Goal: Task Accomplishment & Management: Use online tool/utility

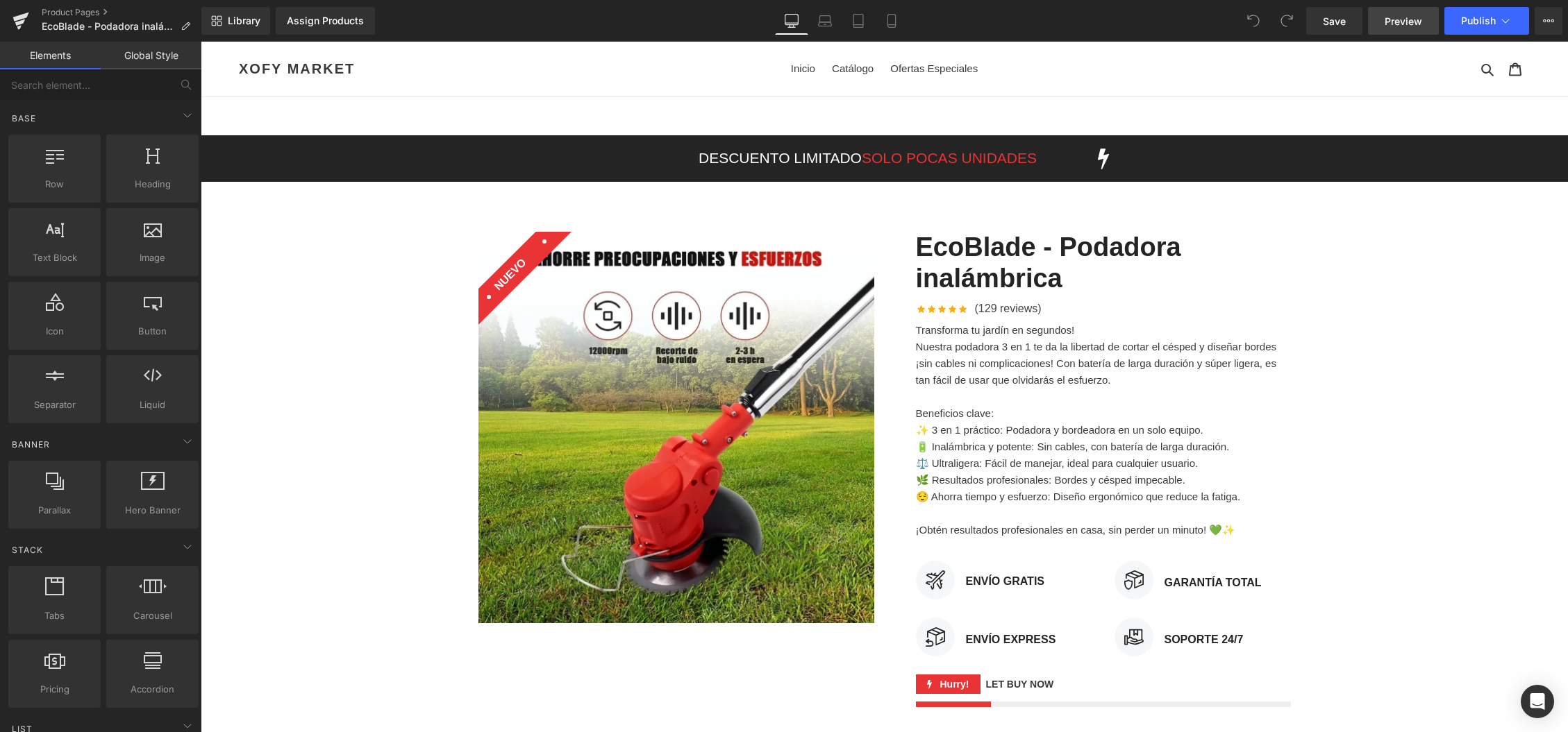
click at [1376, 31] on link "Preview" at bounding box center [1403, 21] width 71 height 28
click at [1342, 23] on span "Save" at bounding box center [1334, 21] width 23 height 14
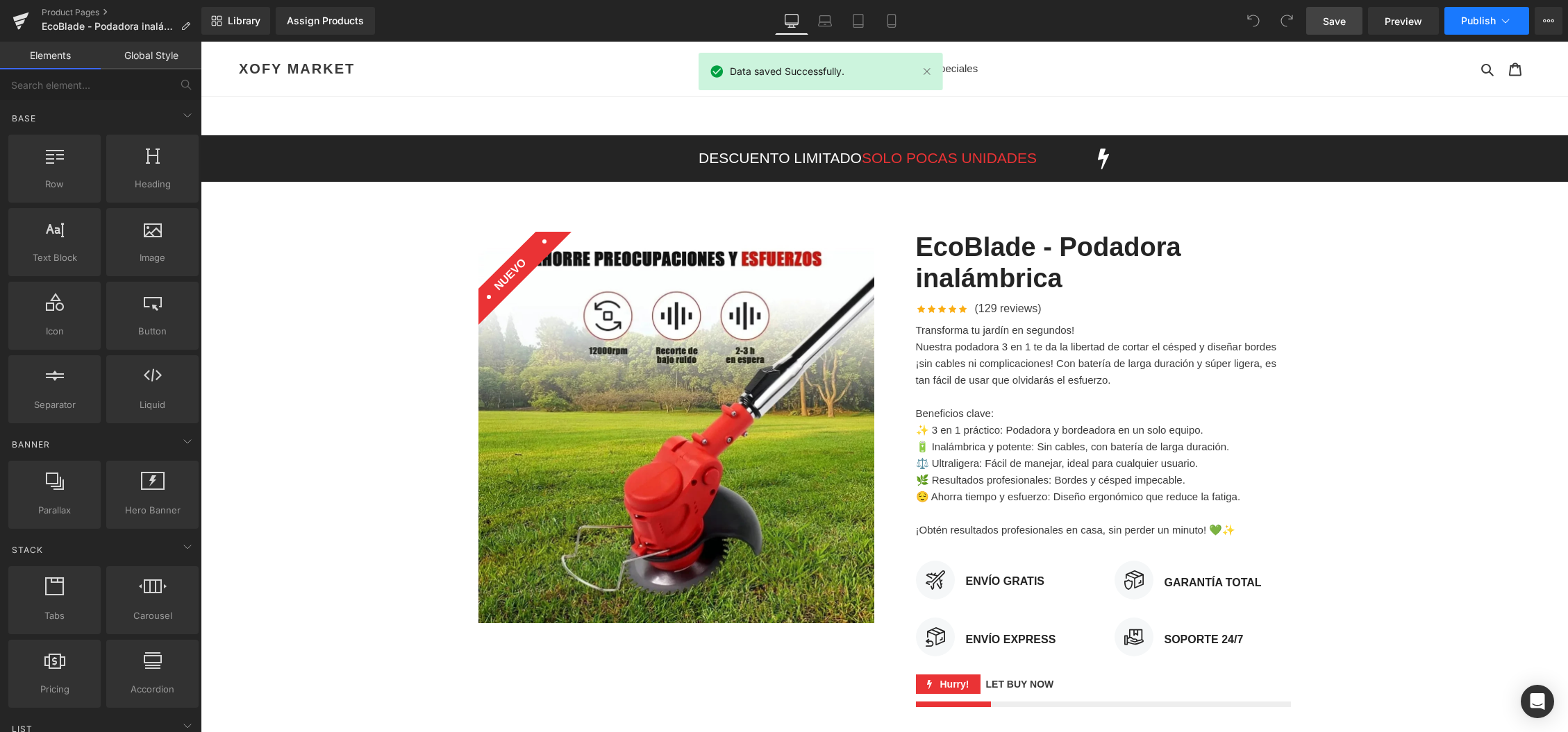
click at [1471, 23] on span "Publish" at bounding box center [1478, 21] width 35 height 11
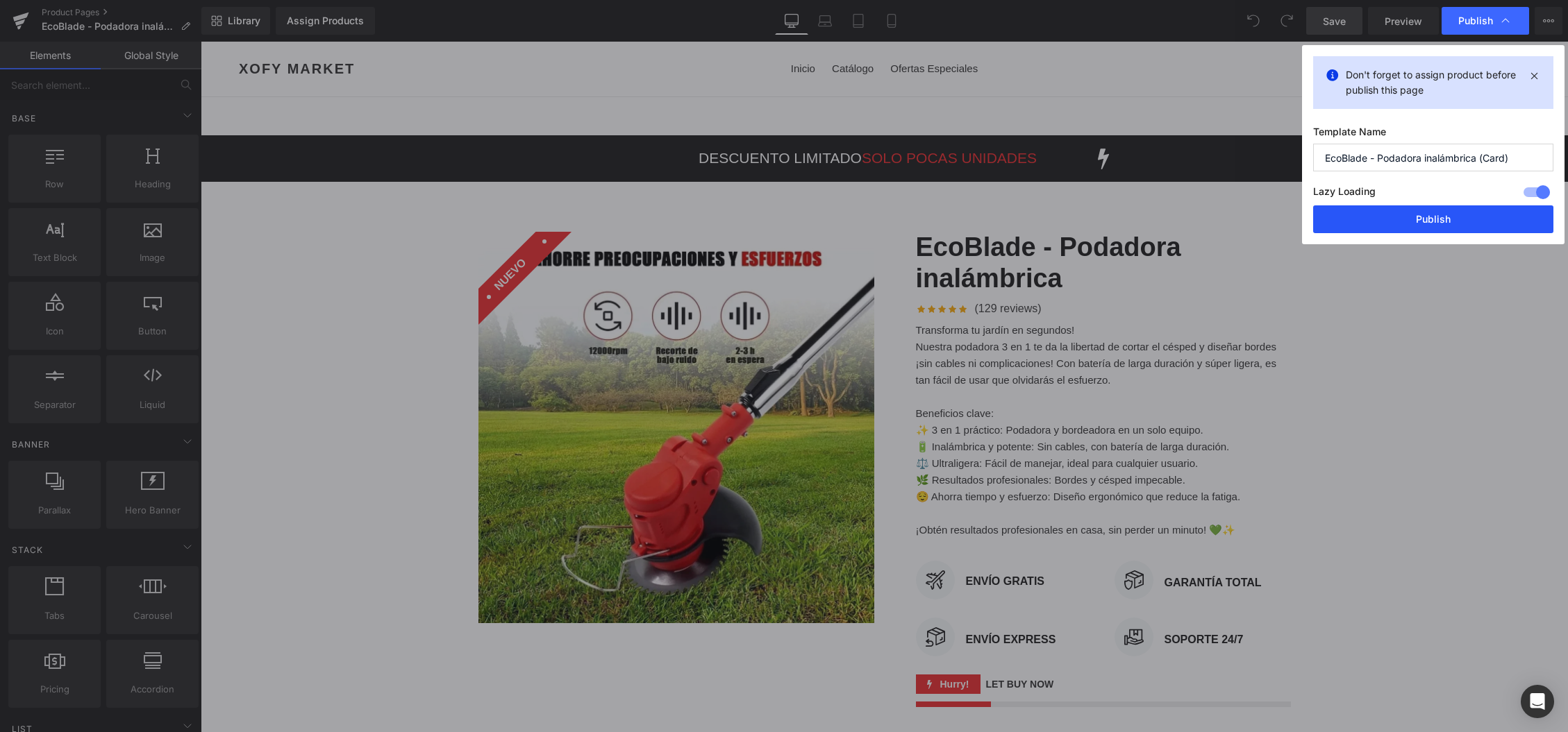
click at [1466, 224] on button "Publish" at bounding box center [1433, 219] width 240 height 28
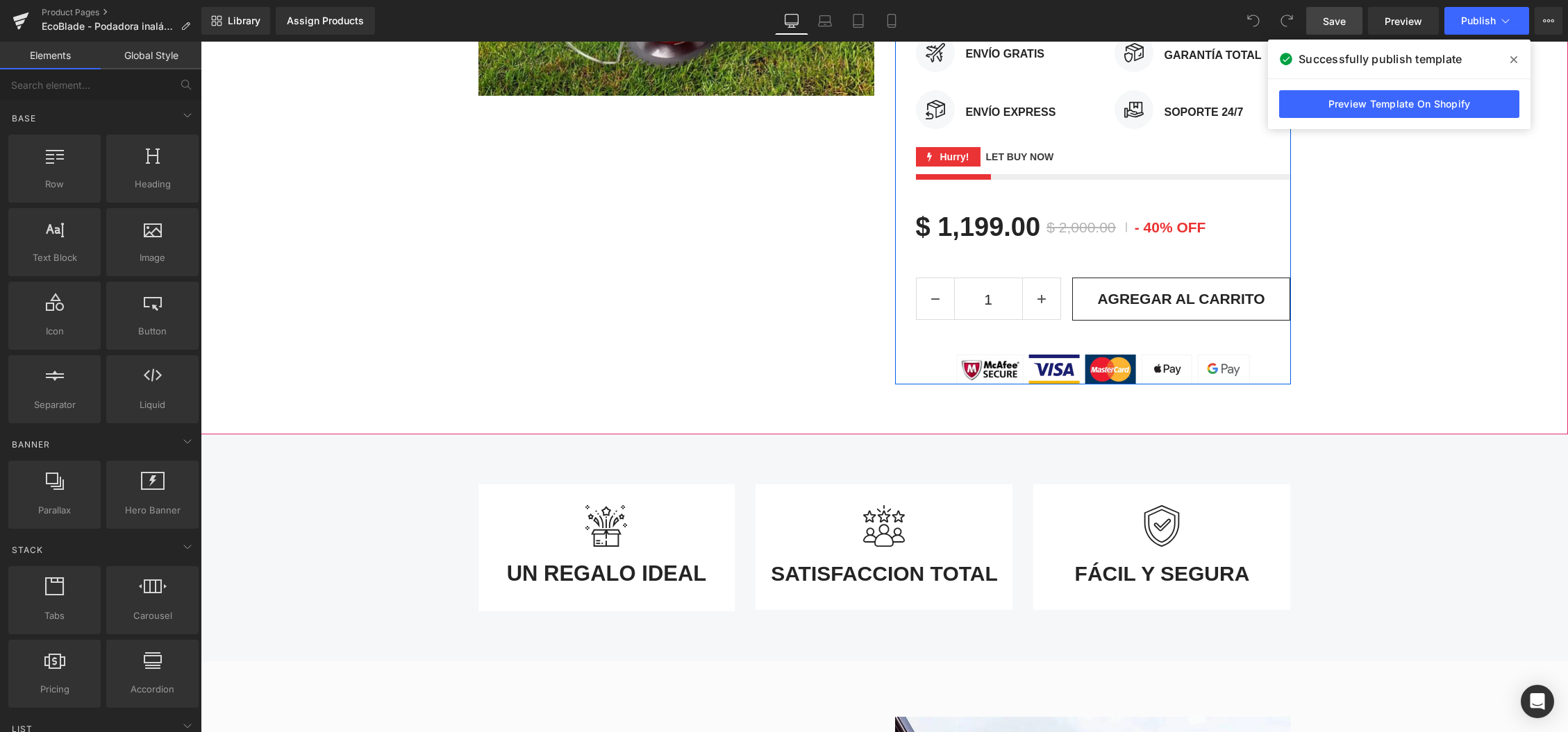
scroll to position [543, 0]
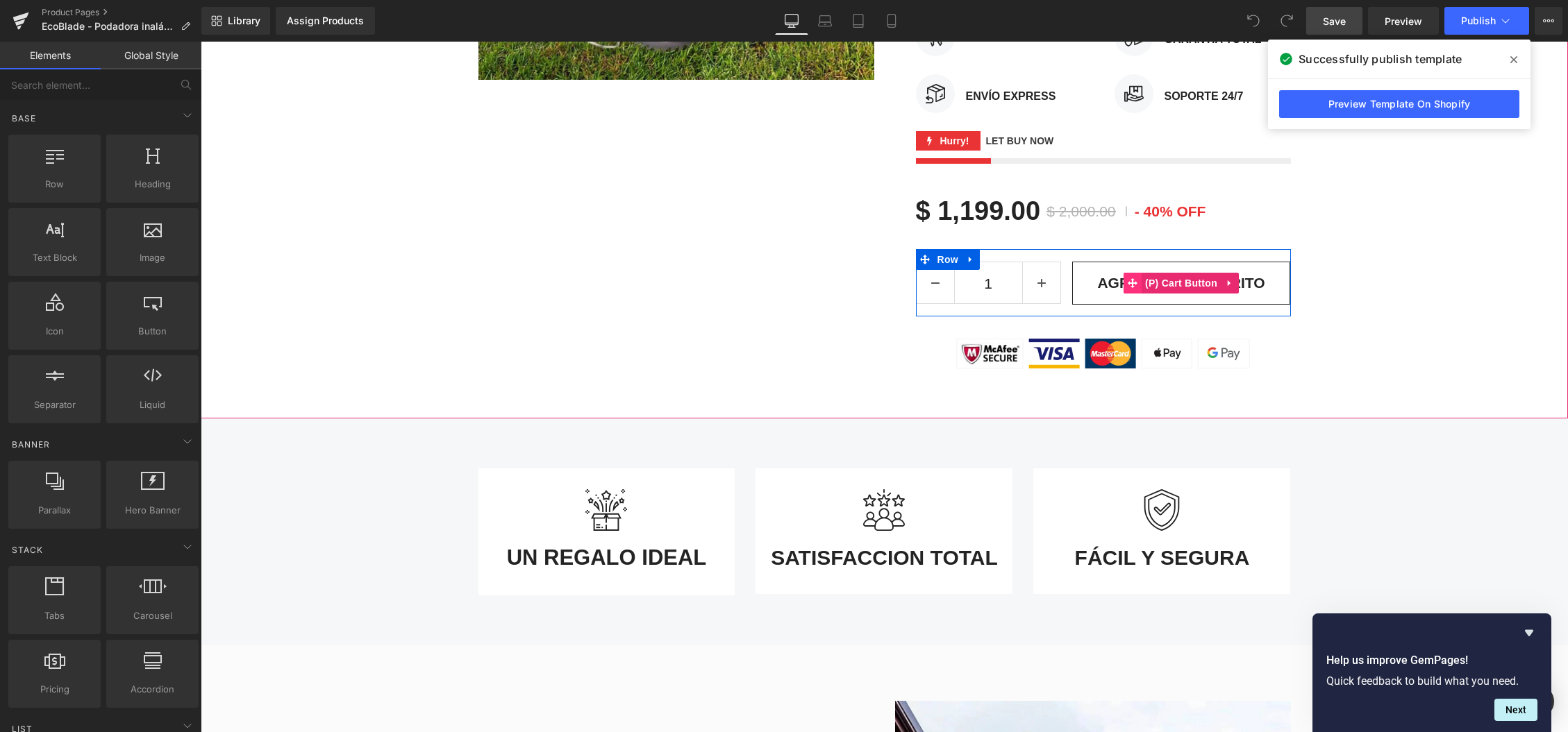
click at [1127, 282] on span at bounding box center [1133, 283] width 18 height 21
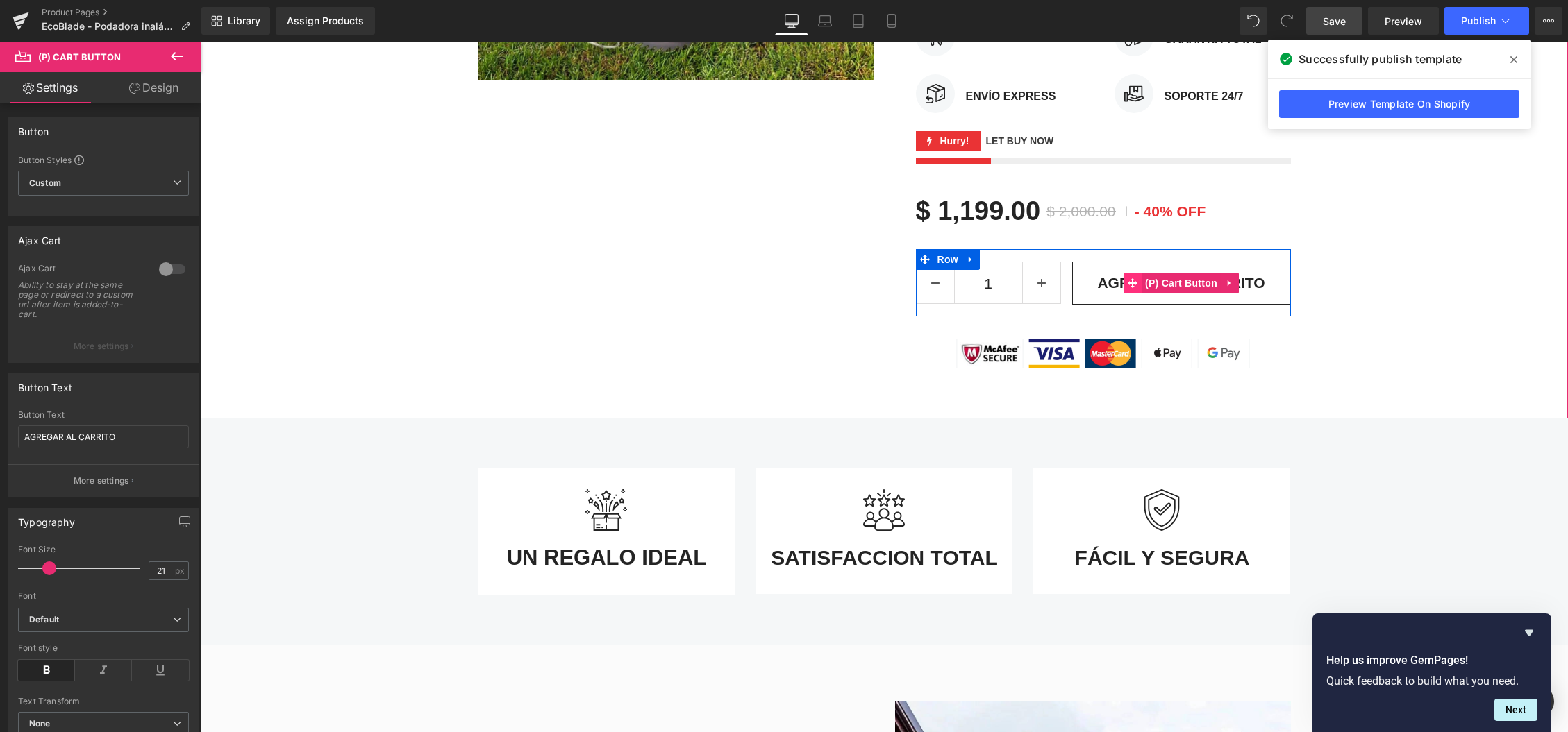
click at [1133, 284] on icon at bounding box center [1133, 283] width 10 height 10
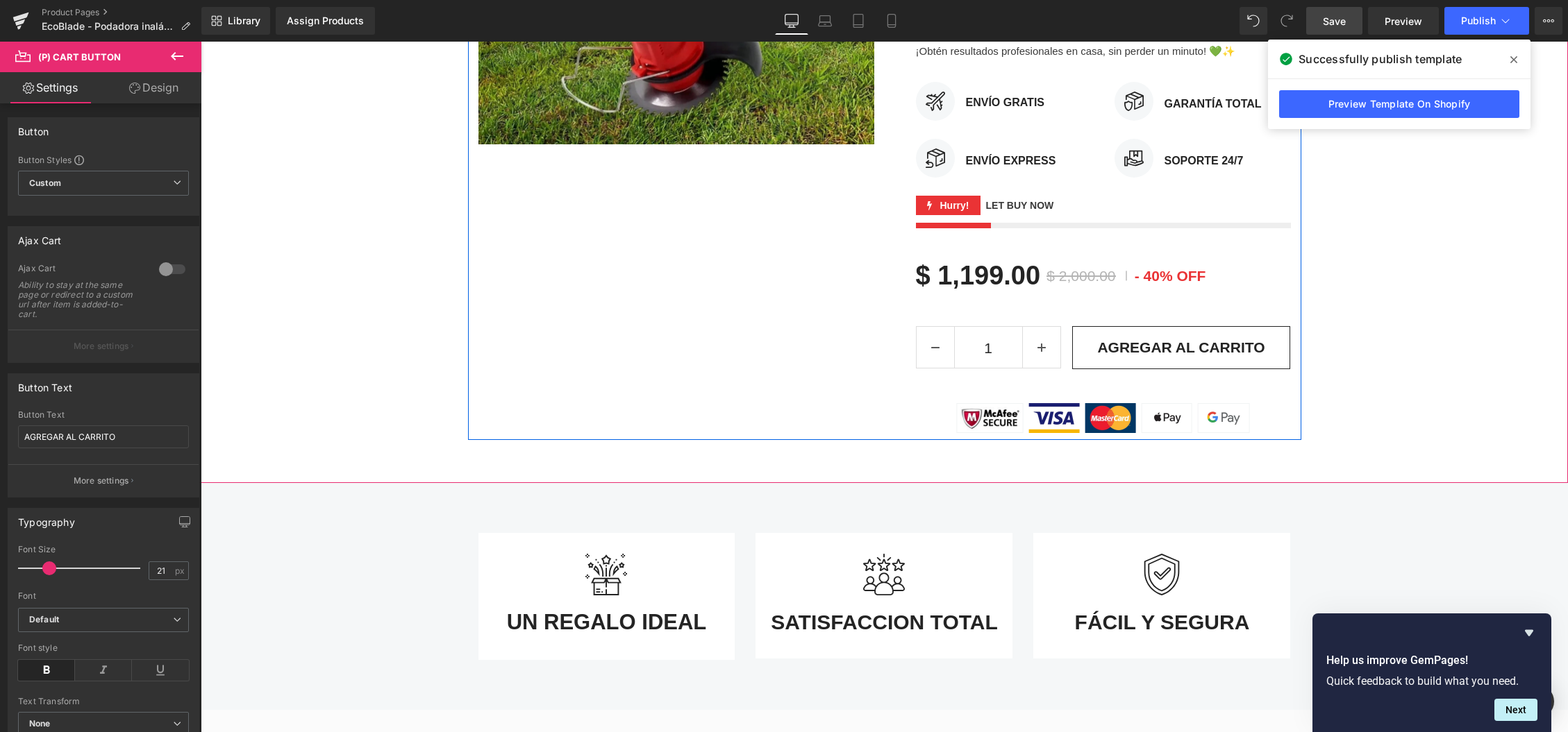
scroll to position [478, 0]
click at [1133, 346] on icon at bounding box center [1133, 348] width 10 height 10
click at [1228, 347] on icon at bounding box center [1228, 349] width 2 height 6
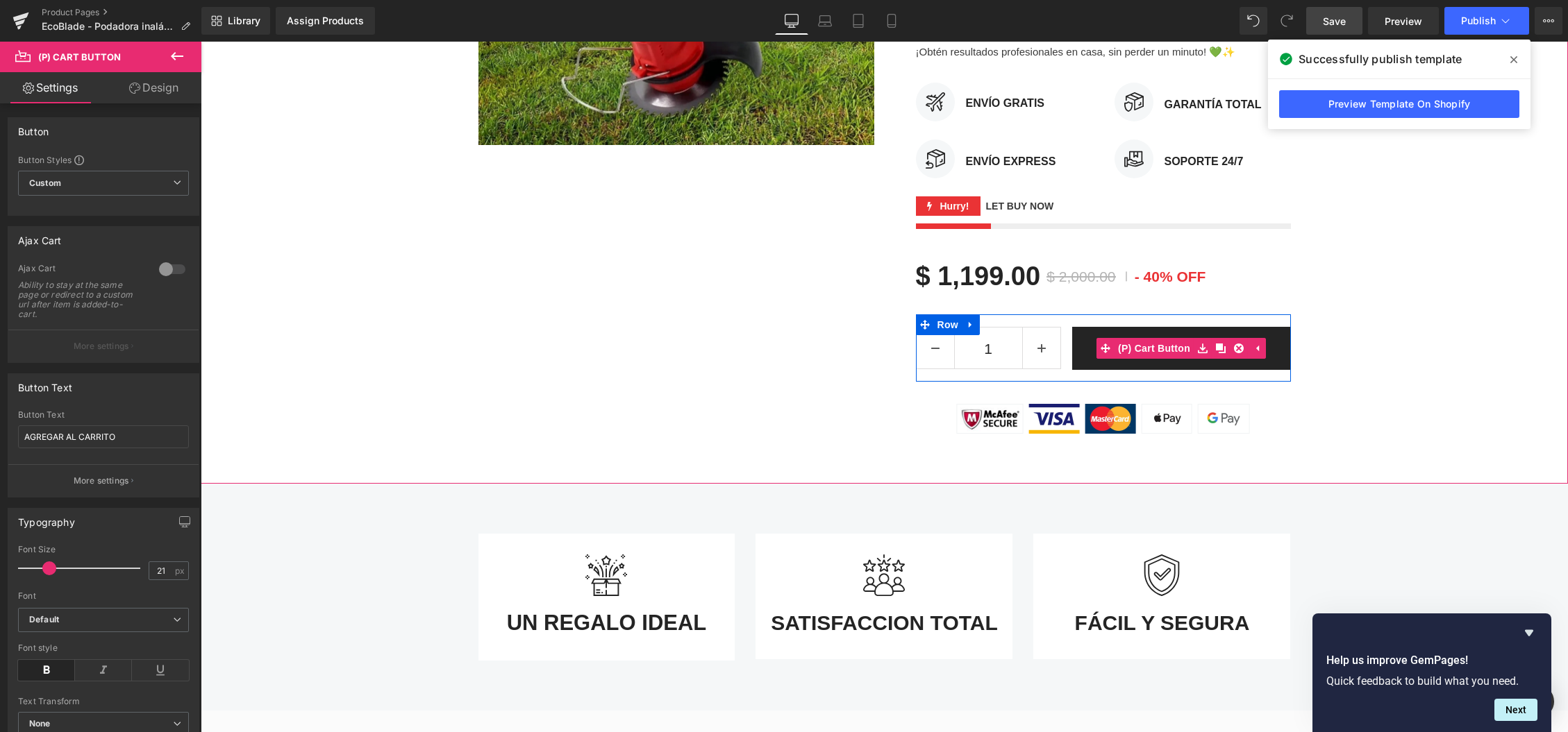
click at [1109, 348] on div "AGREGAR AL CARRITO (P) Cart Button" at bounding box center [1182, 347] width 219 height 43
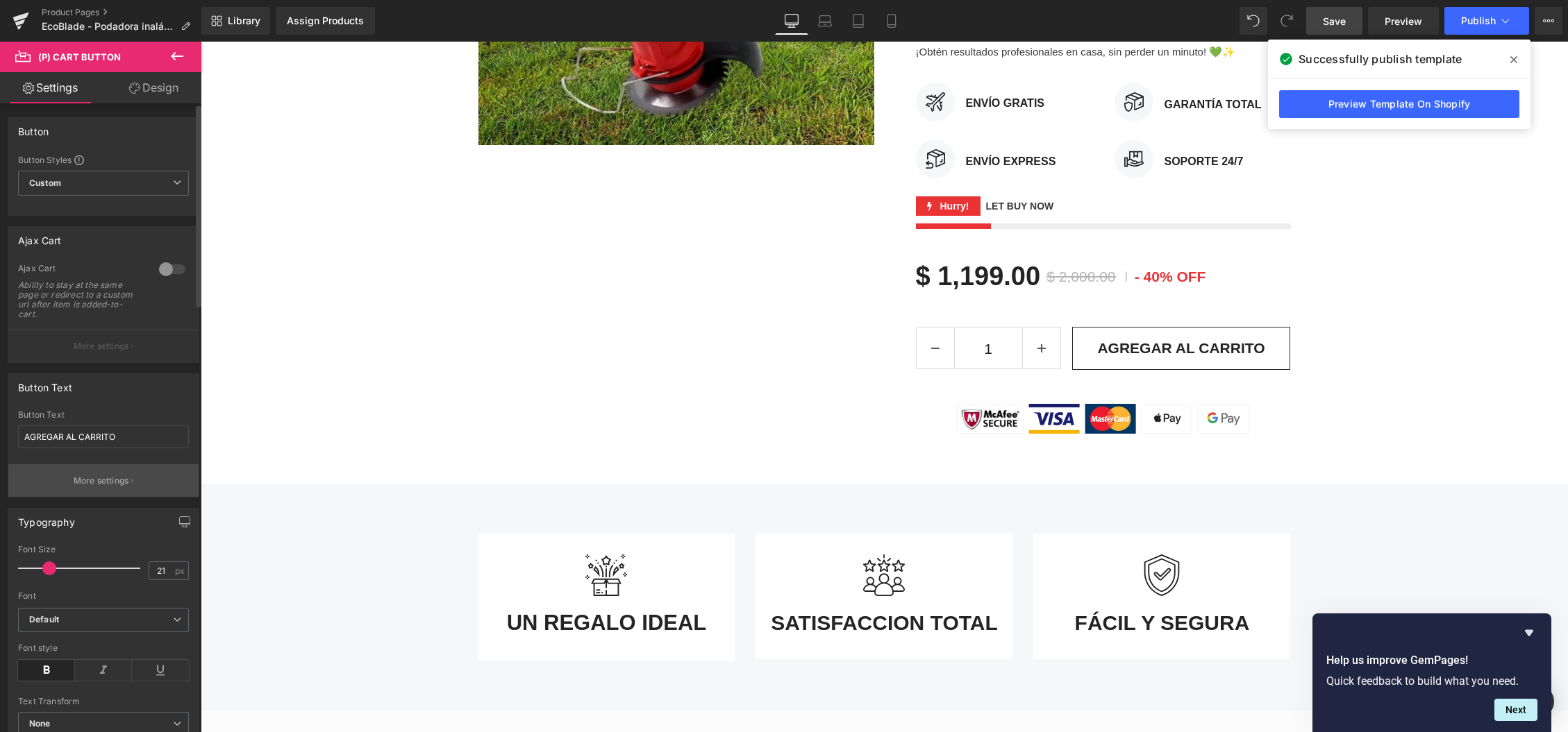
click at [112, 486] on p "More settings" at bounding box center [101, 481] width 56 height 13
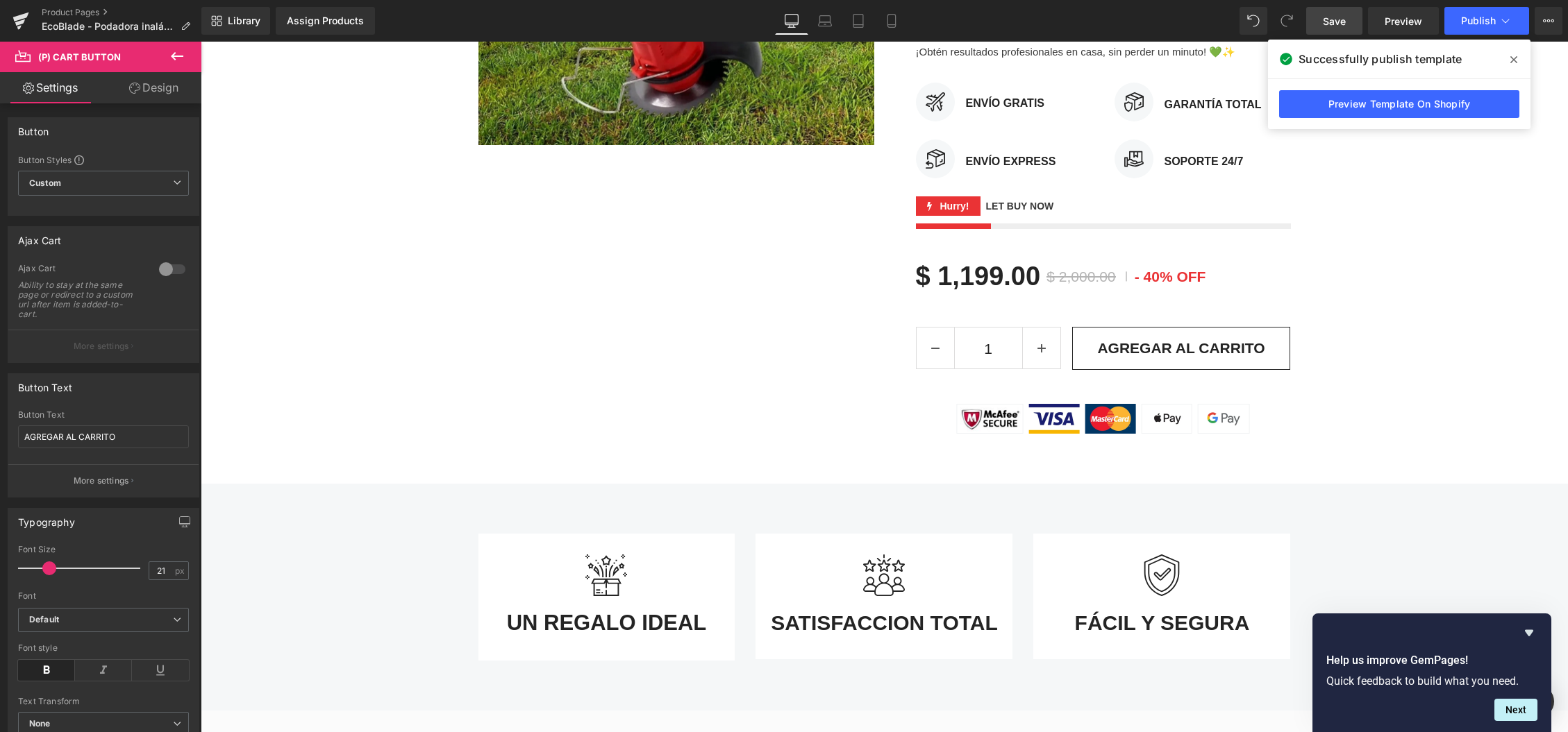
click at [171, 54] on icon at bounding box center [177, 56] width 17 height 17
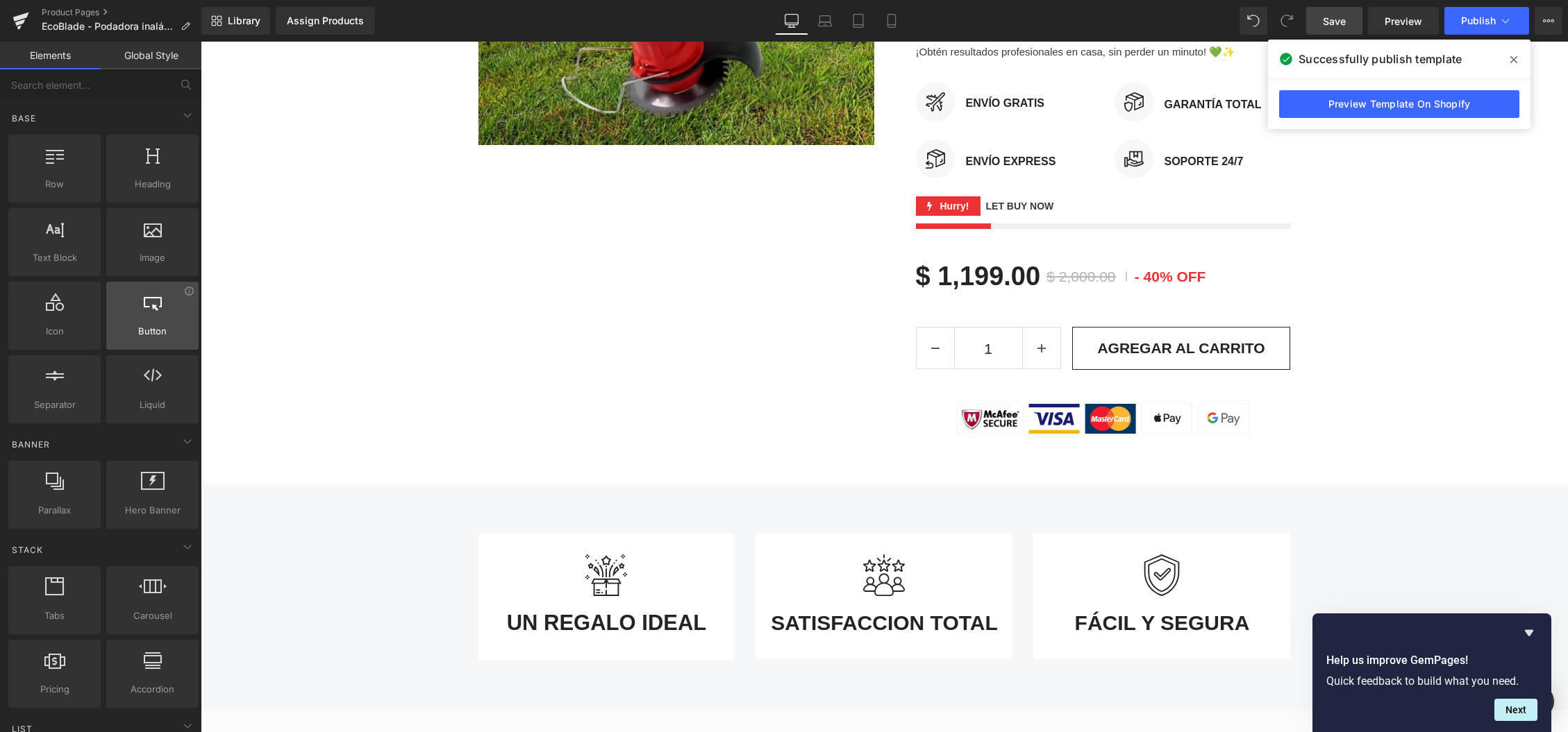
click at [144, 322] on div at bounding box center [152, 308] width 84 height 31
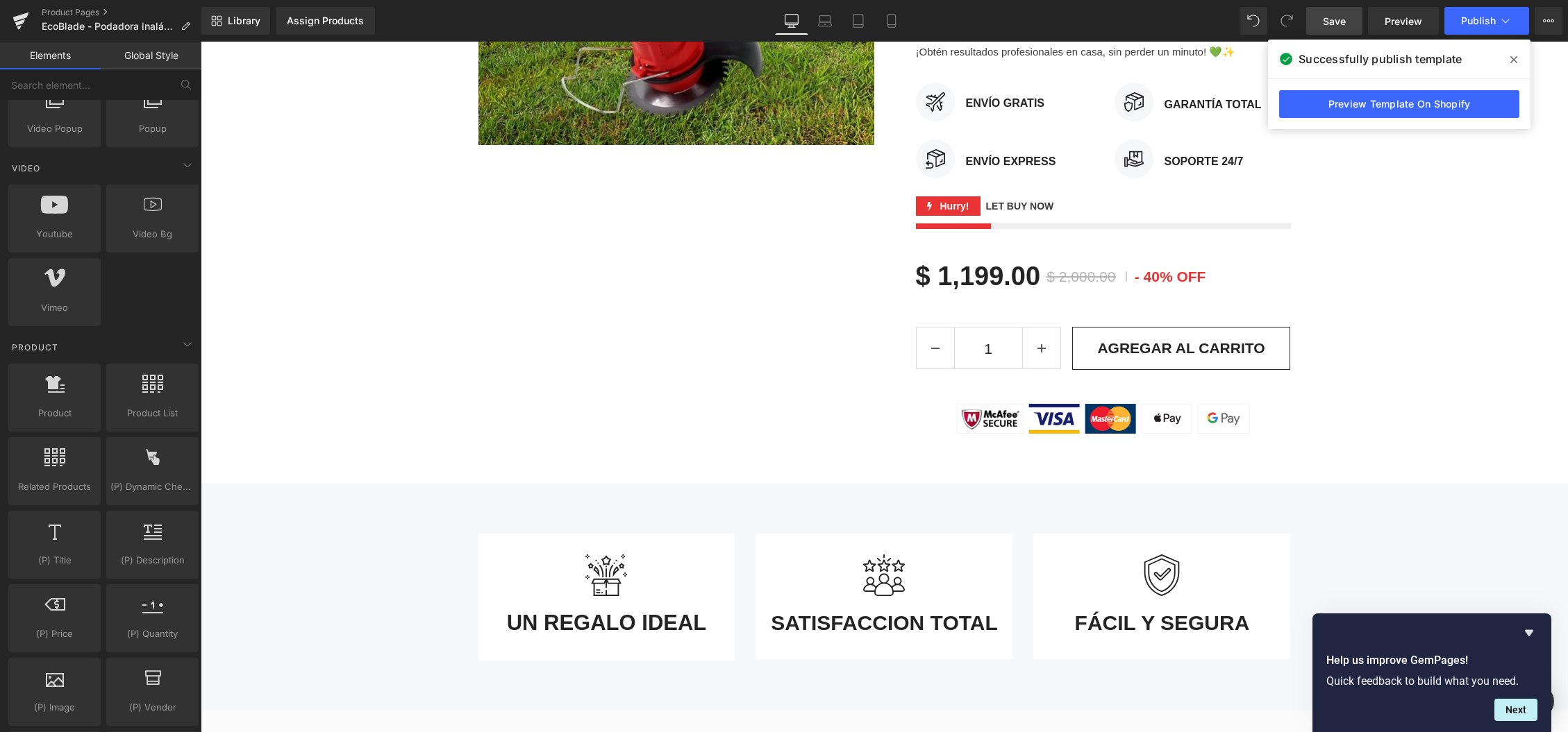
scroll to position [958, 0]
click at [155, 469] on div at bounding box center [152, 456] width 84 height 31
click at [184, 438] on icon at bounding box center [189, 438] width 10 height 10
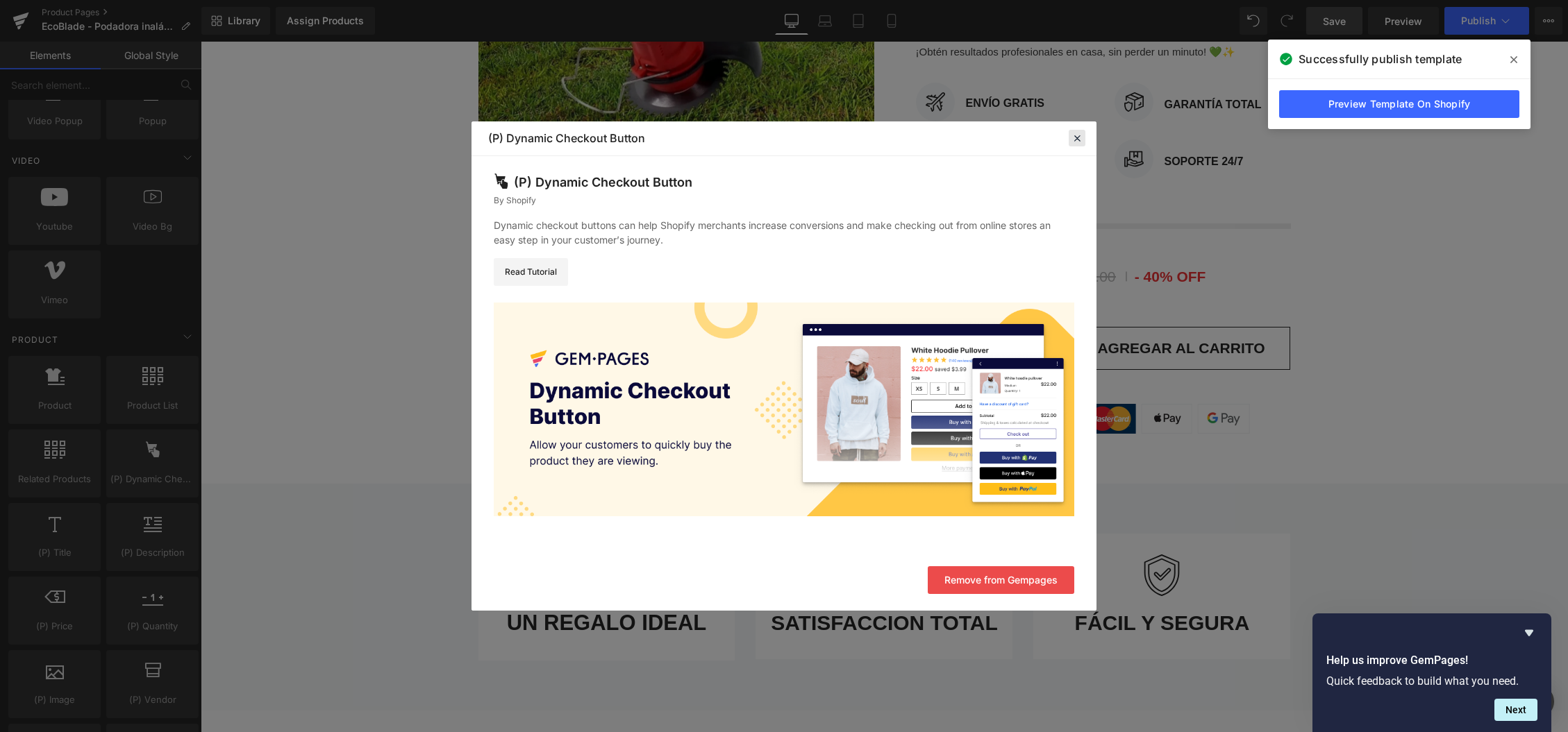
click at [1081, 139] on icon at bounding box center [1077, 138] width 13 height 13
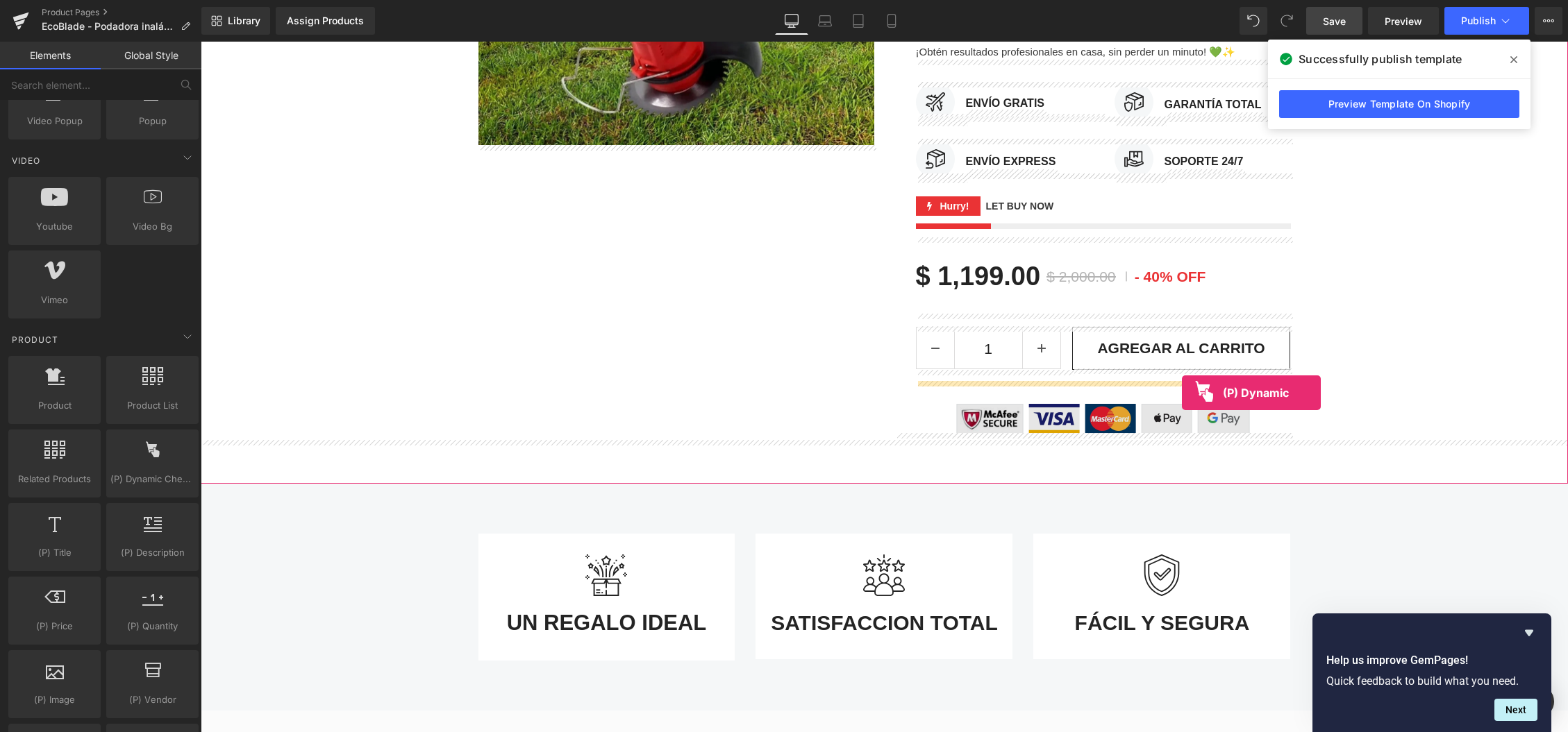
drag, startPoint x: 349, startPoint y: 509, endPoint x: 1182, endPoint y: 393, distance: 841.0
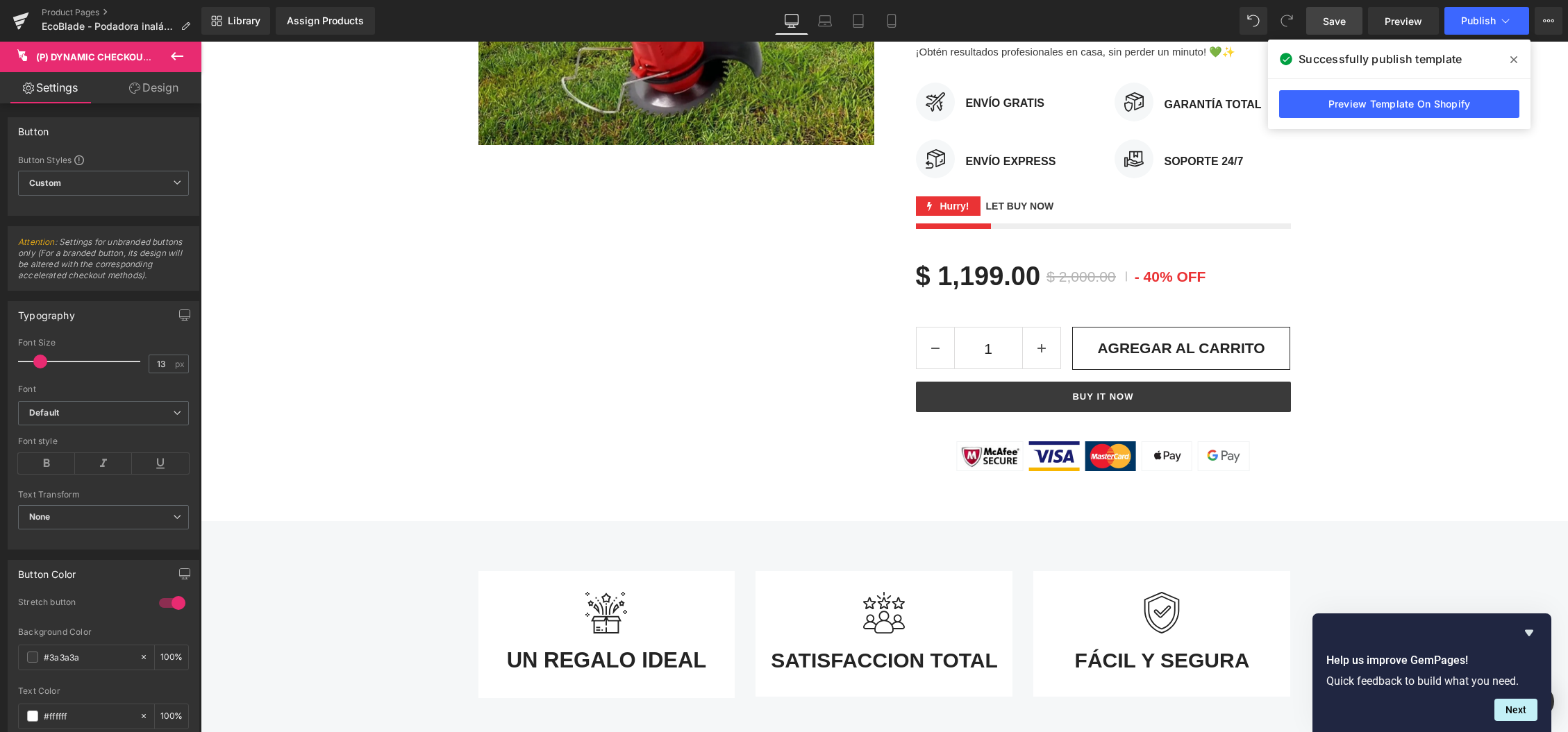
click at [1339, 23] on span "Save" at bounding box center [1334, 21] width 23 height 14
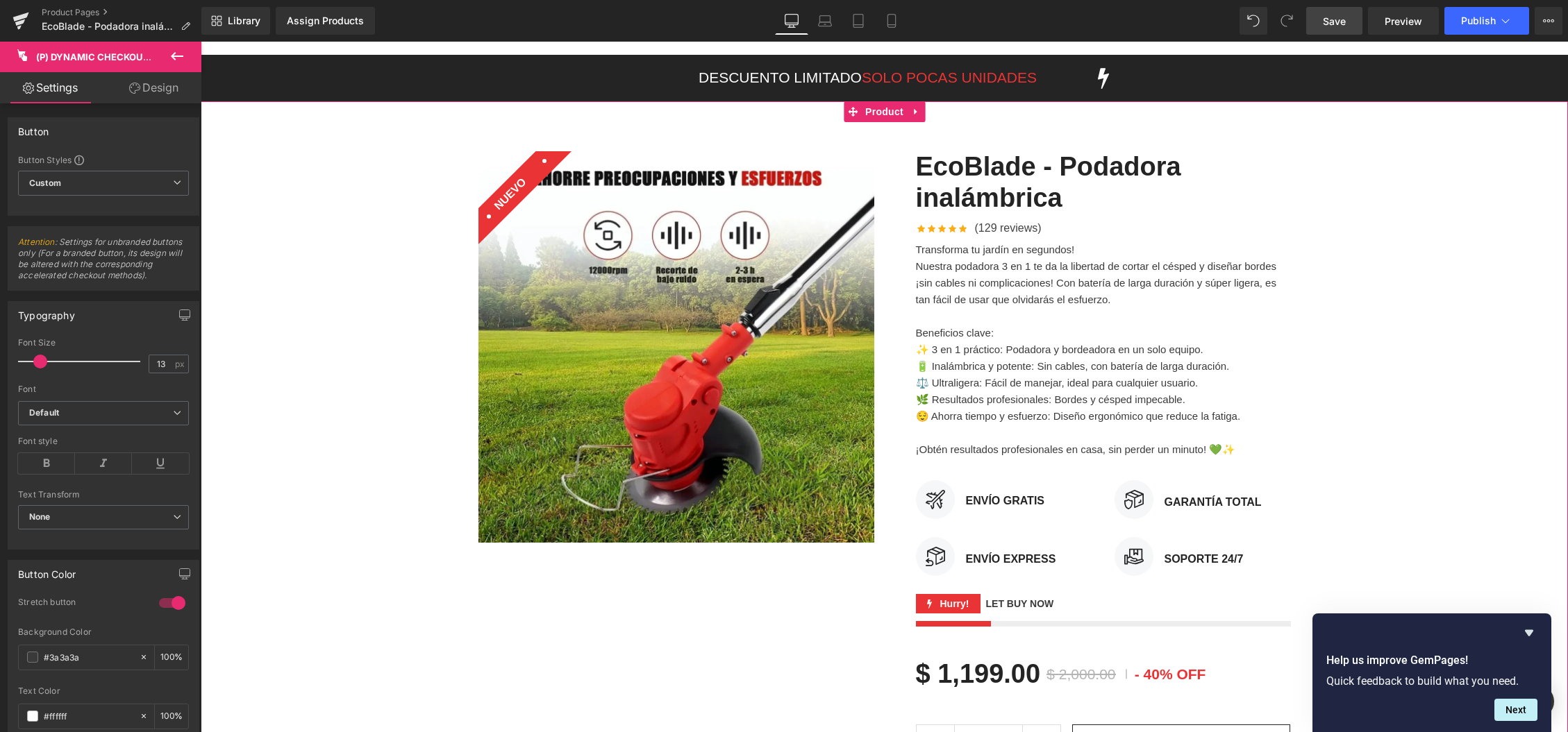
scroll to position [0, 0]
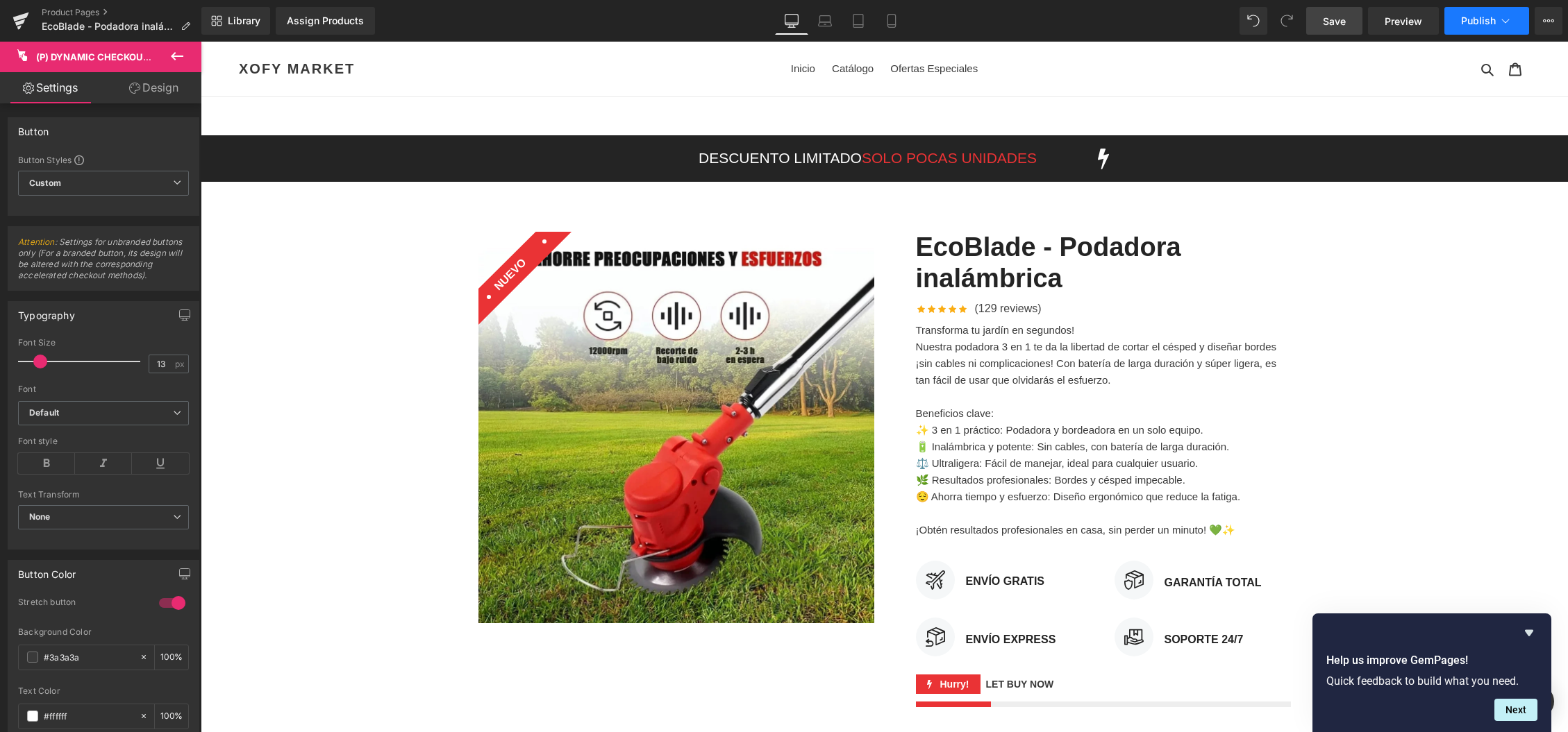
click at [1468, 15] on span "Publish" at bounding box center [1478, 21] width 35 height 11
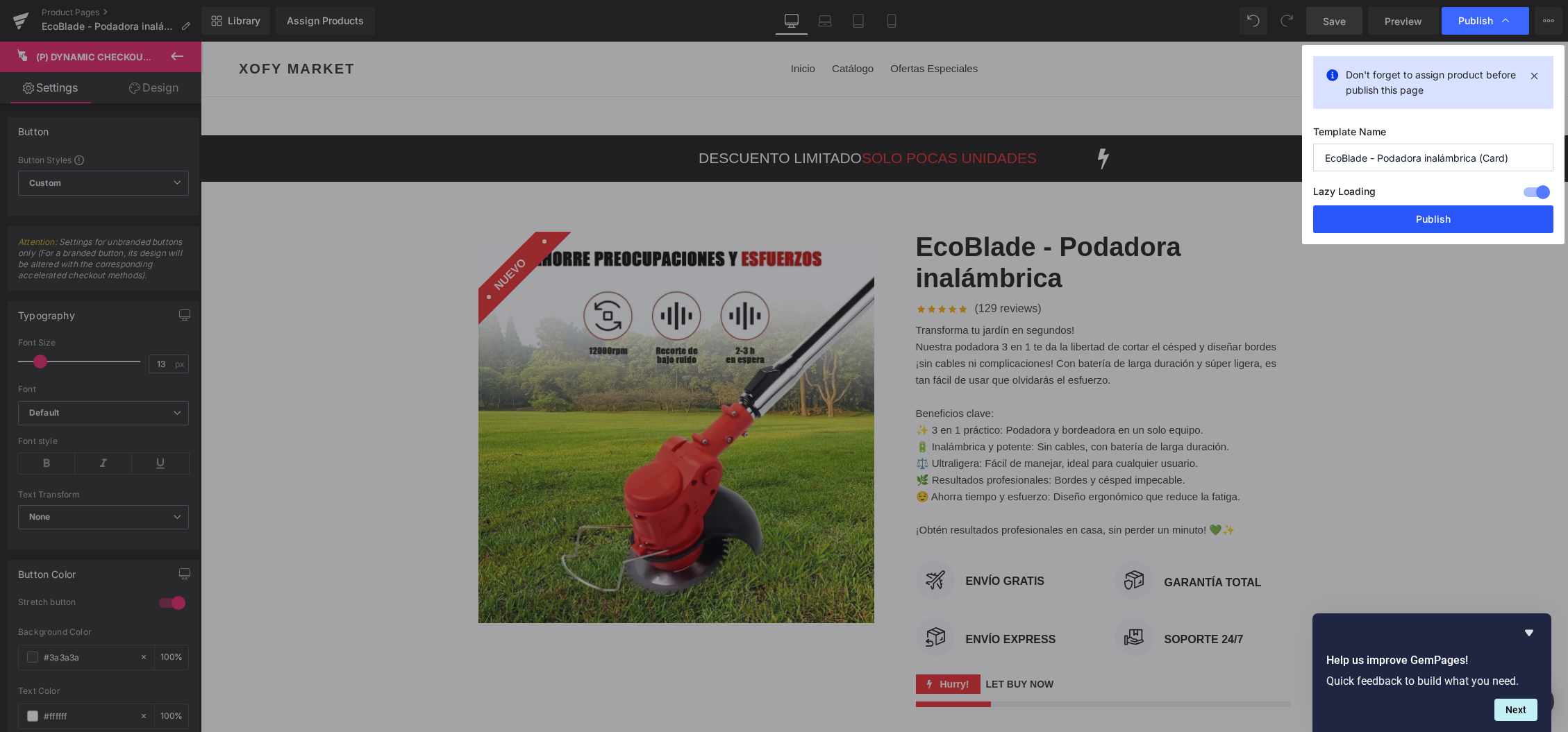
click at [1443, 224] on button "Publish" at bounding box center [1433, 219] width 240 height 28
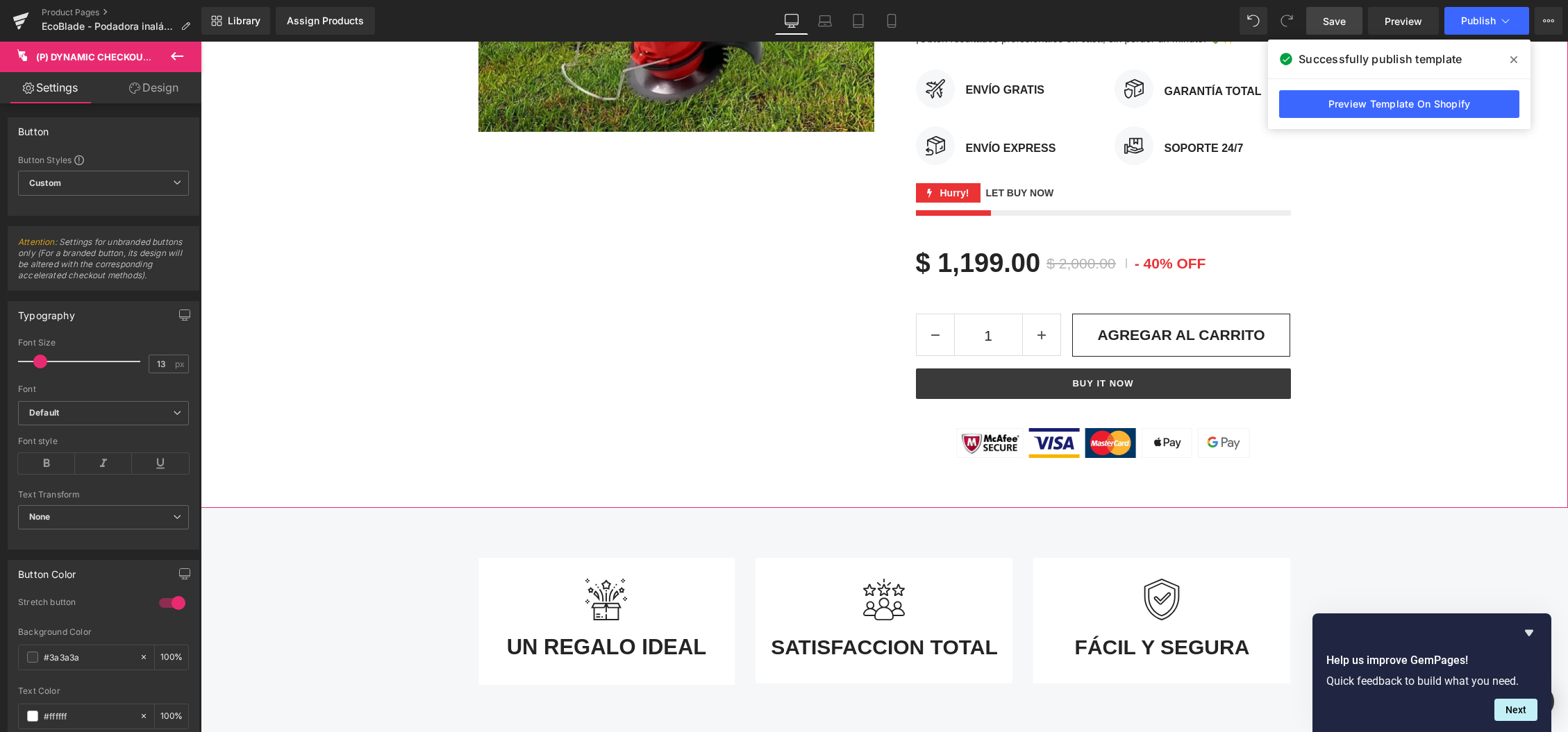
scroll to position [500, 0]
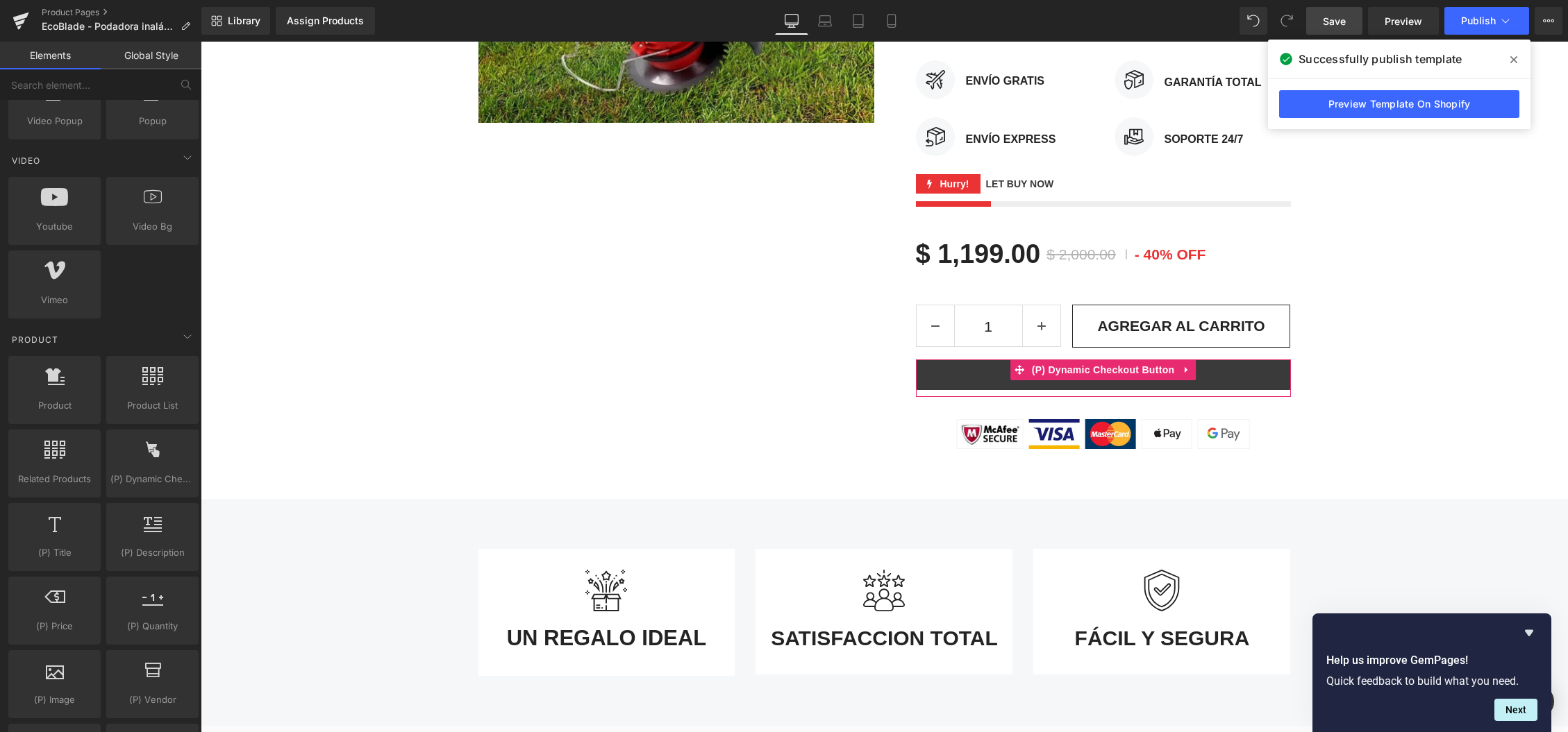
drag, startPoint x: 1239, startPoint y: 564, endPoint x: 1038, endPoint y: 523, distance: 205.1
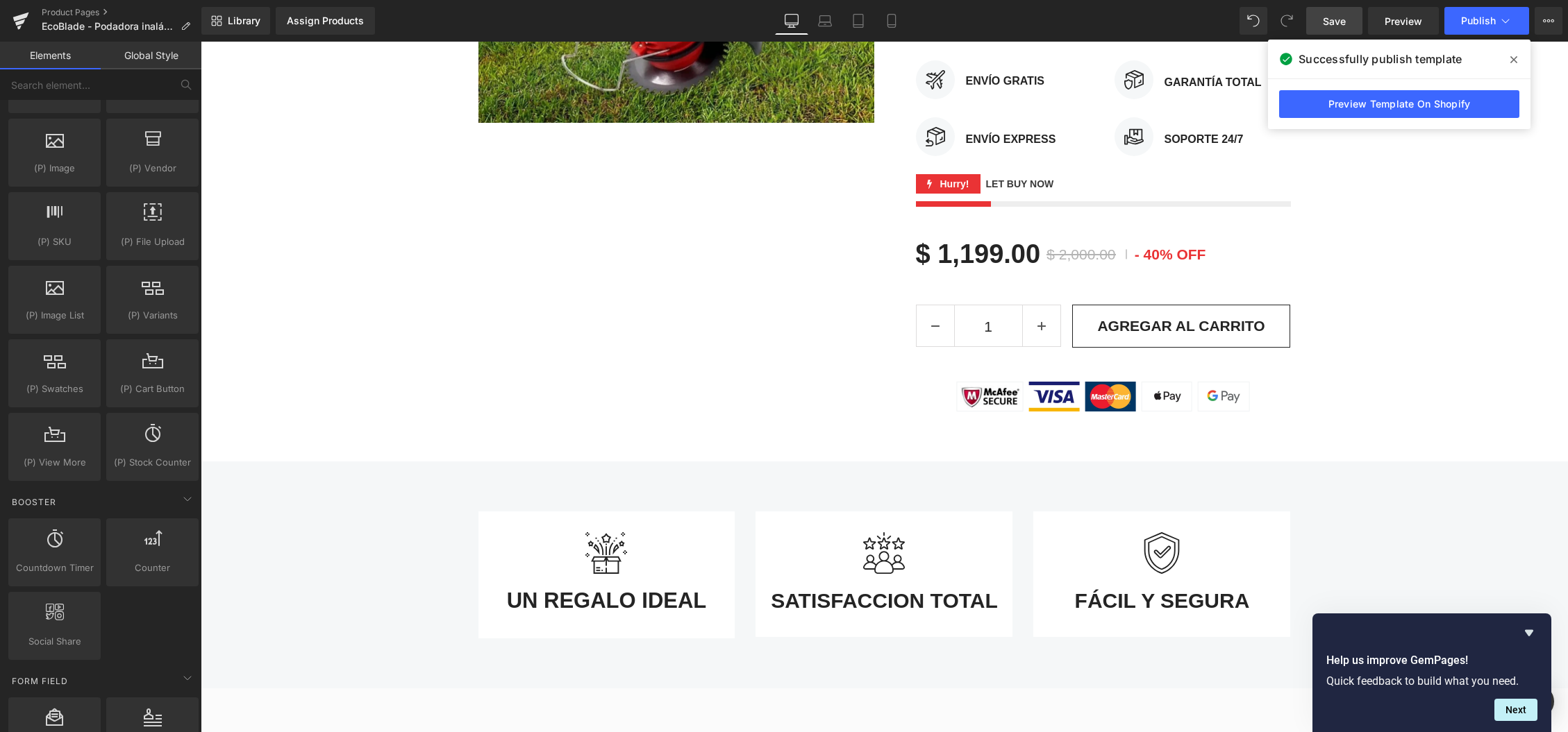
scroll to position [1493, 0]
click at [186, 347] on icon at bounding box center [189, 350] width 10 height 10
click at [90, 425] on div at bounding box center [55, 437] width 84 height 31
click at [88, 420] on icon at bounding box center [91, 419] width 10 height 10
drag, startPoint x: 524, startPoint y: 372, endPoint x: 323, endPoint y: 331, distance: 205.1
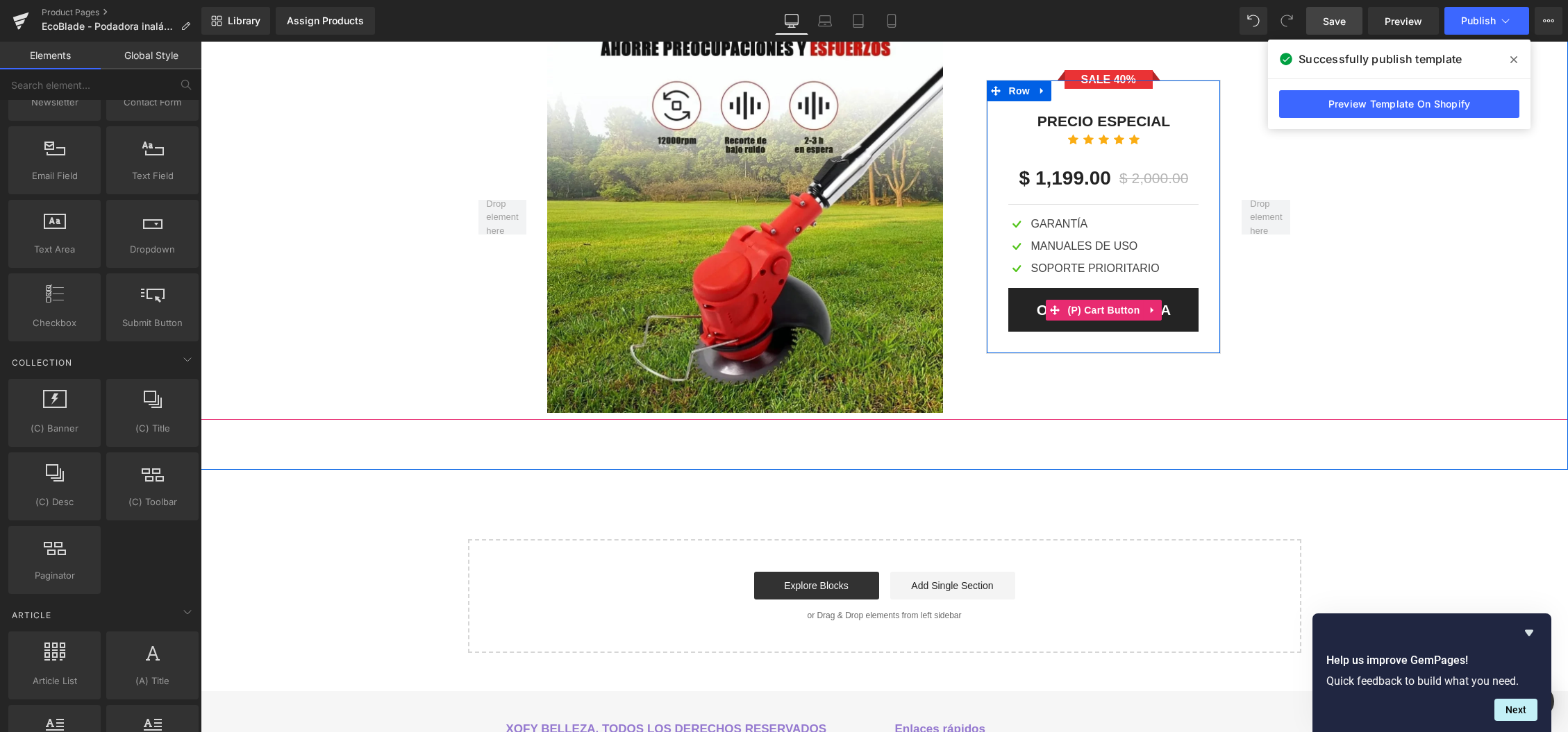
scroll to position [3172, 0]
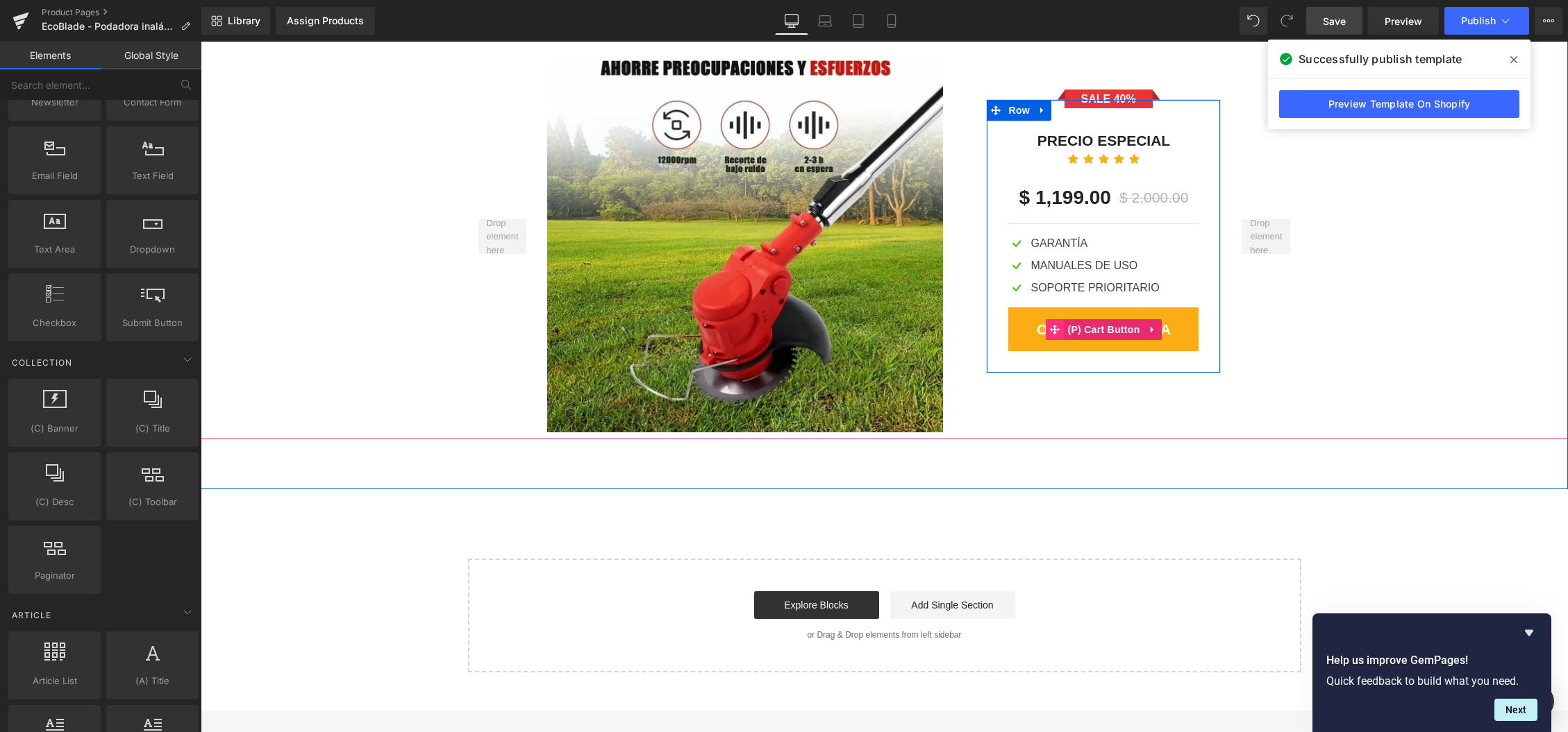
click at [1059, 327] on icon at bounding box center [1054, 330] width 10 height 10
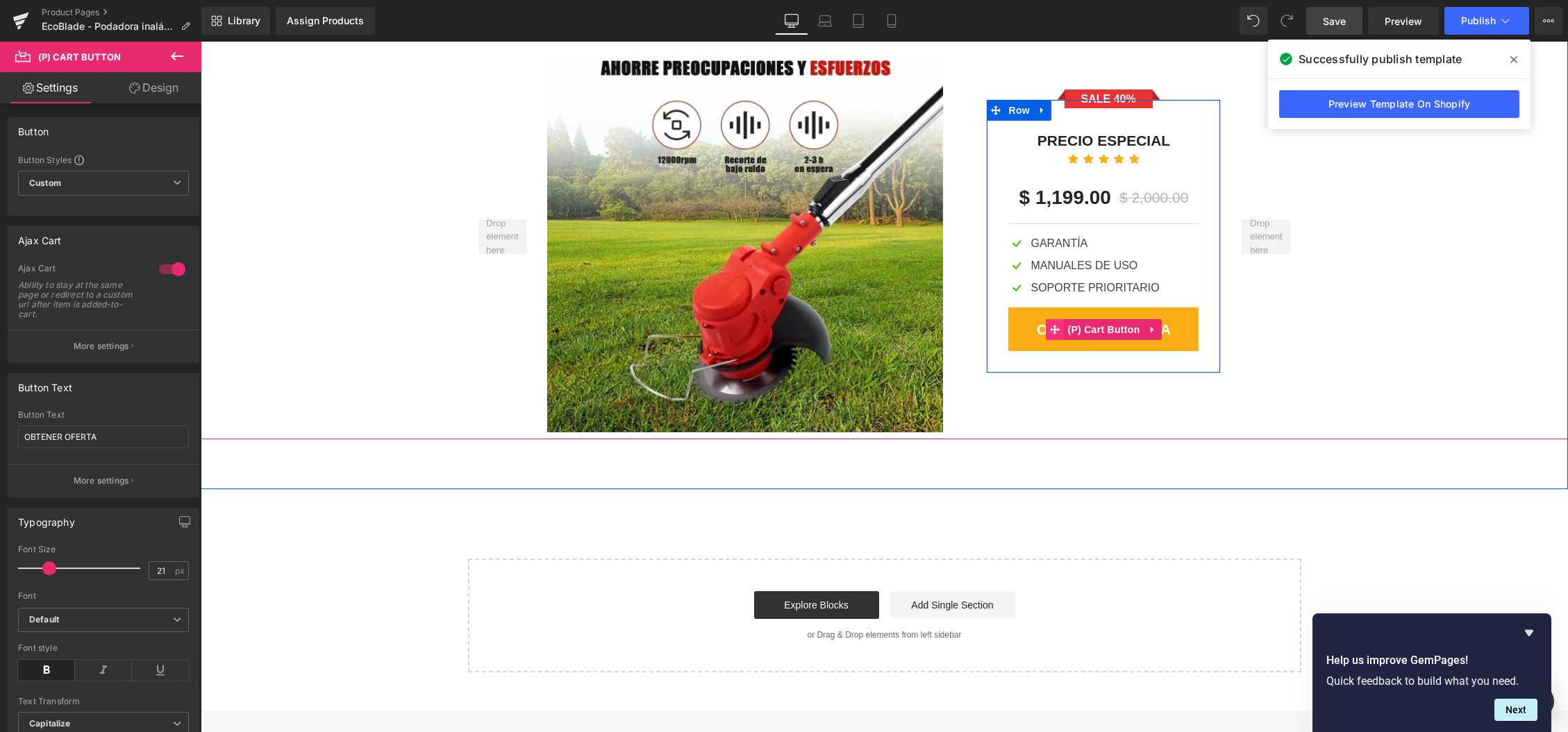
scroll to position [3173, 0]
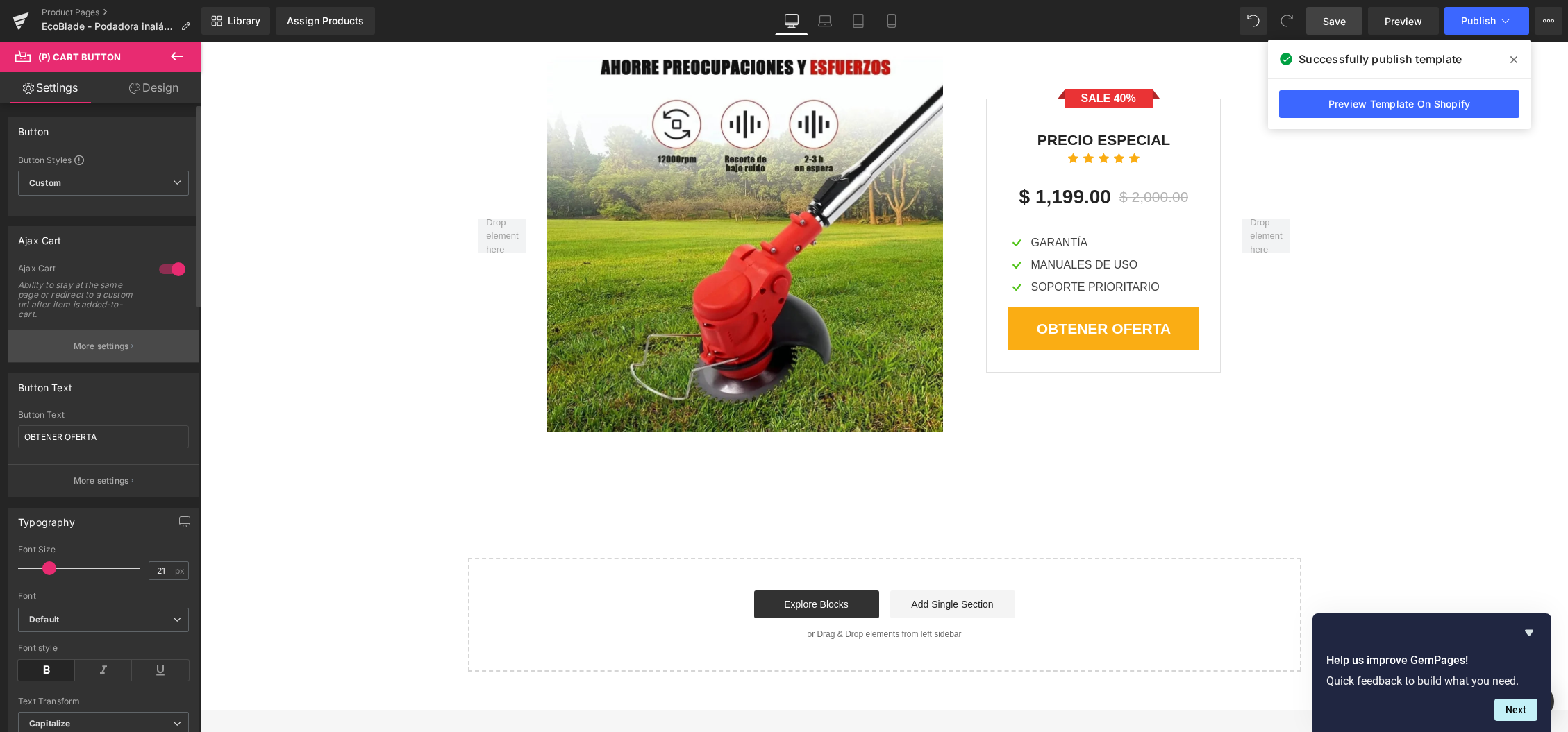
click at [120, 349] on p "More settings" at bounding box center [101, 347] width 56 height 13
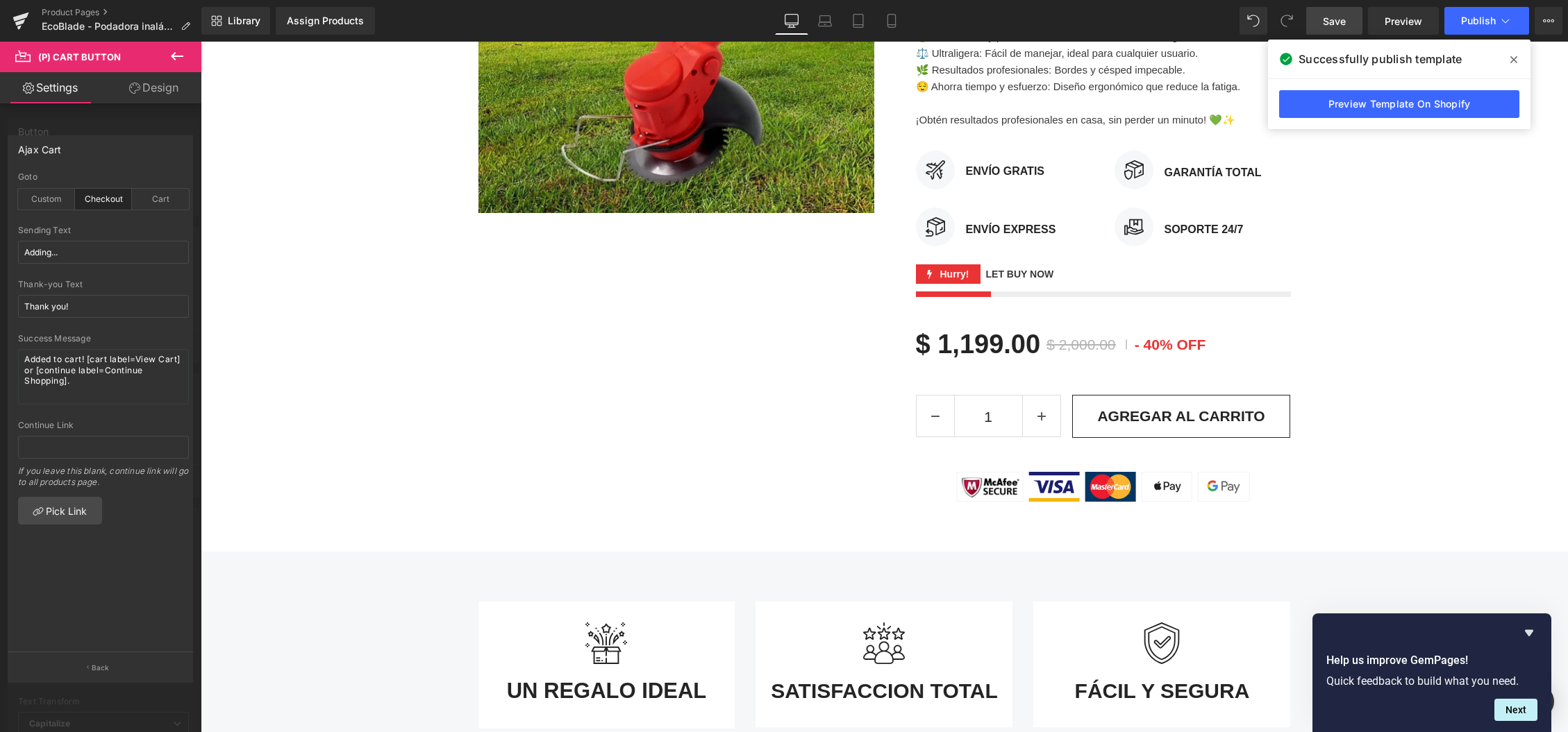
scroll to position [412, 0]
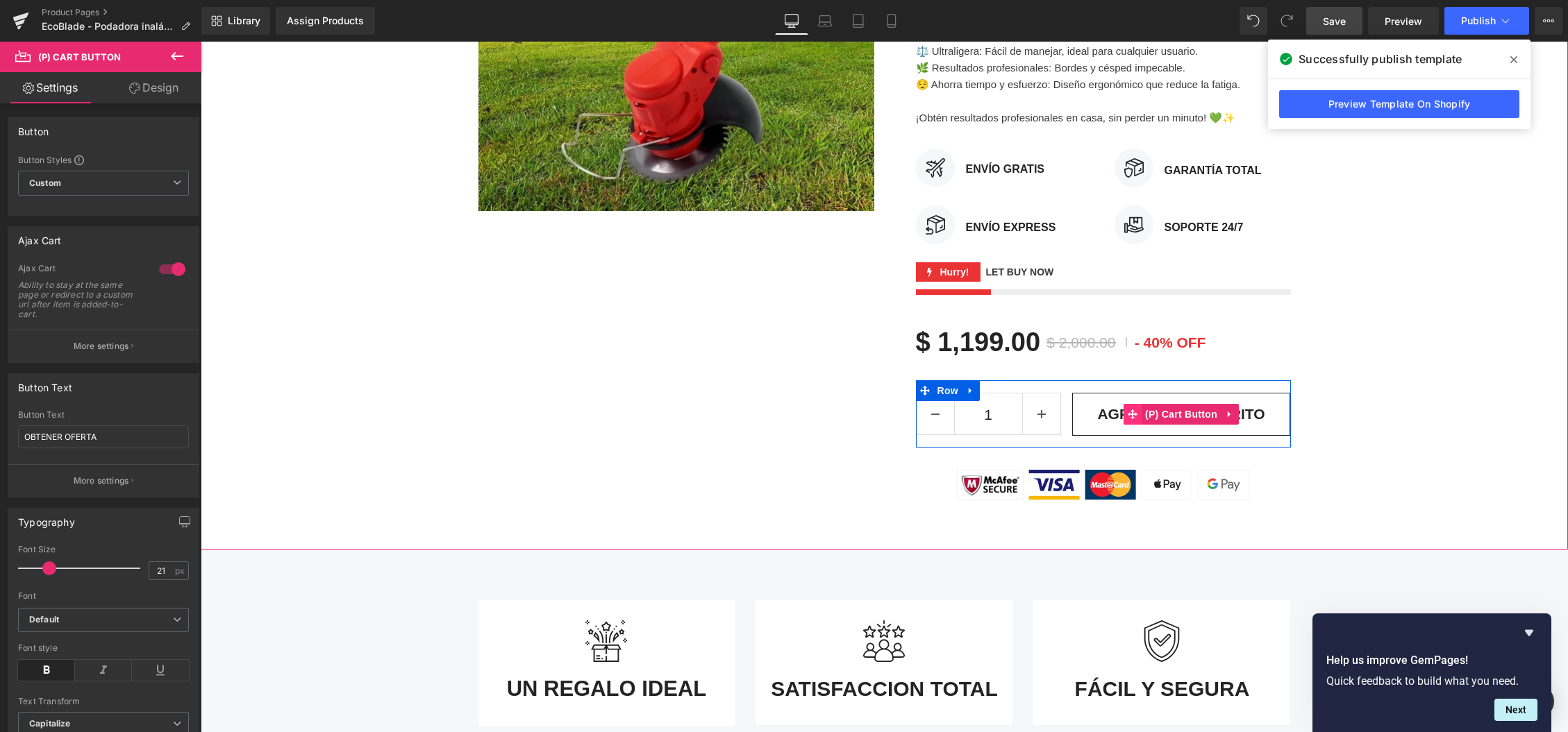
click at [1137, 410] on icon at bounding box center [1133, 414] width 10 height 10
click at [1136, 412] on icon at bounding box center [1133, 414] width 10 height 10
click at [1186, 415] on span "(P) Cart Button" at bounding box center [1181, 415] width 79 height 21
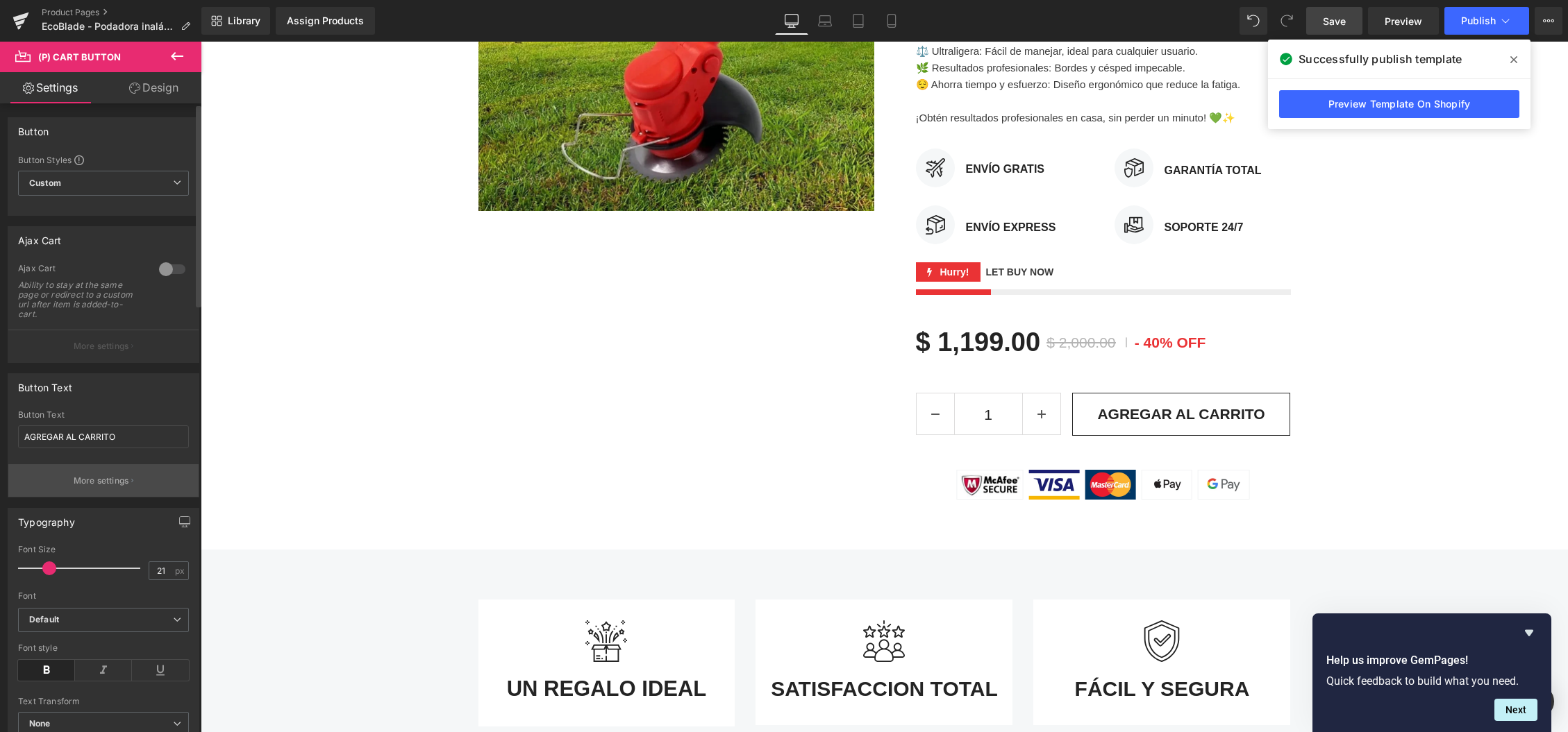
click at [91, 481] on p "More settings" at bounding box center [101, 481] width 56 height 13
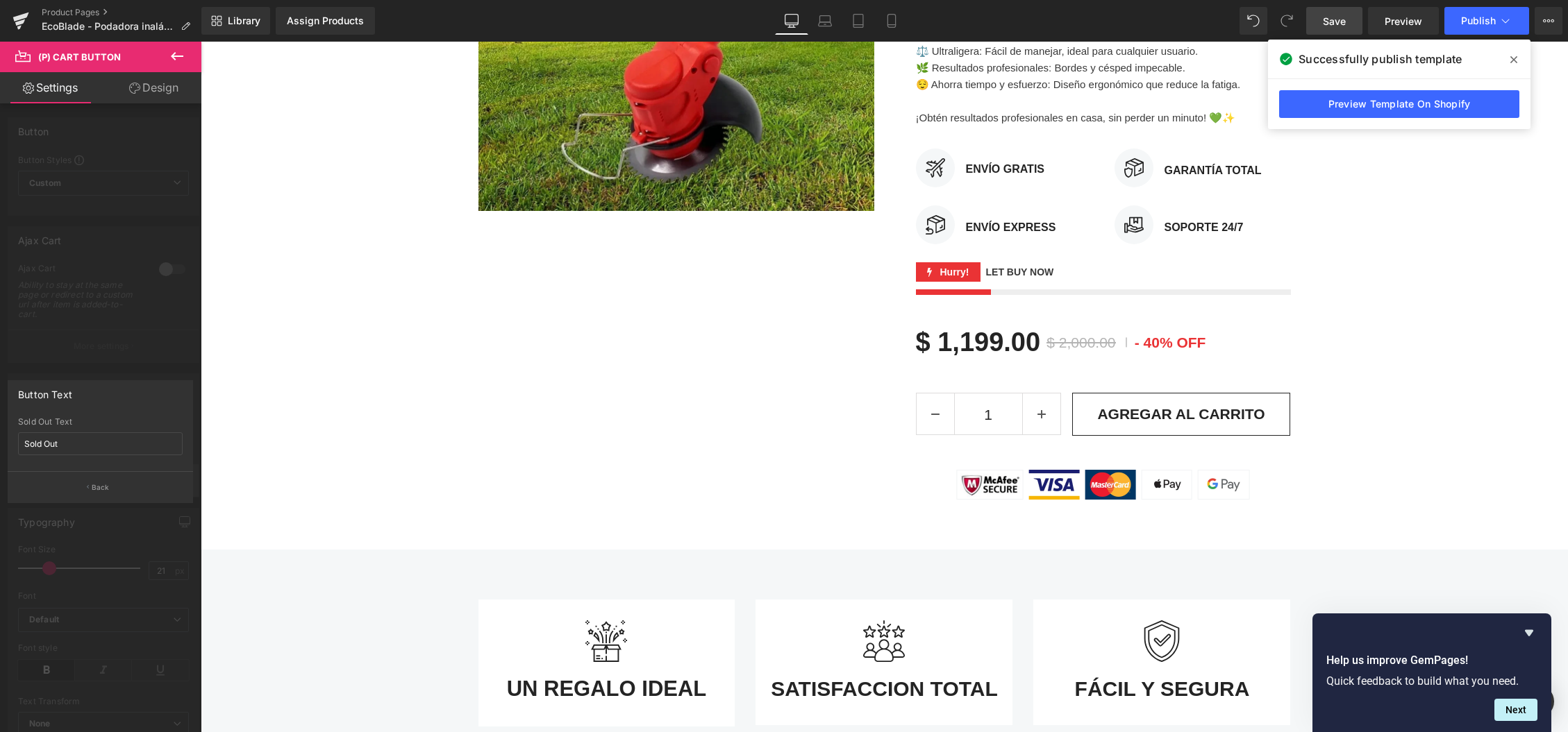
click at [93, 479] on button "Back" at bounding box center [100, 487] width 185 height 31
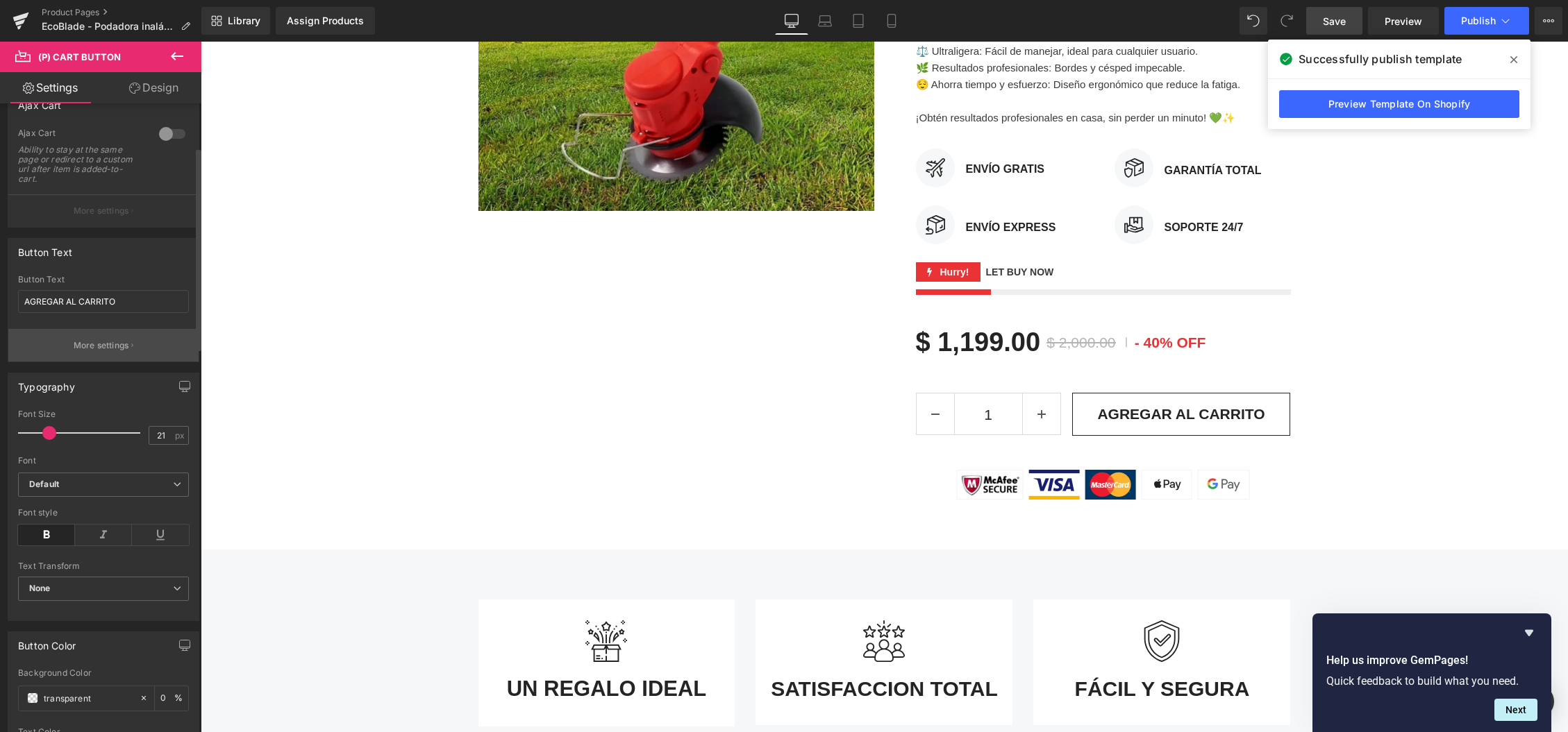
scroll to position [136, 0]
click at [133, 347] on button "More settings" at bounding box center [103, 344] width 190 height 33
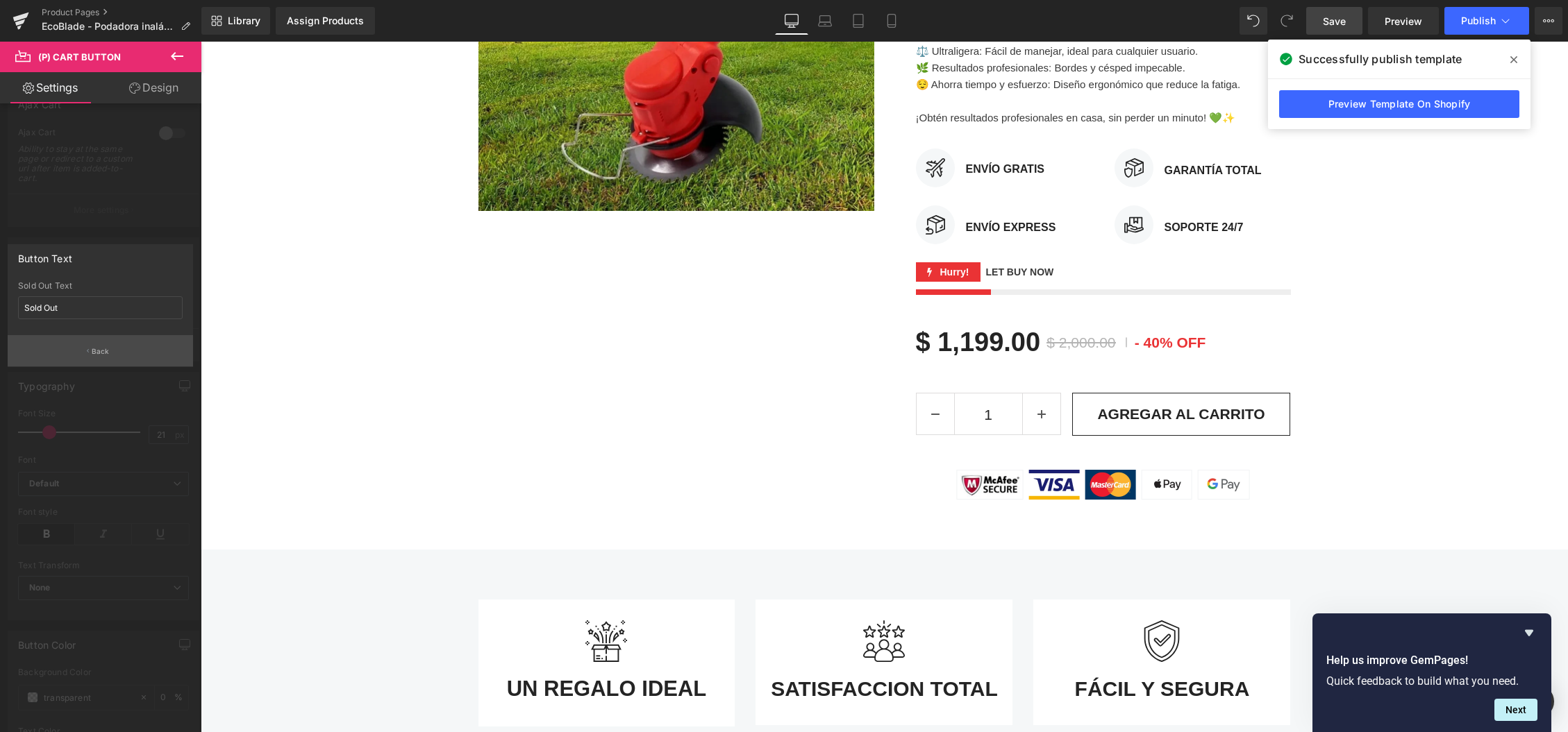
click at [113, 355] on button "Back" at bounding box center [100, 351] width 185 height 31
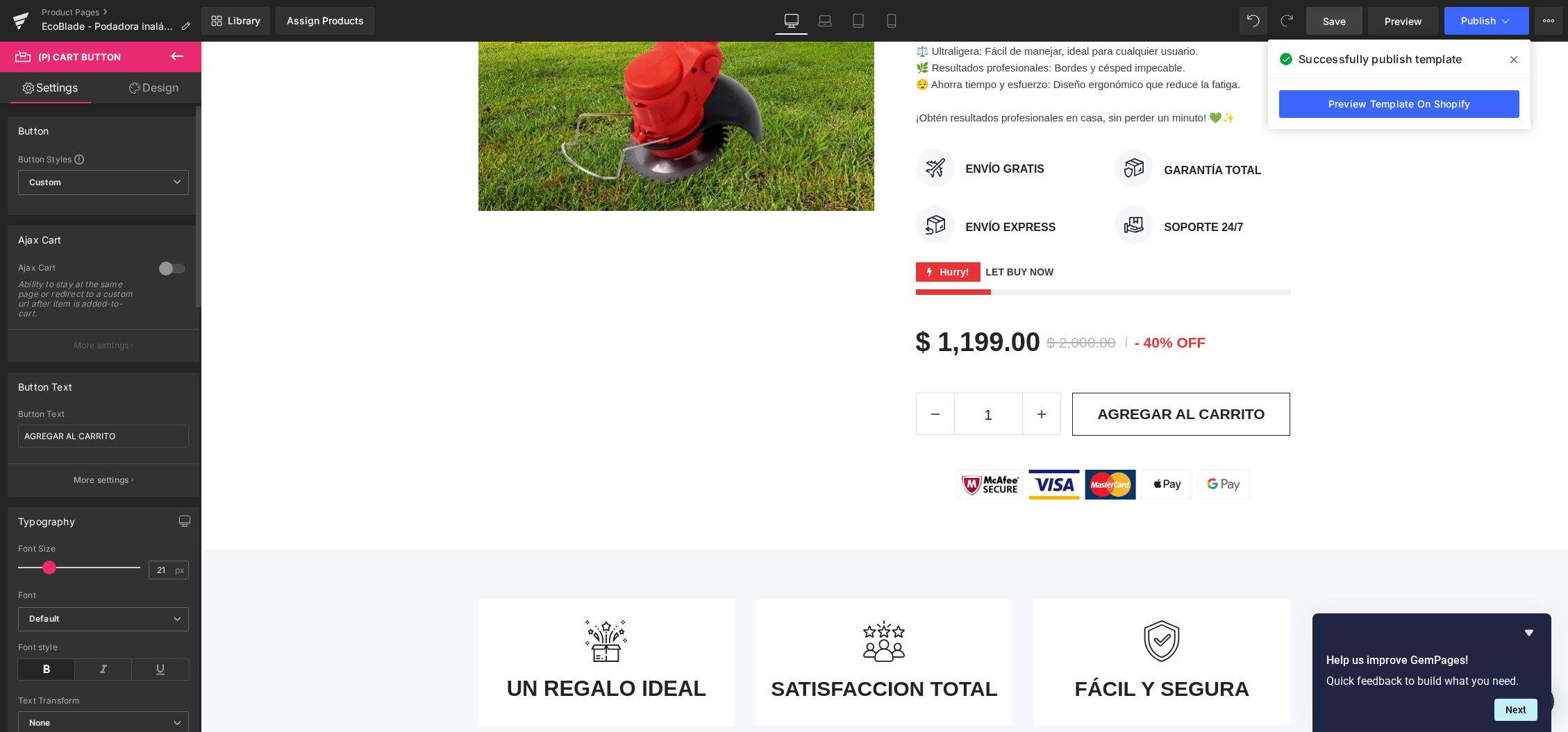
scroll to position [0, 0]
click at [142, 187] on span "Custom Setup Global Style" at bounding box center [103, 183] width 171 height 25
click at [174, 264] on div at bounding box center [171, 269] width 33 height 23
click at [139, 348] on button "More settings" at bounding box center [103, 346] width 190 height 33
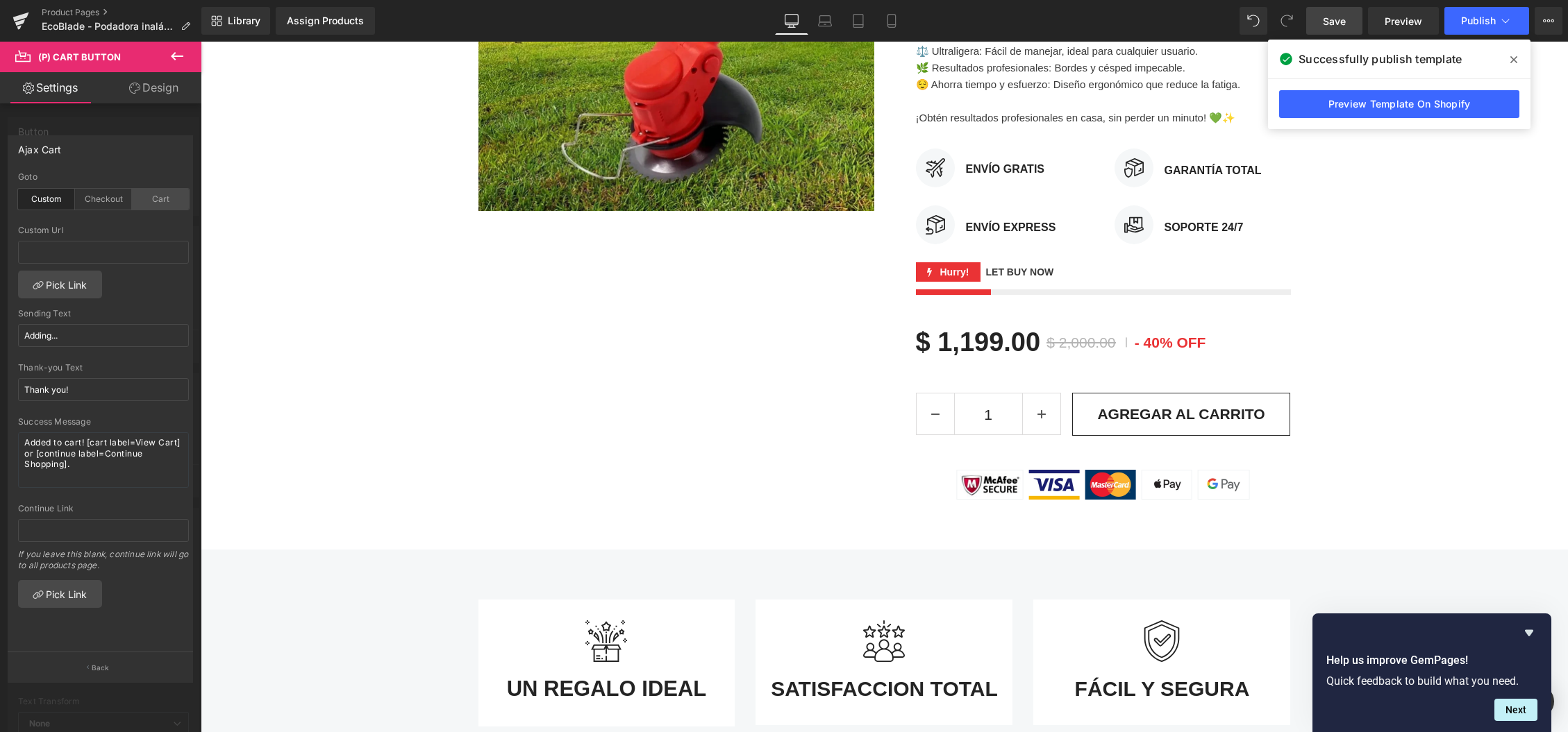
drag, startPoint x: 102, startPoint y: 190, endPoint x: 130, endPoint y: 199, distance: 29.4
click at [102, 190] on div "Checkout" at bounding box center [103, 199] width 57 height 21
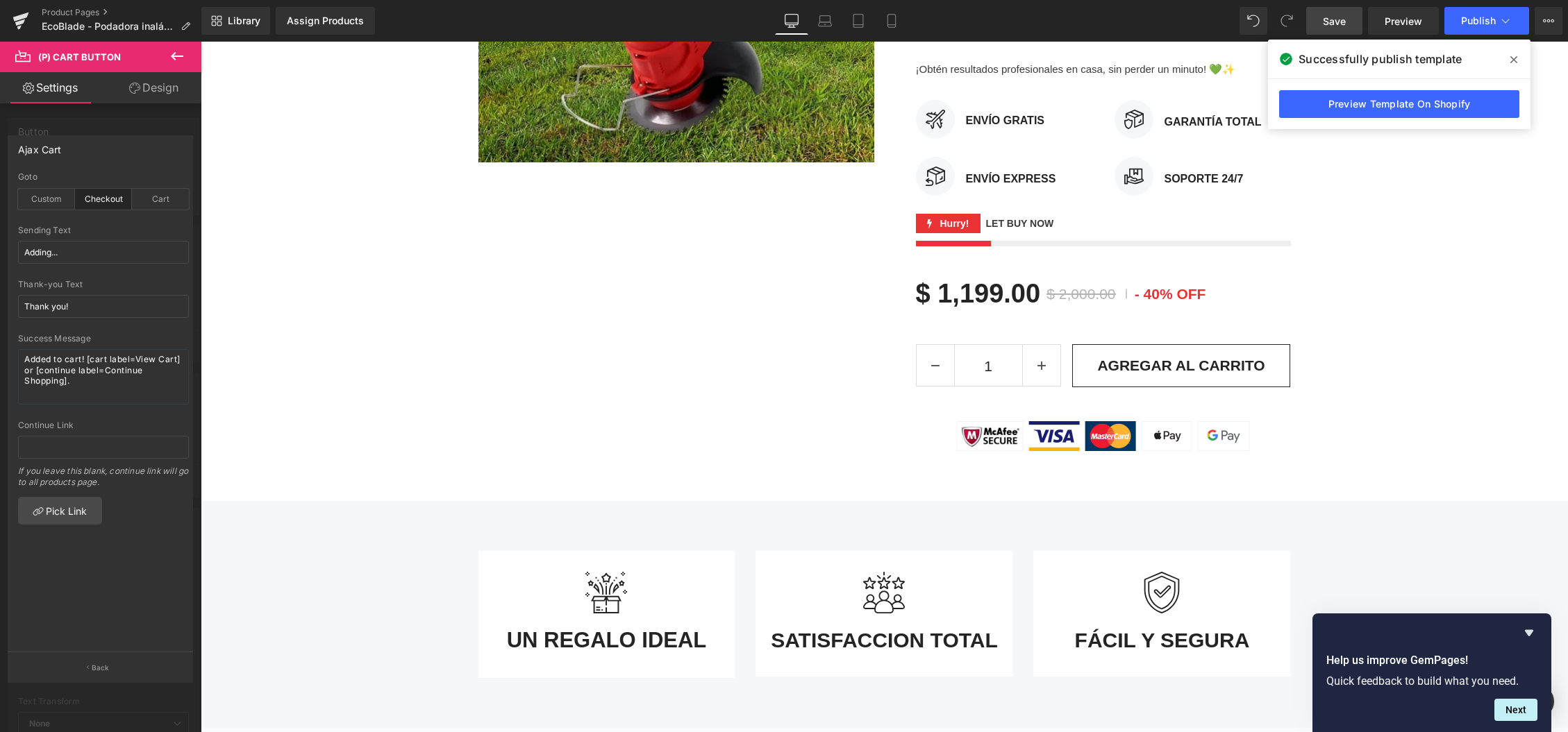
scroll to position [460, 0]
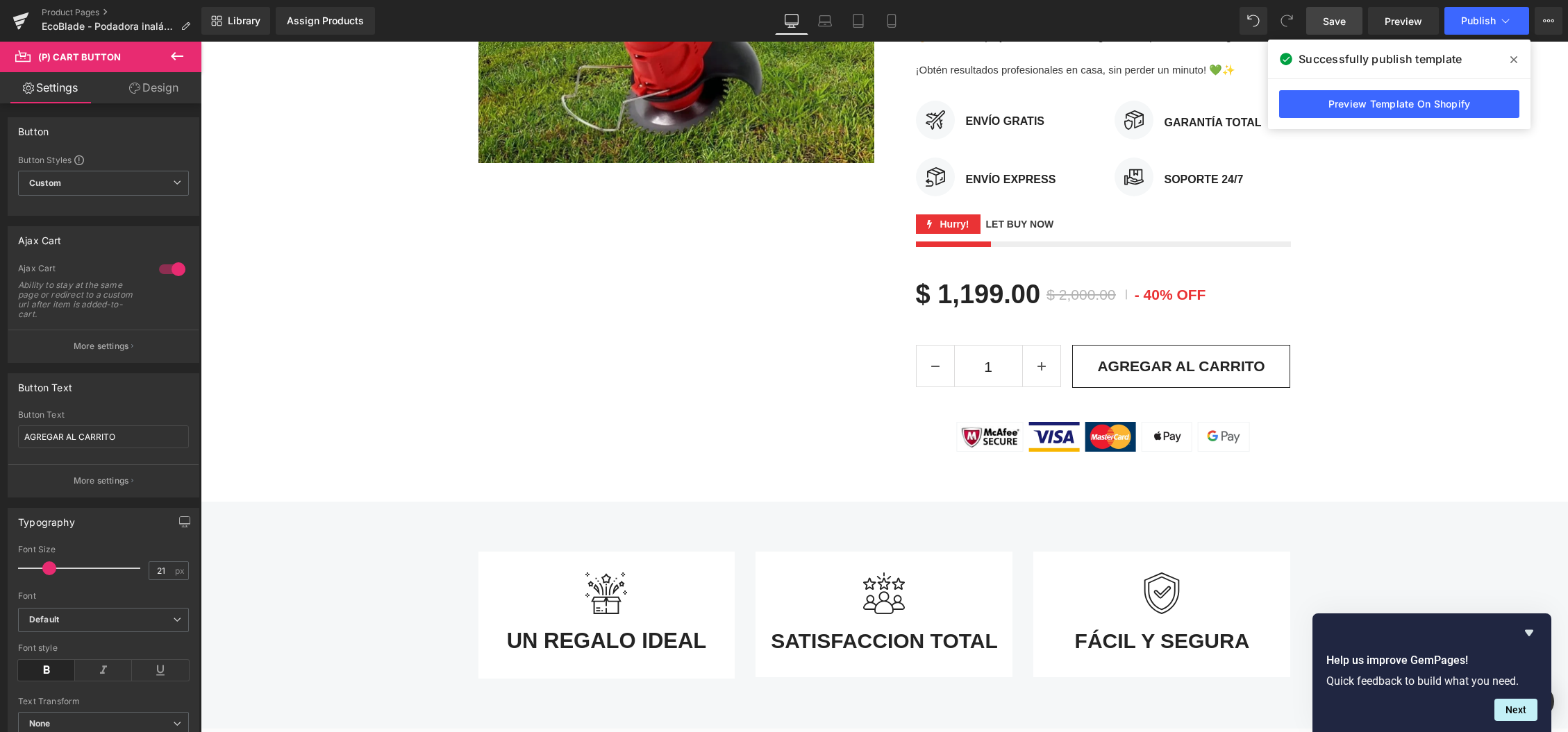
click at [89, 438] on input "AGREGAR AL CARRITO" at bounding box center [103, 437] width 171 height 23
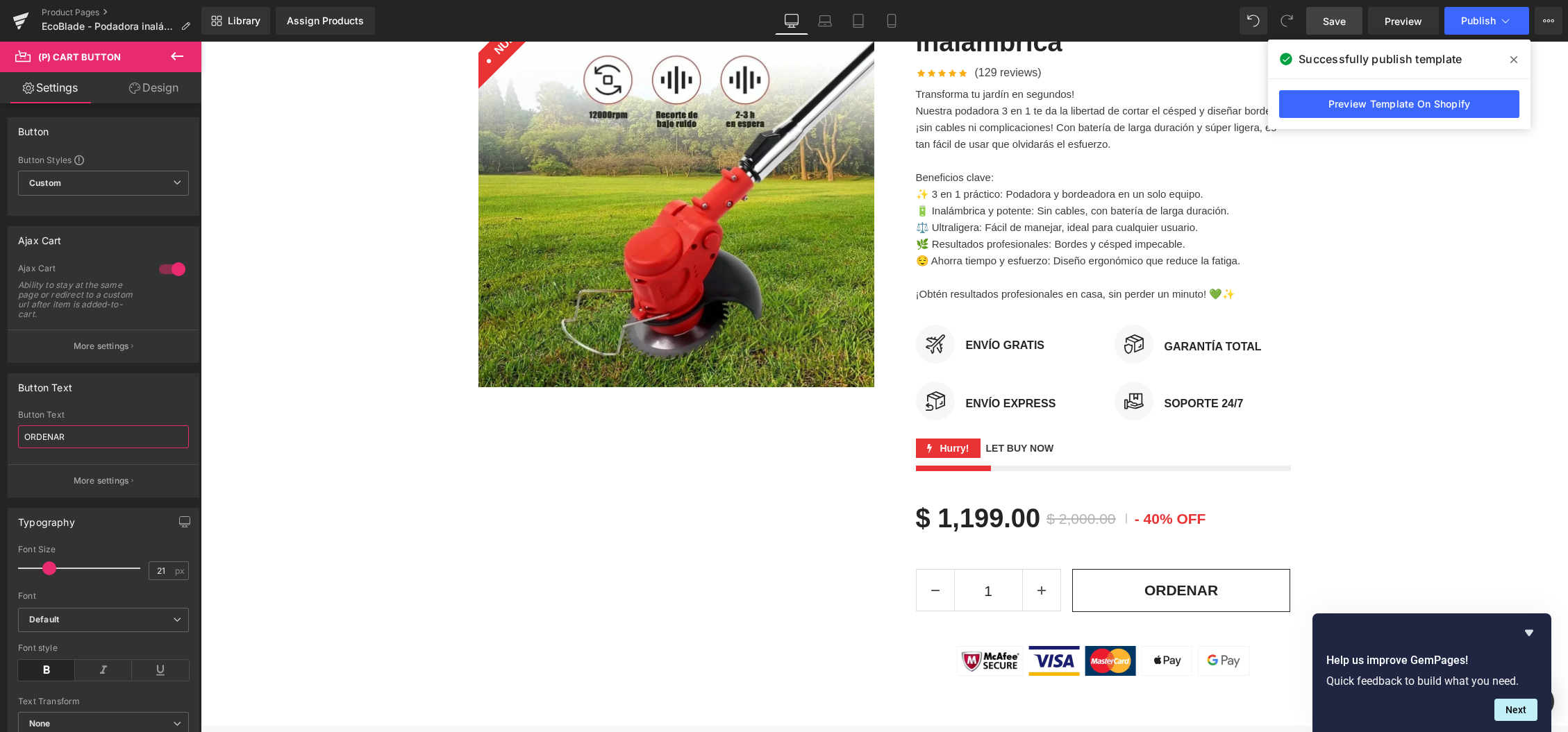
scroll to position [280, 0]
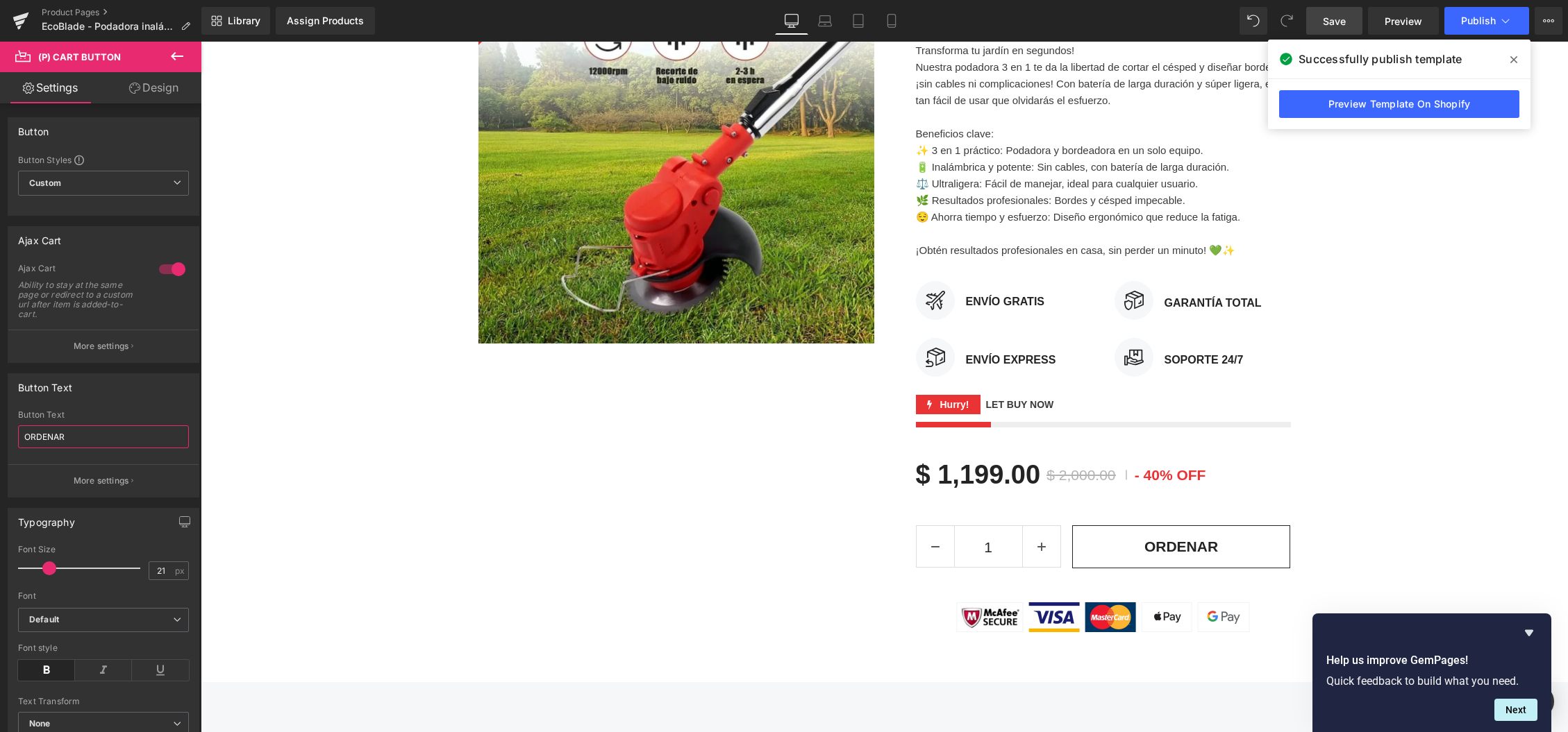
type input "ORDENAR"
click at [1336, 24] on span "Save" at bounding box center [1334, 21] width 23 height 14
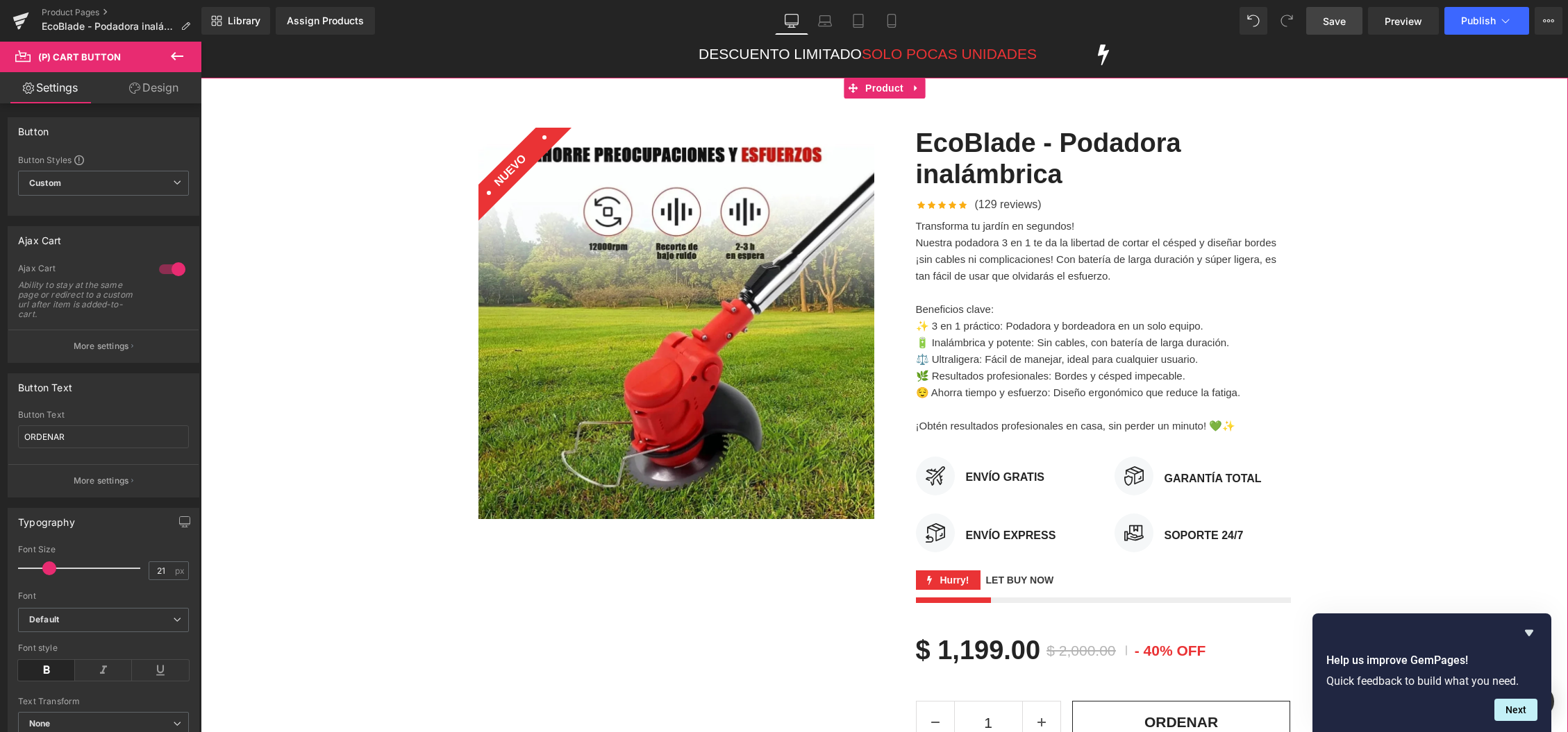
scroll to position [248, 0]
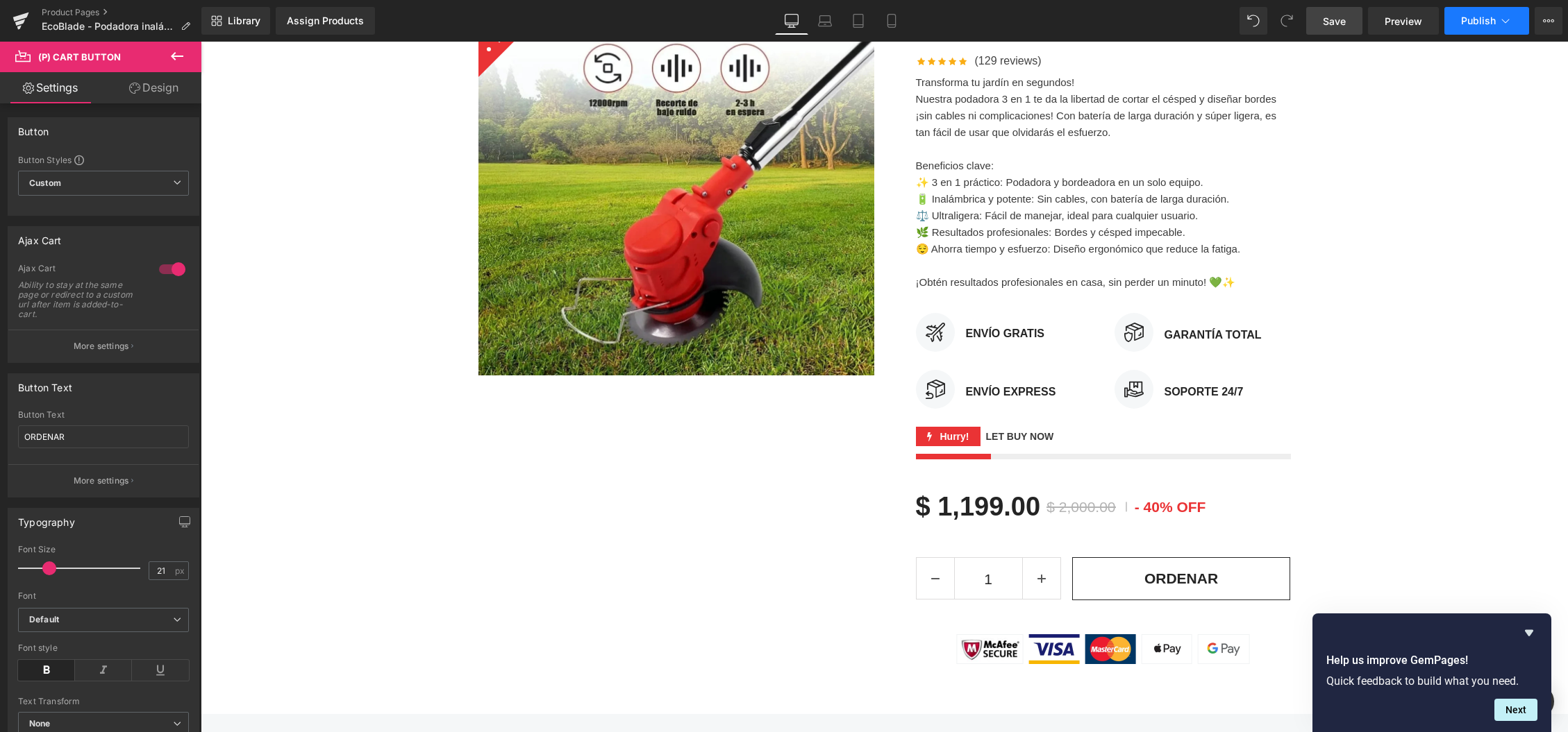
click at [1463, 23] on span "Publish" at bounding box center [1478, 21] width 35 height 11
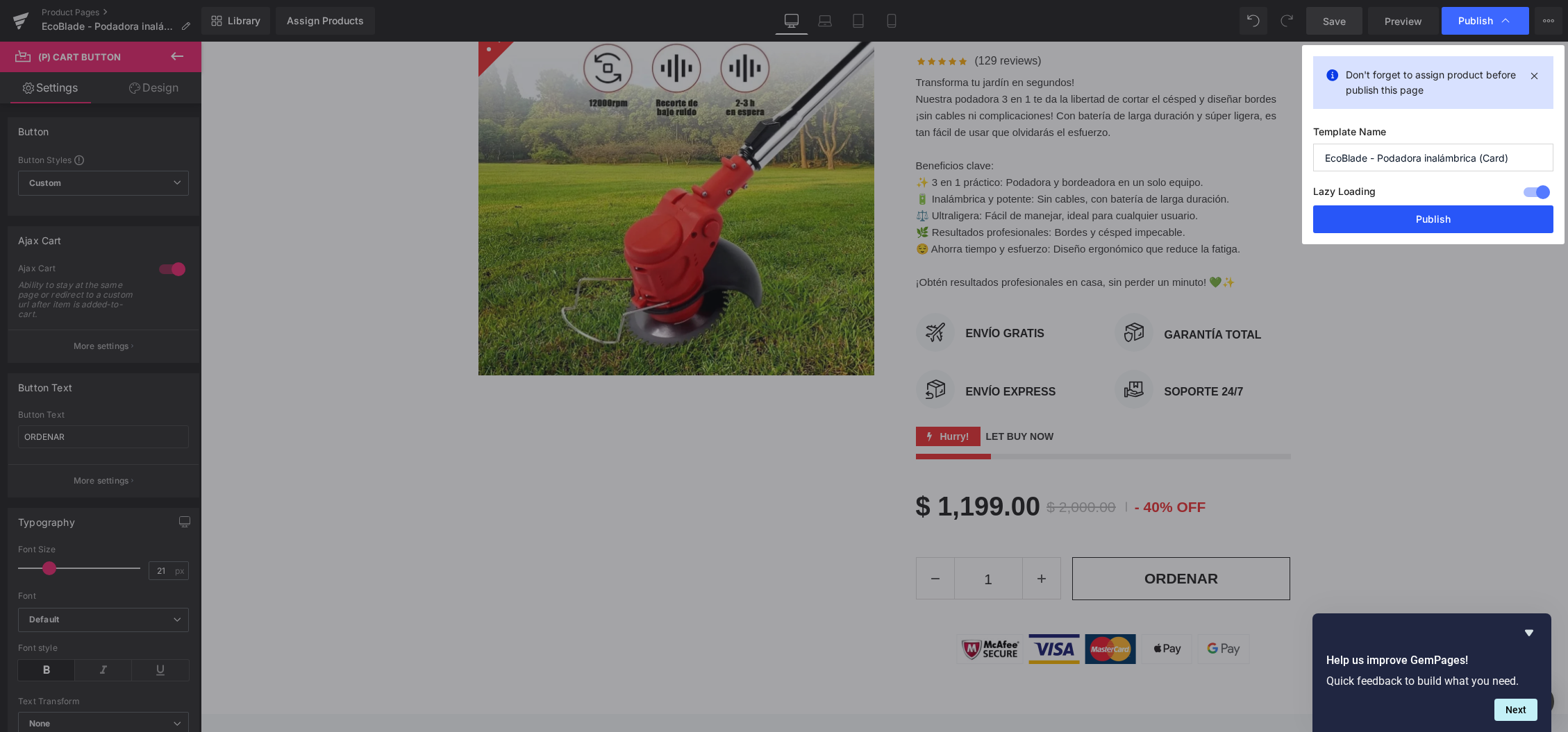
click at [1457, 220] on button "Publish" at bounding box center [1433, 219] width 240 height 28
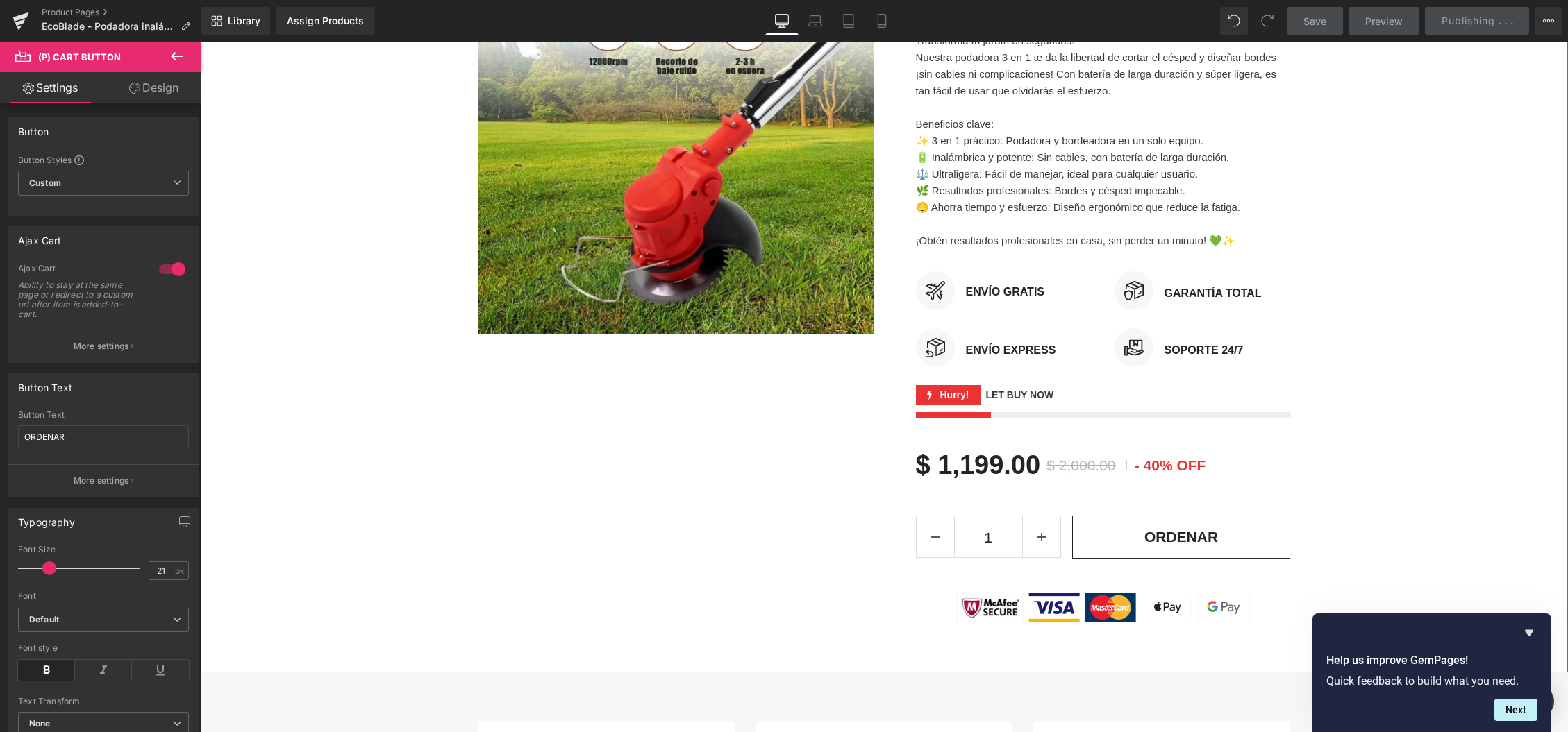
scroll to position [301, 0]
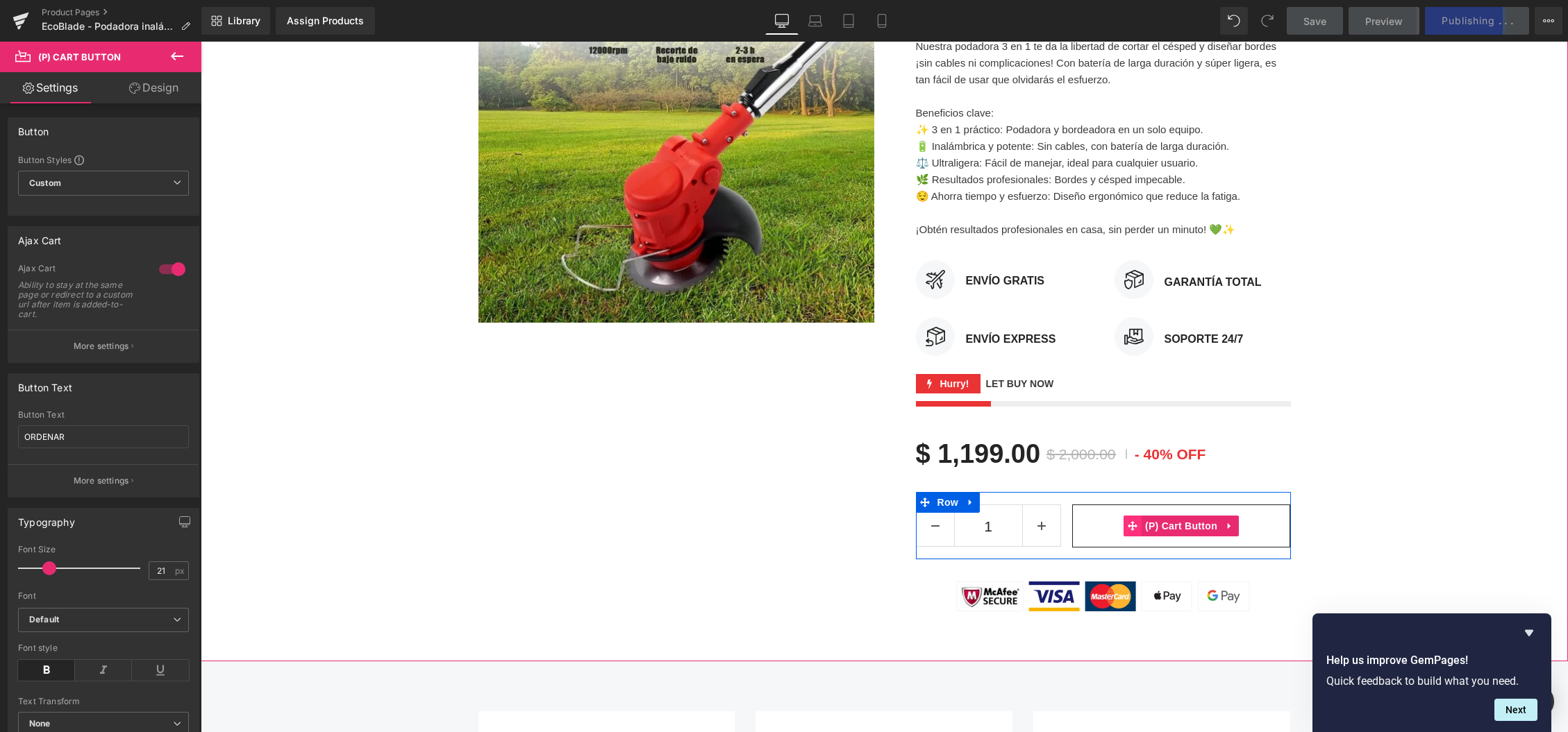
click at [1135, 528] on icon at bounding box center [1133, 526] width 10 height 10
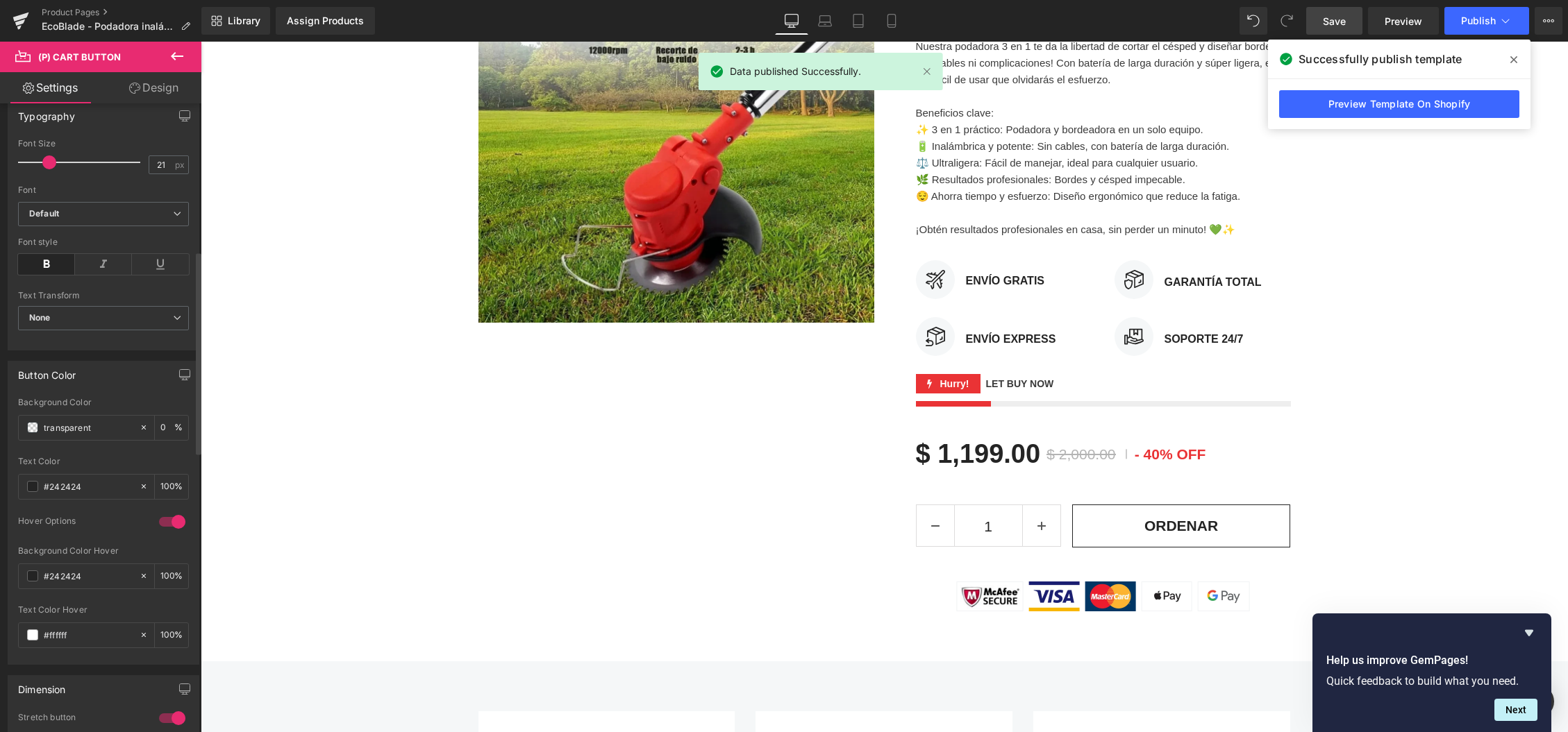
scroll to position [478, 0]
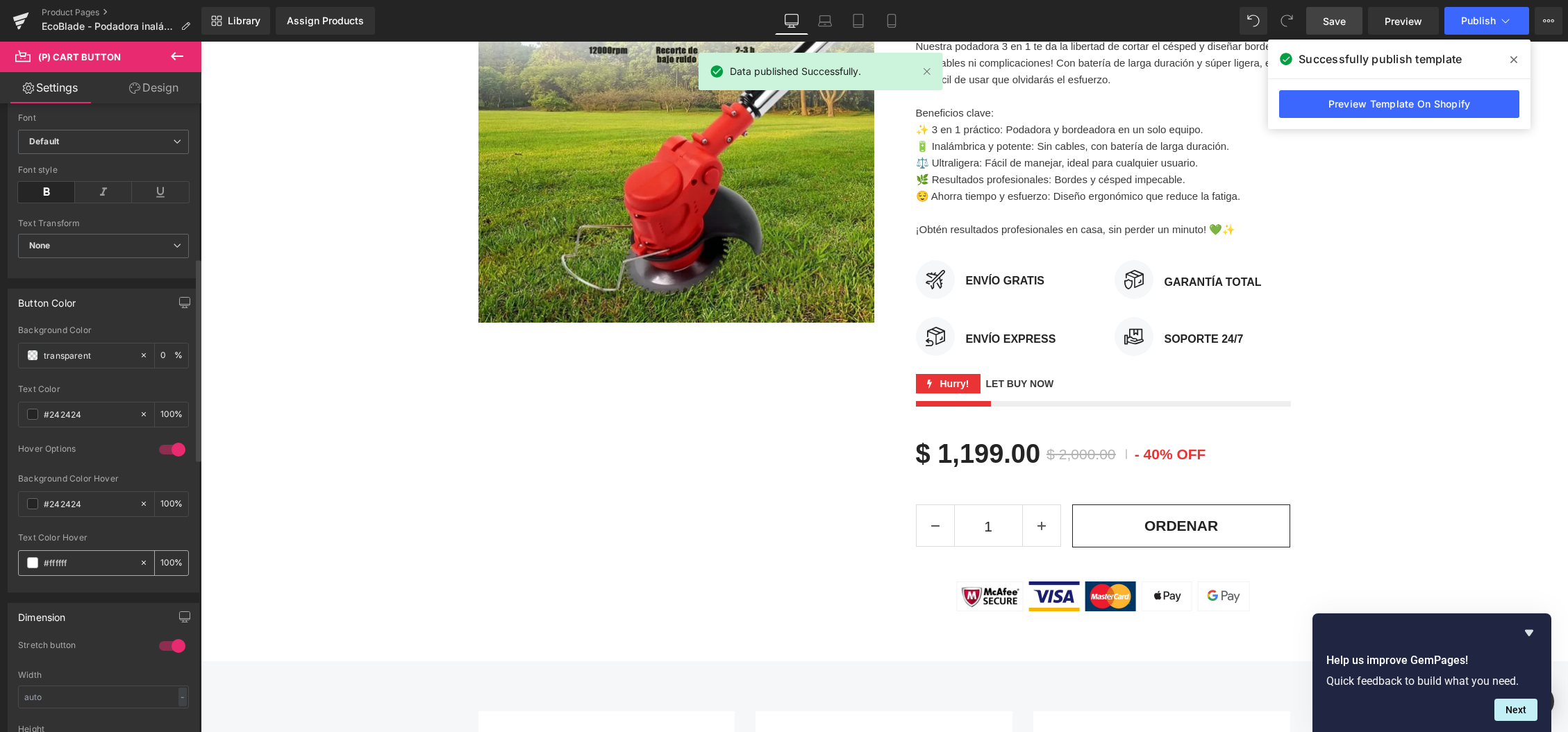
click at [33, 565] on span at bounding box center [33, 563] width 11 height 11
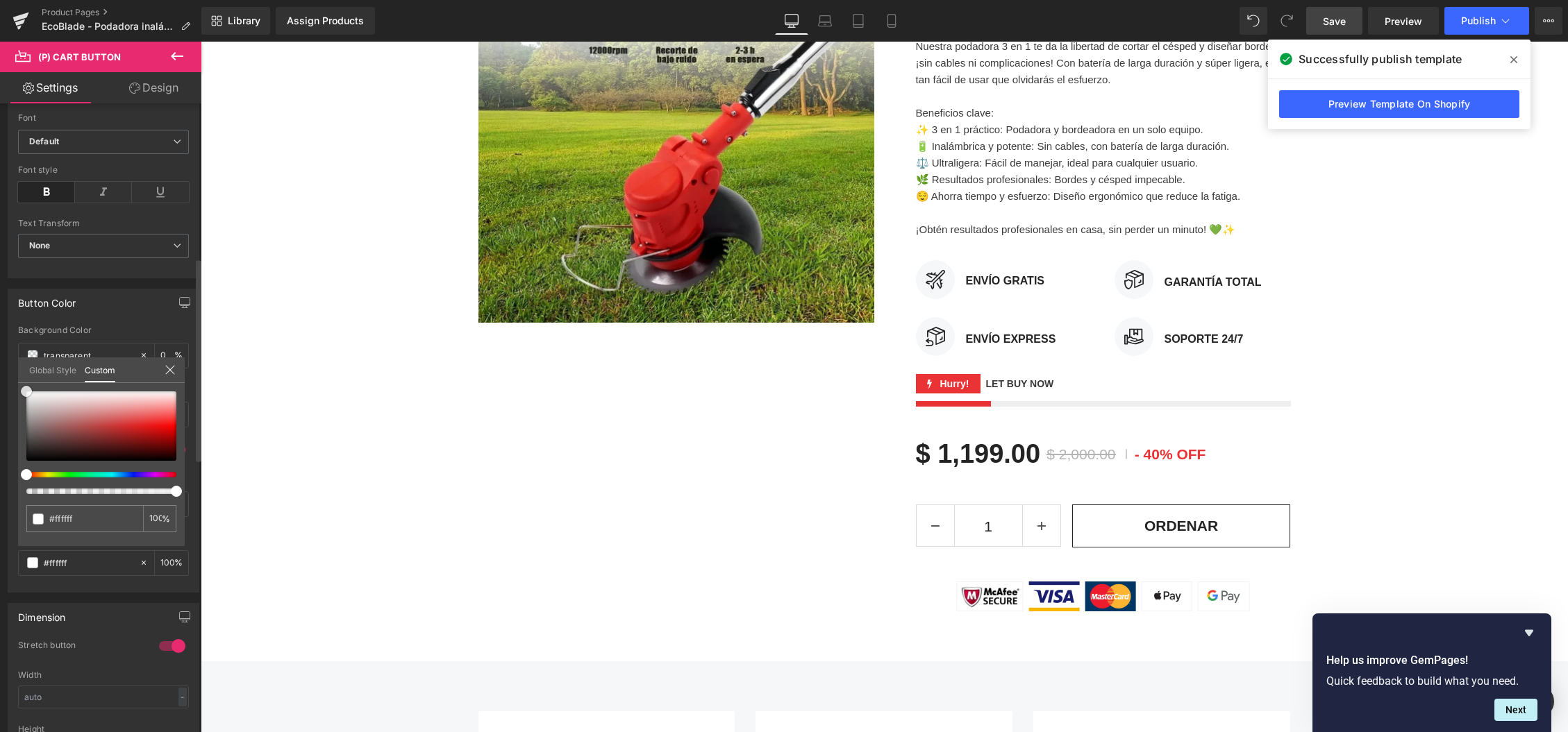
type input "#e61818"
type input "#e10e0e"
type input "#e70303"
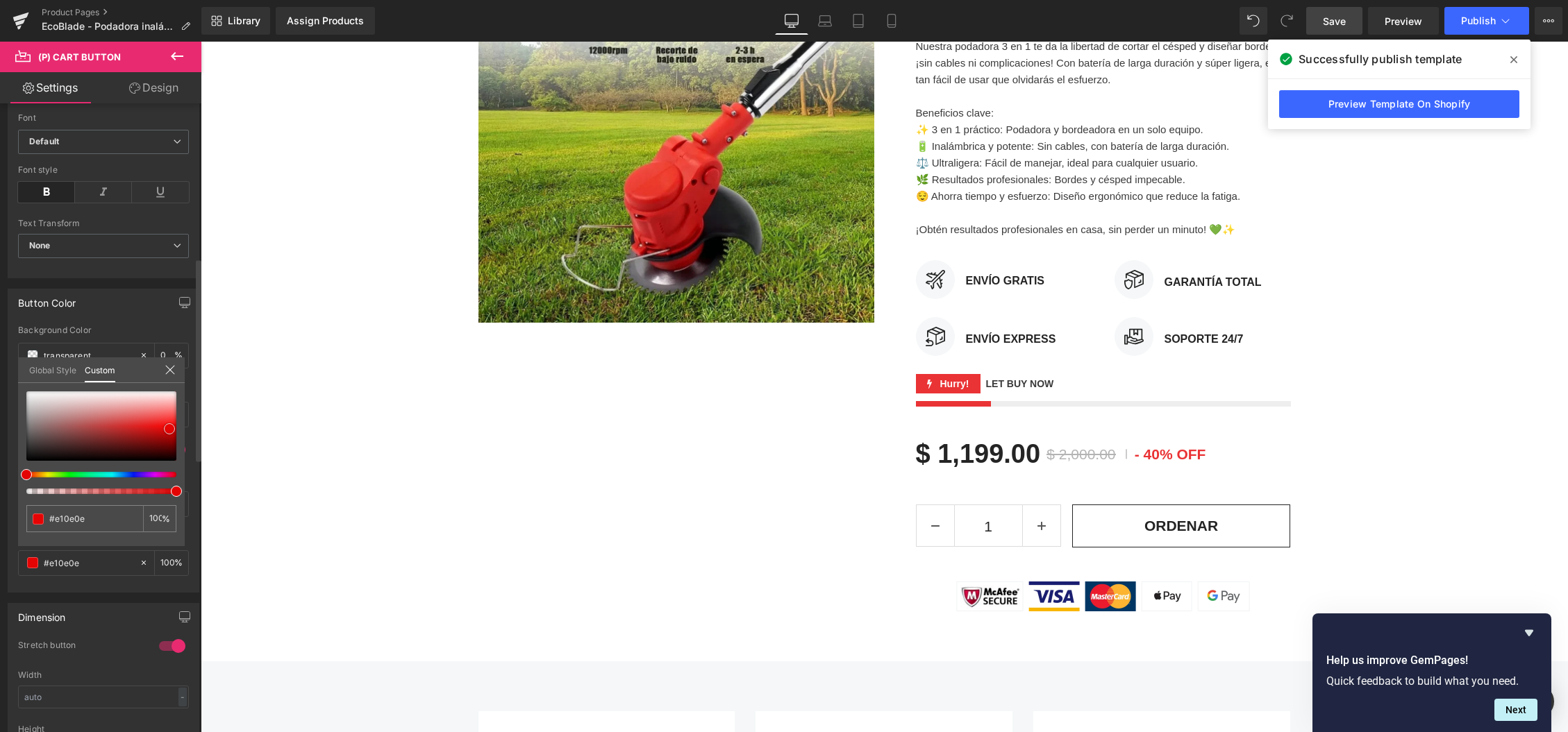
type input "#e70303"
click at [172, 429] on div at bounding box center [101, 426] width 150 height 69
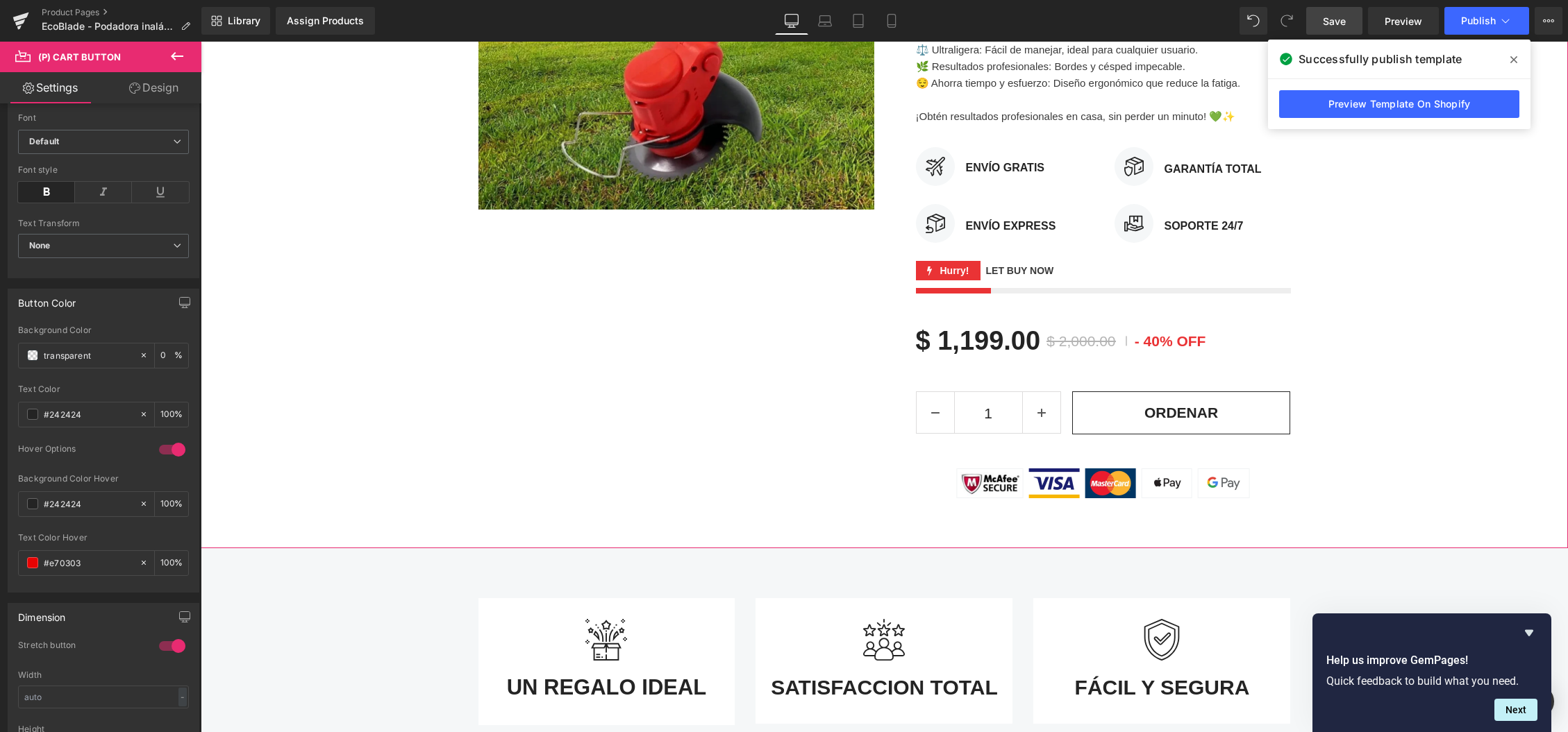
scroll to position [338, 0]
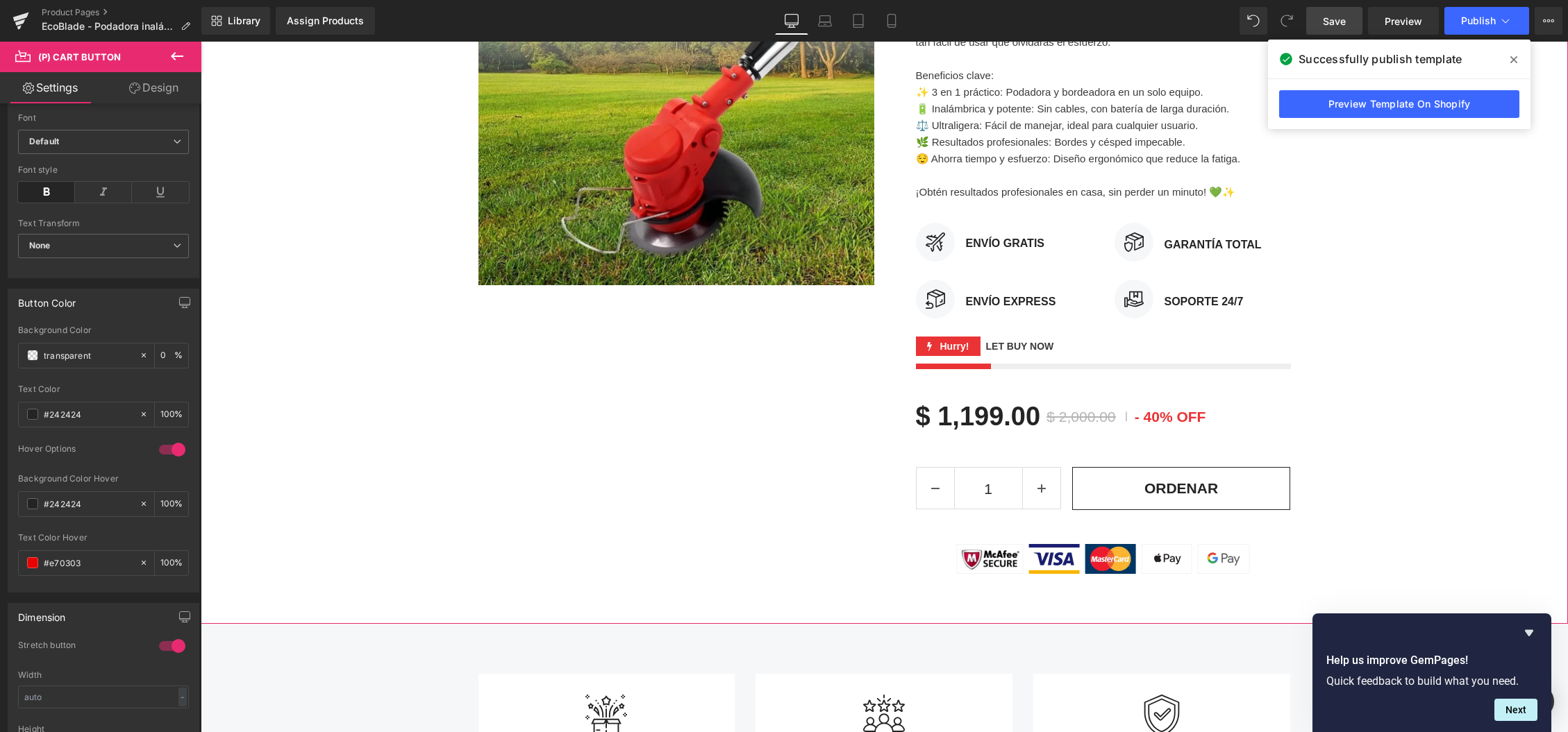
click at [366, 440] on div "Sale Off (P) Image NUEVO Text Block Row EcoBlade - Podadora inalámbrica (P) Tit…" at bounding box center [884, 227] width 1368 height 709
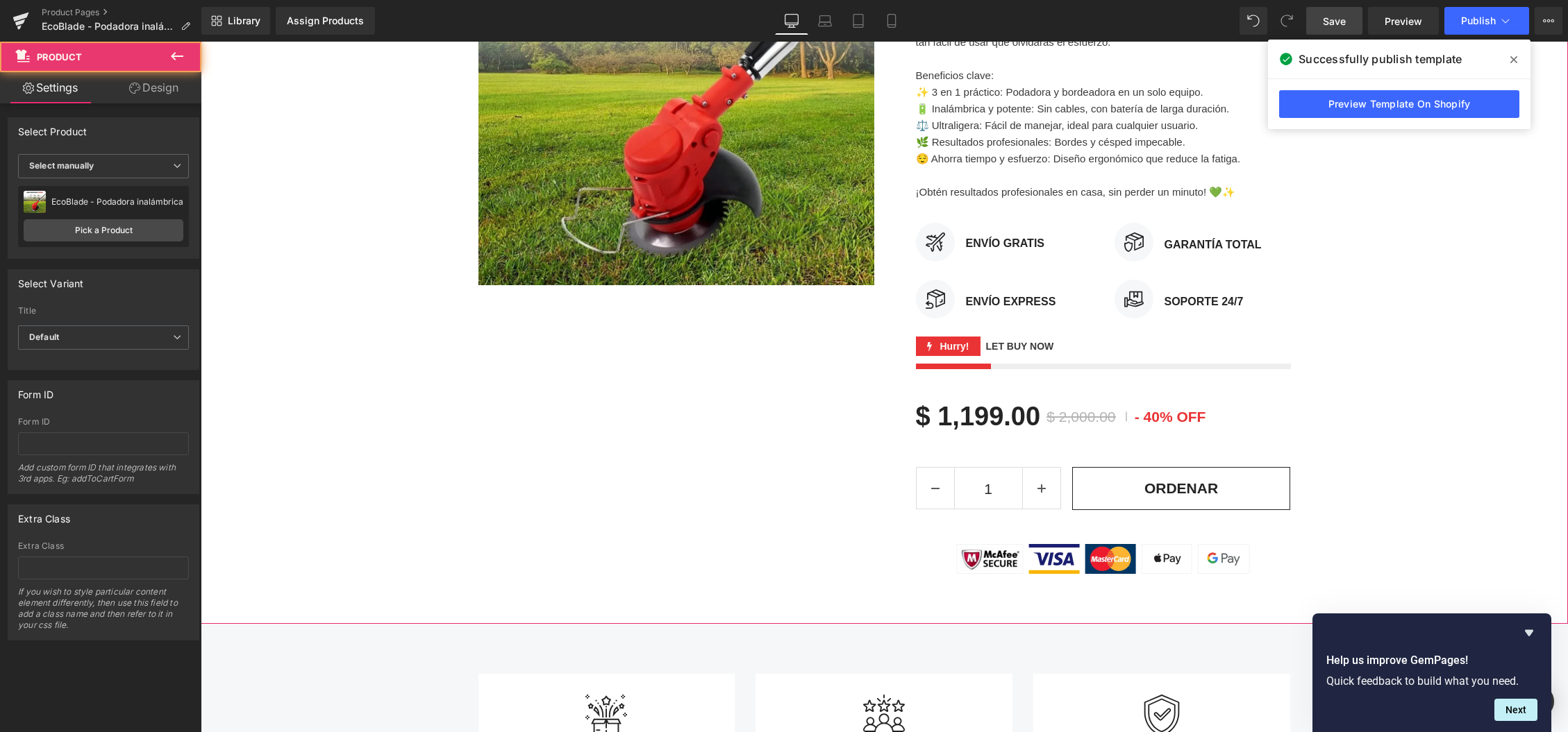
scroll to position [339, 0]
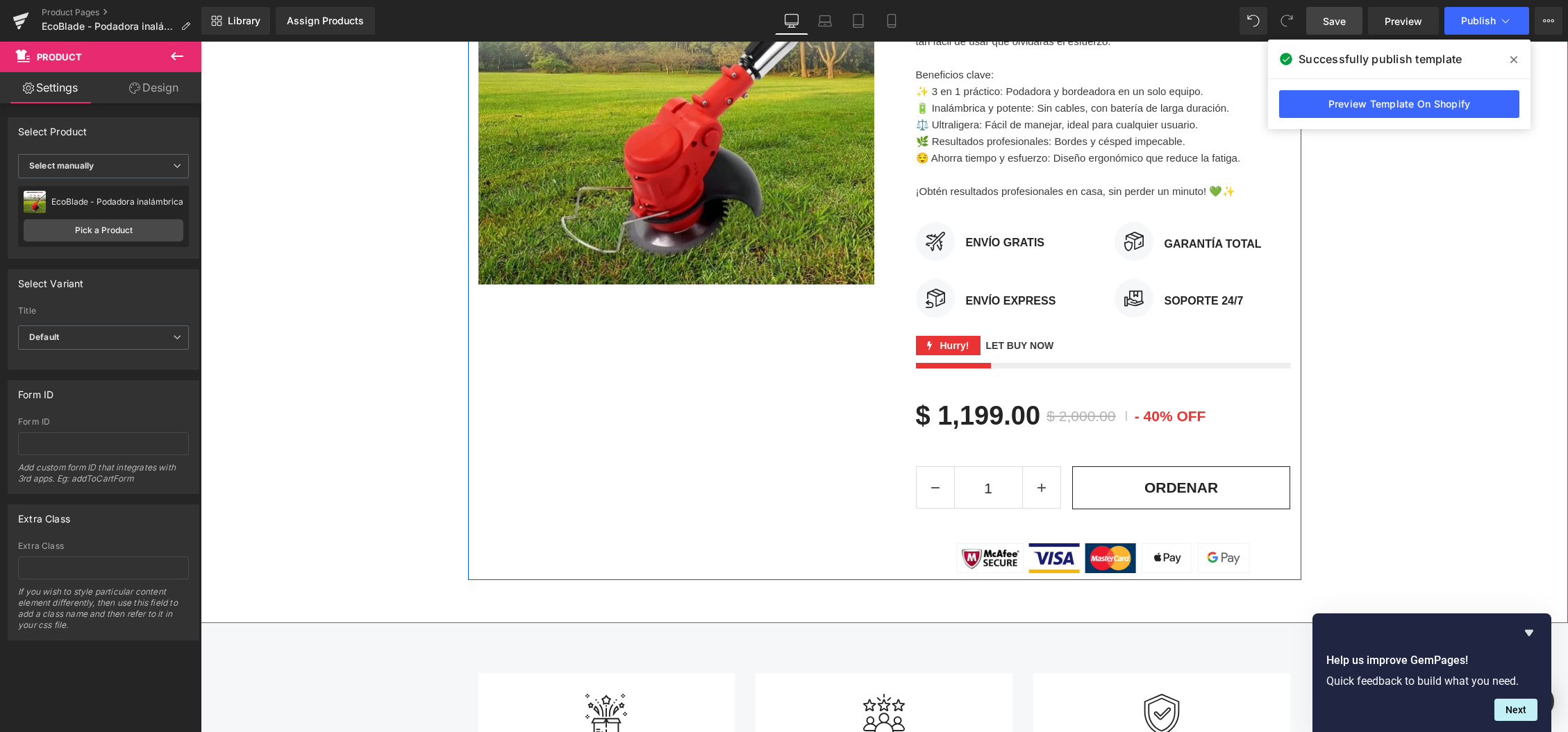
click at [587, 512] on div "Sale Off (P) Image NUEVO Text Block Row EcoBlade - Podadora inalámbrica (P) Tit…" at bounding box center [884, 226] width 833 height 709
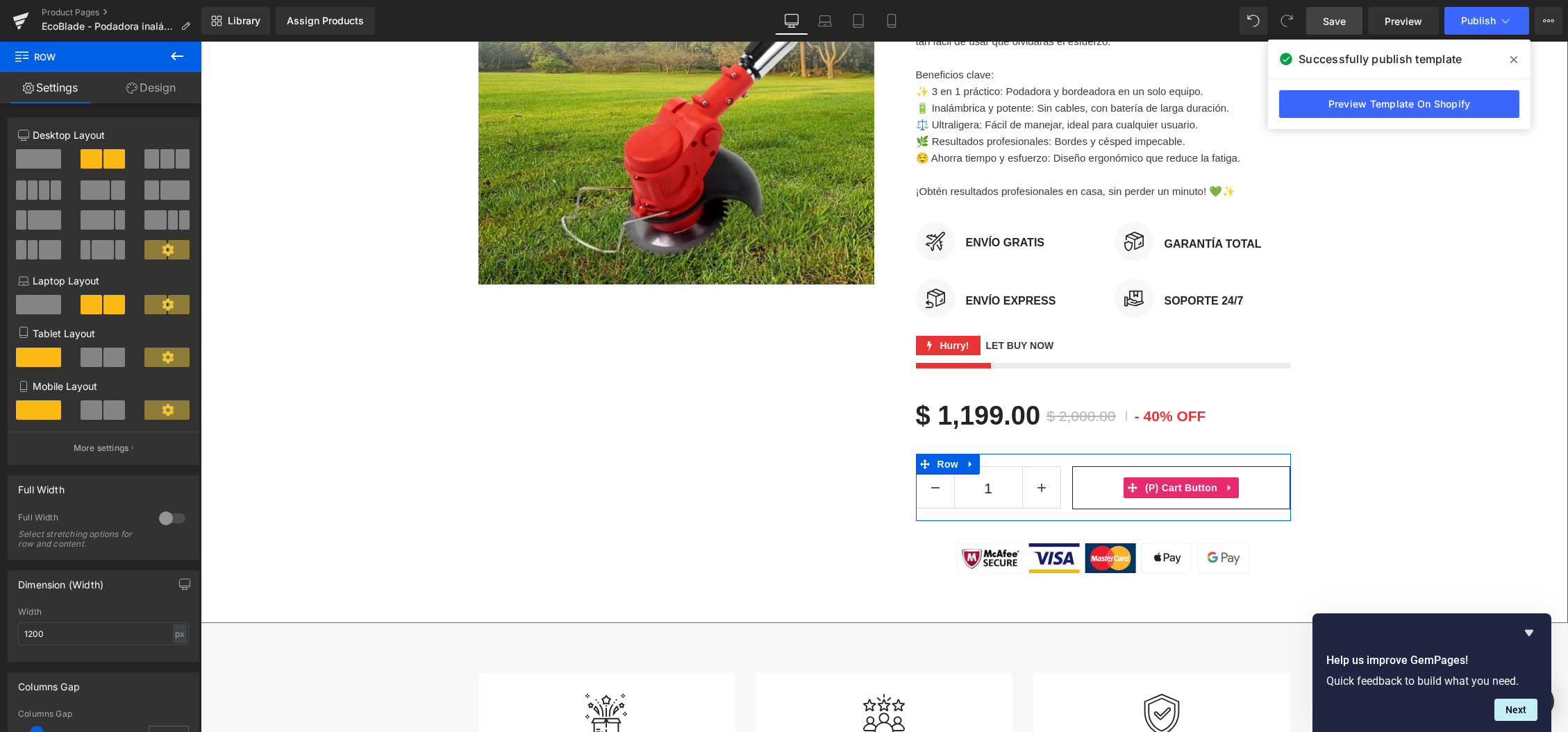
drag, startPoint x: 1137, startPoint y: 488, endPoint x: 650, endPoint y: 492, distance: 487.0
click at [1137, 488] on icon at bounding box center [1133, 487] width 10 height 10
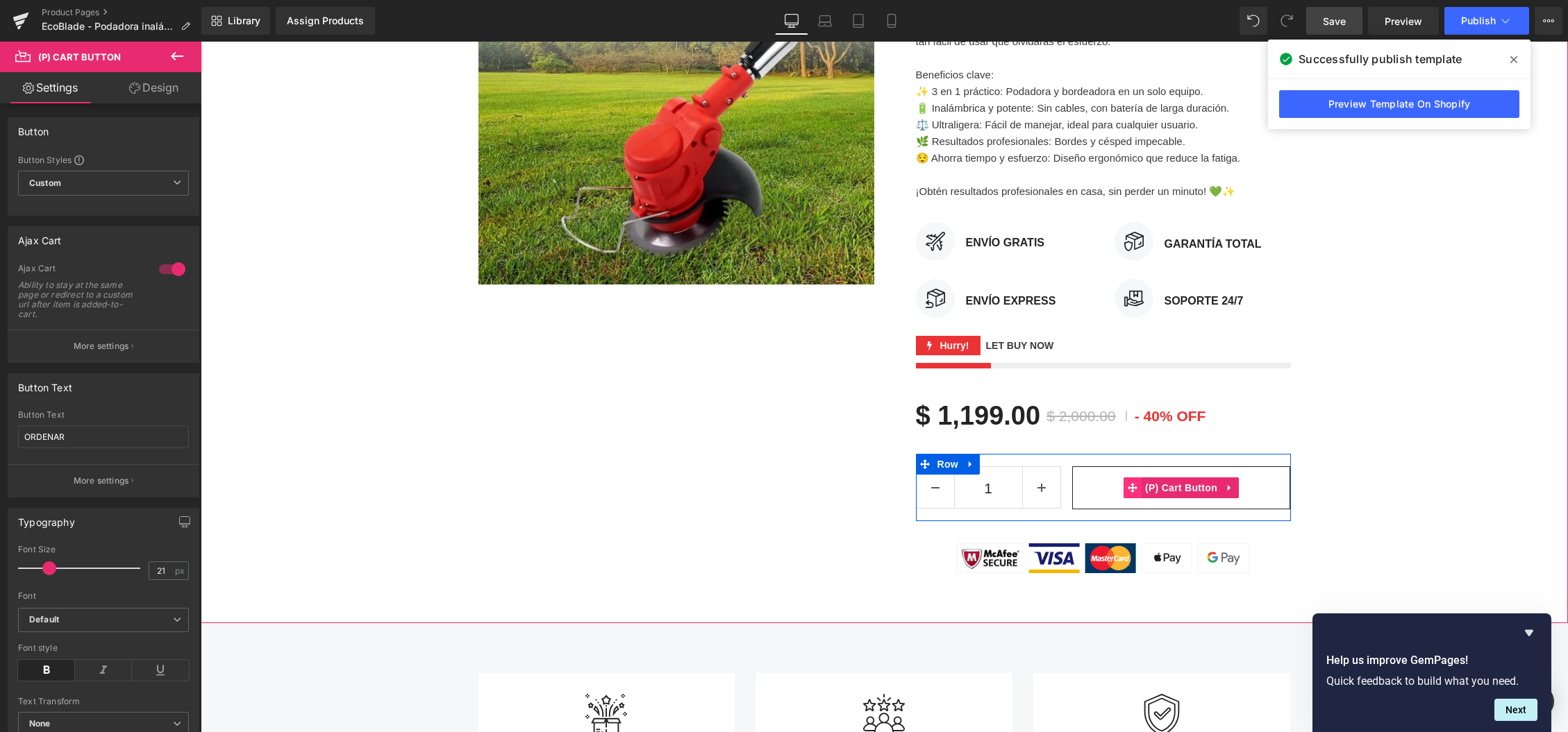
click at [1134, 487] on icon at bounding box center [1133, 487] width 10 height 10
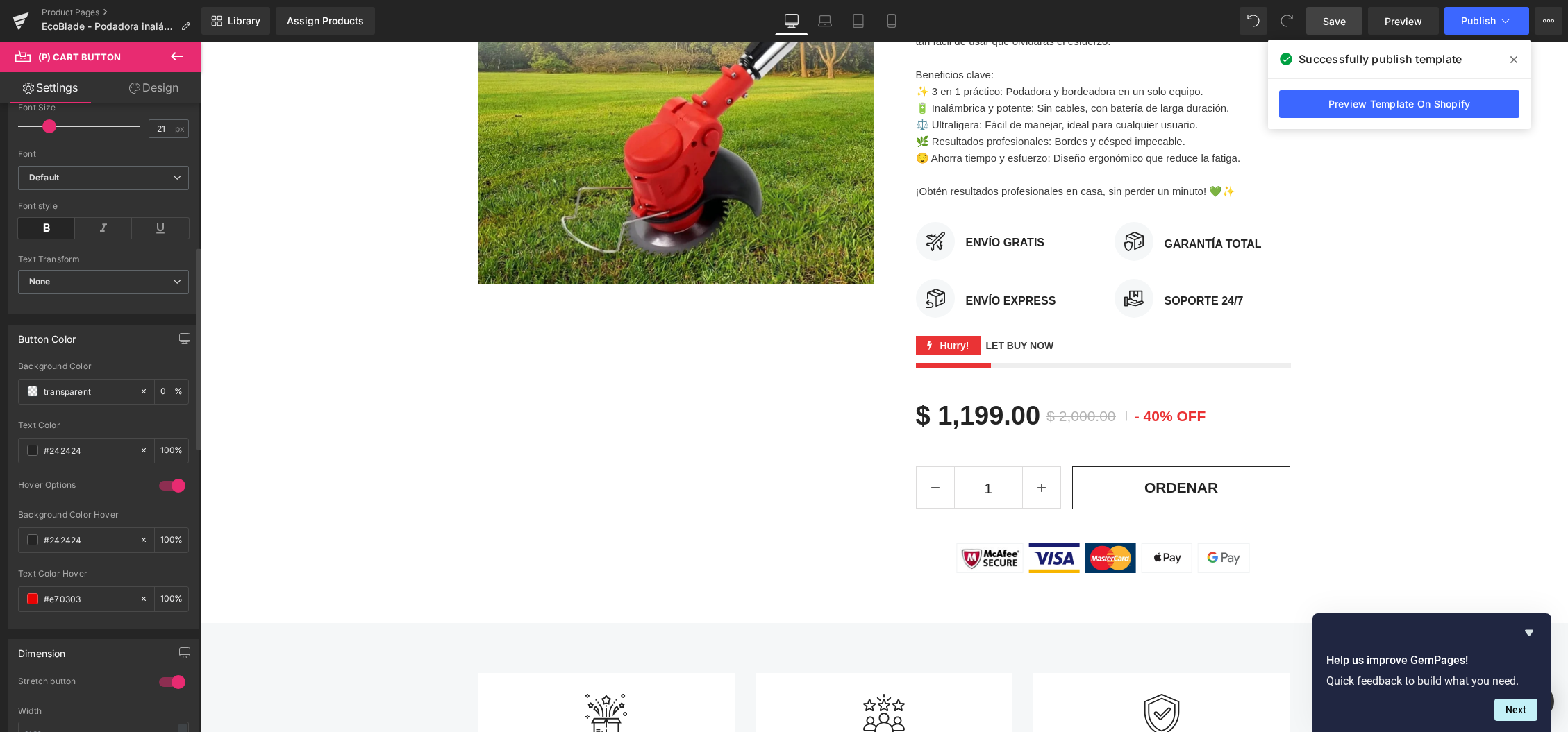
scroll to position [479, 0]
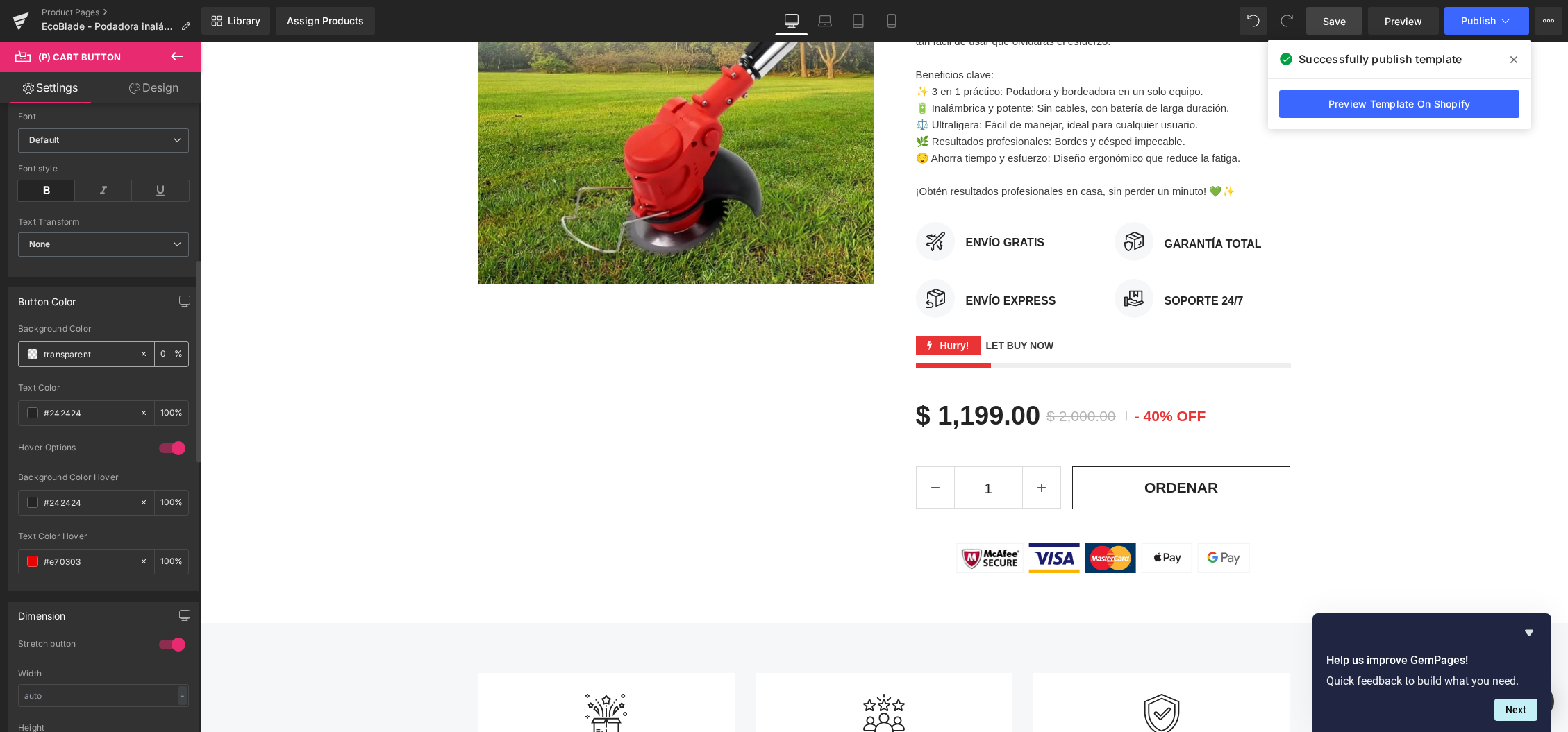
click at [103, 356] on input "transparent" at bounding box center [88, 353] width 89 height 15
click at [38, 356] on span at bounding box center [33, 354] width 11 height 11
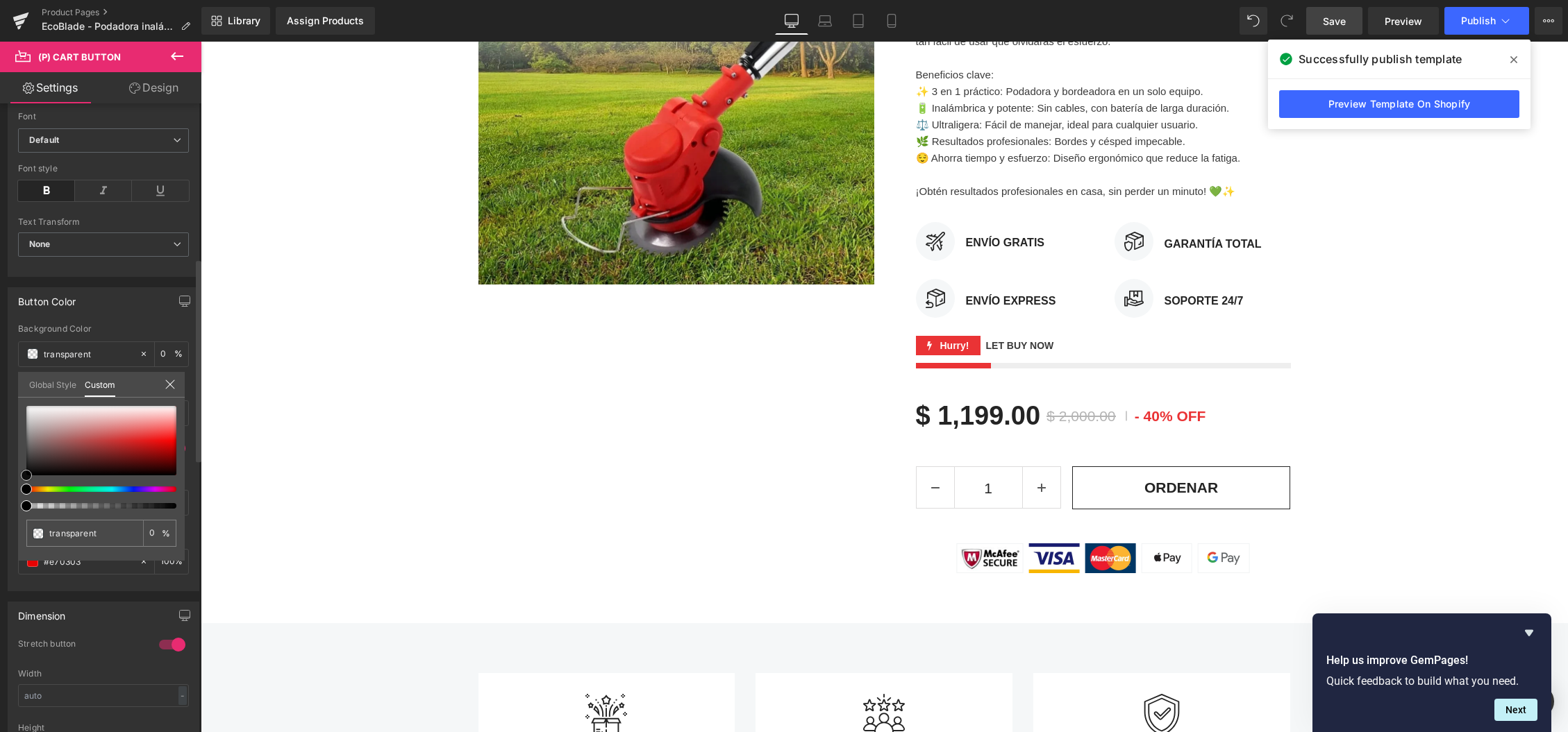
type input "#dd0303"
type input "100"
type input "#dd0303"
type input "100"
click at [171, 445] on div at bounding box center [101, 441] width 150 height 69
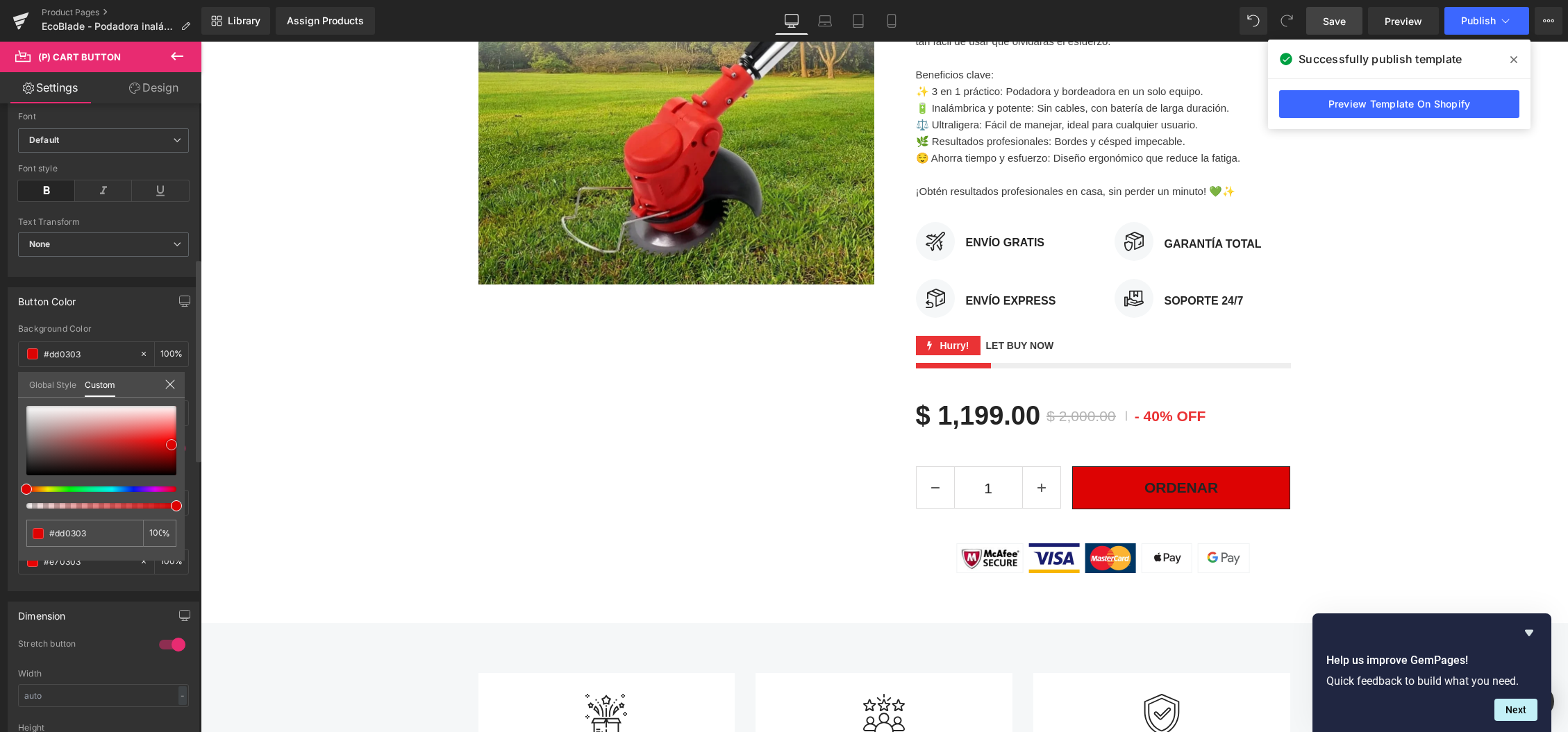
type input "#d80303"
type input "#9e0000"
type input "#470000"
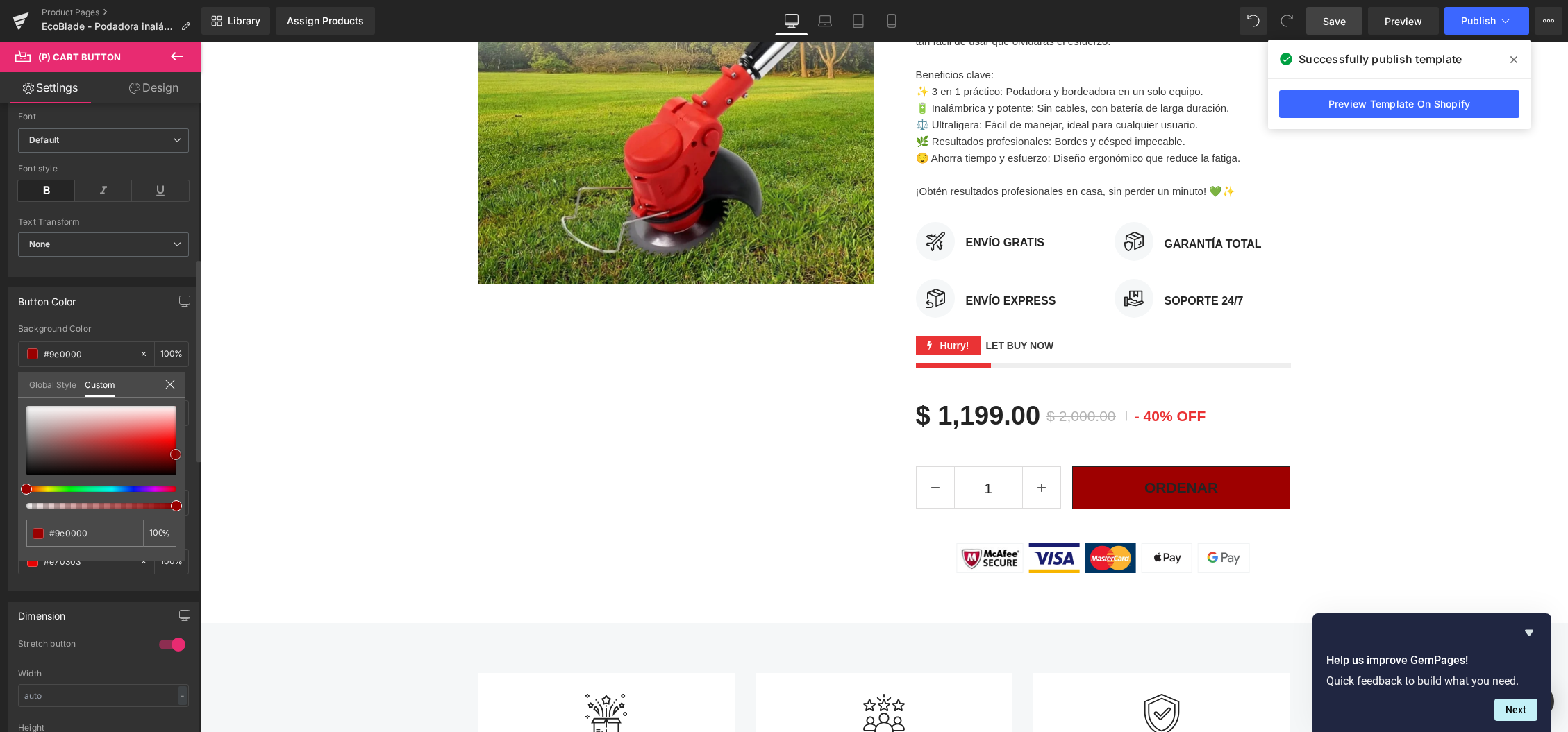
type input "#470000"
type input "#380000"
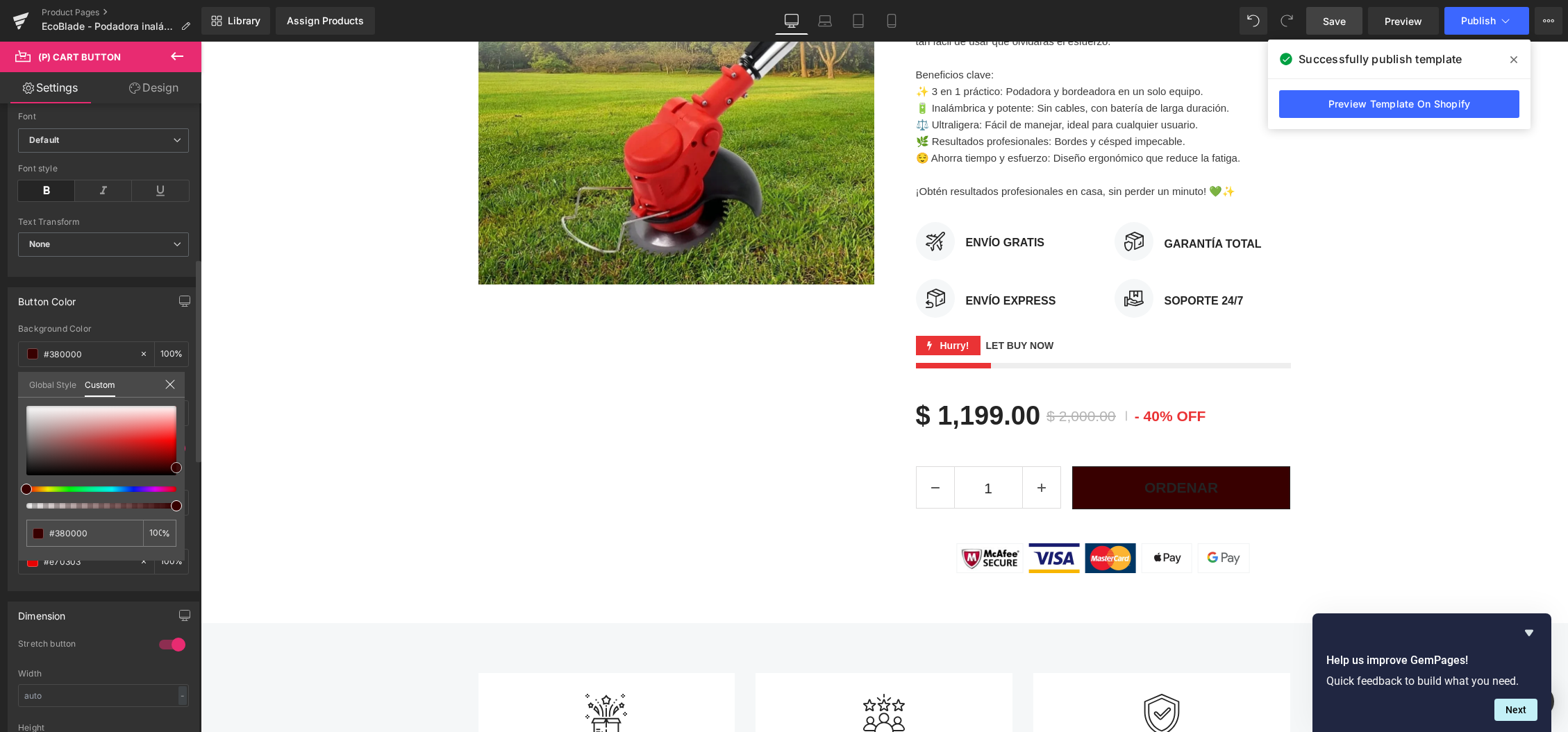
type input "#330000"
type input "#420000"
type input "#ad0000"
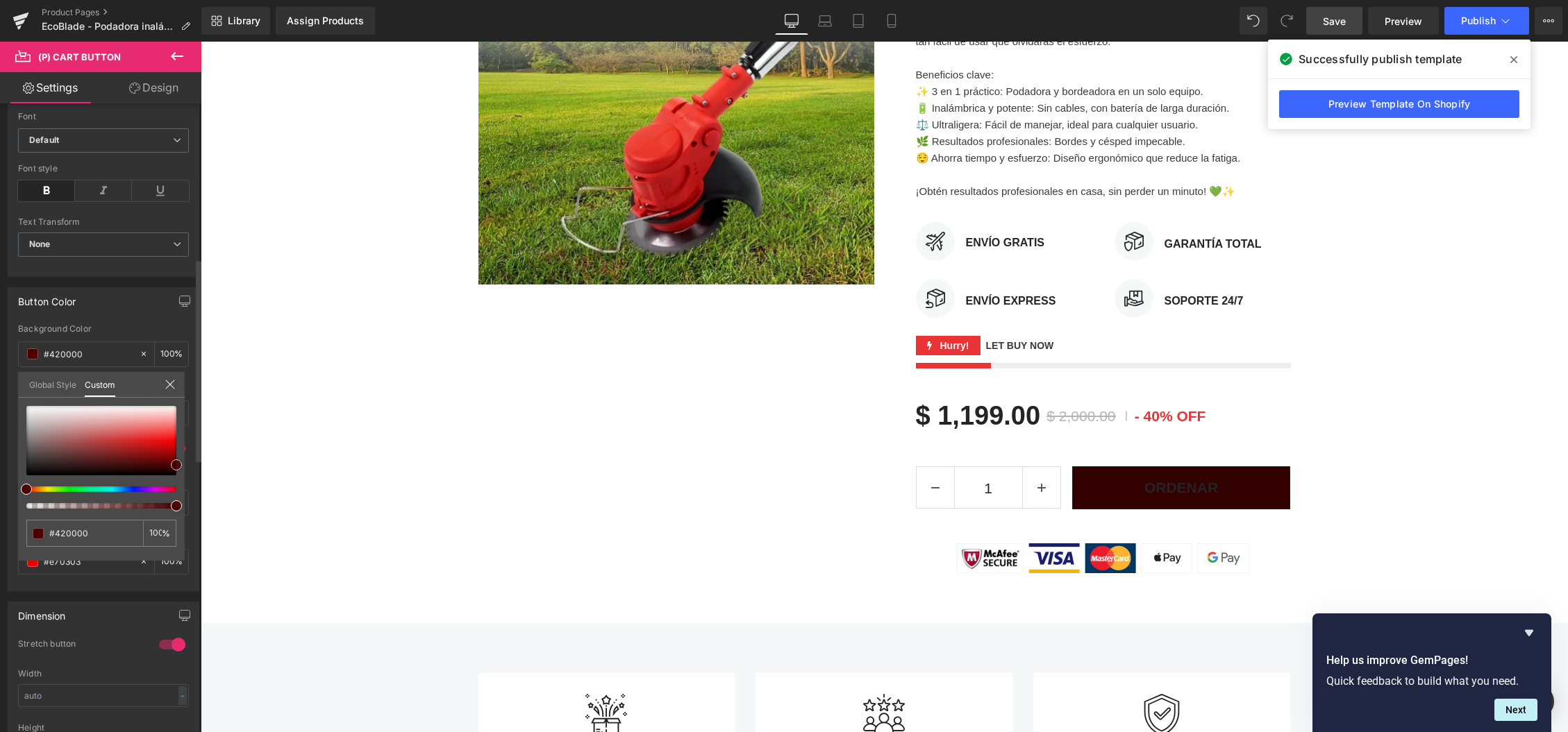
type input "#ad0000"
type input "#ff0a0a"
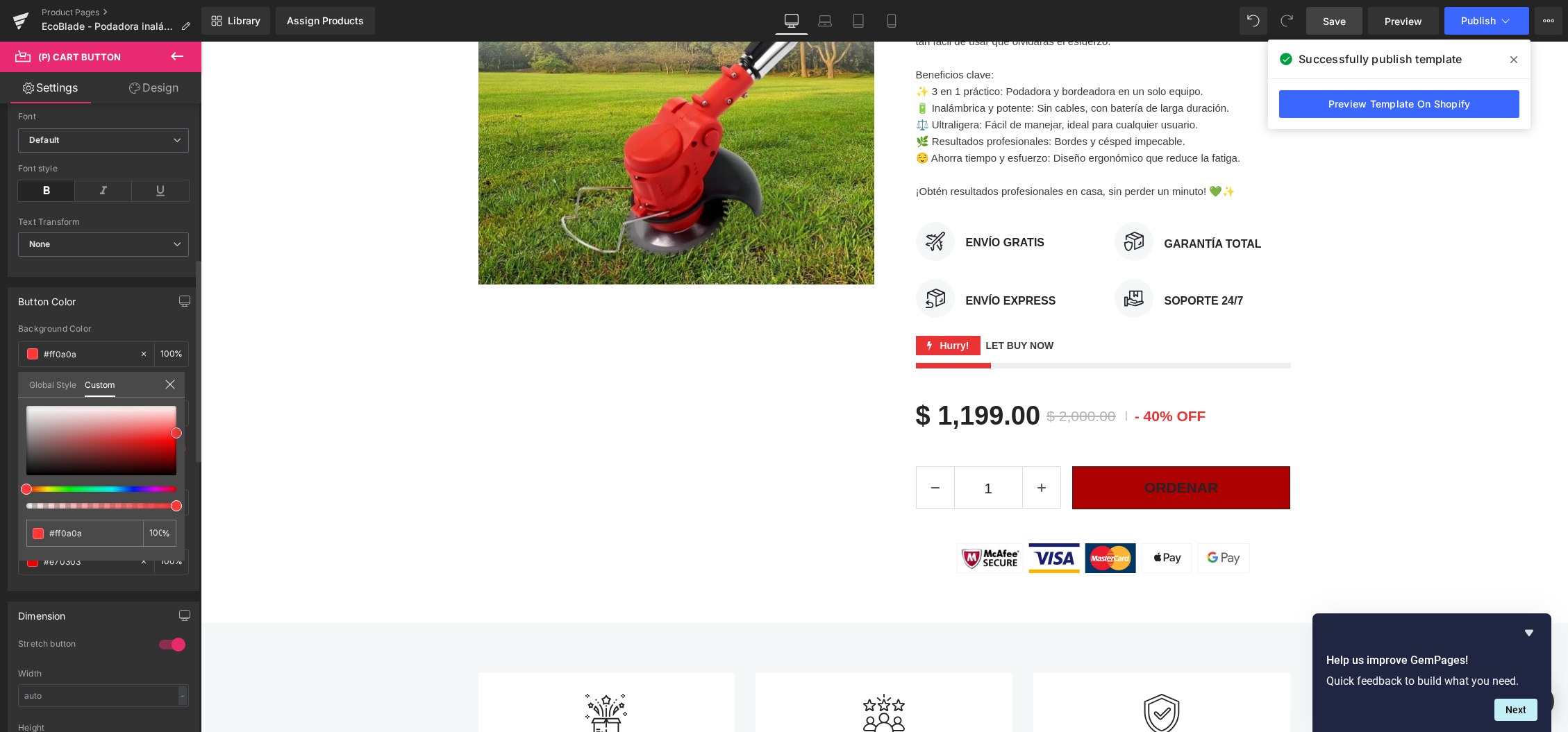
type input "#fe3838"
type input "#ff5151"
type input "#fe5252"
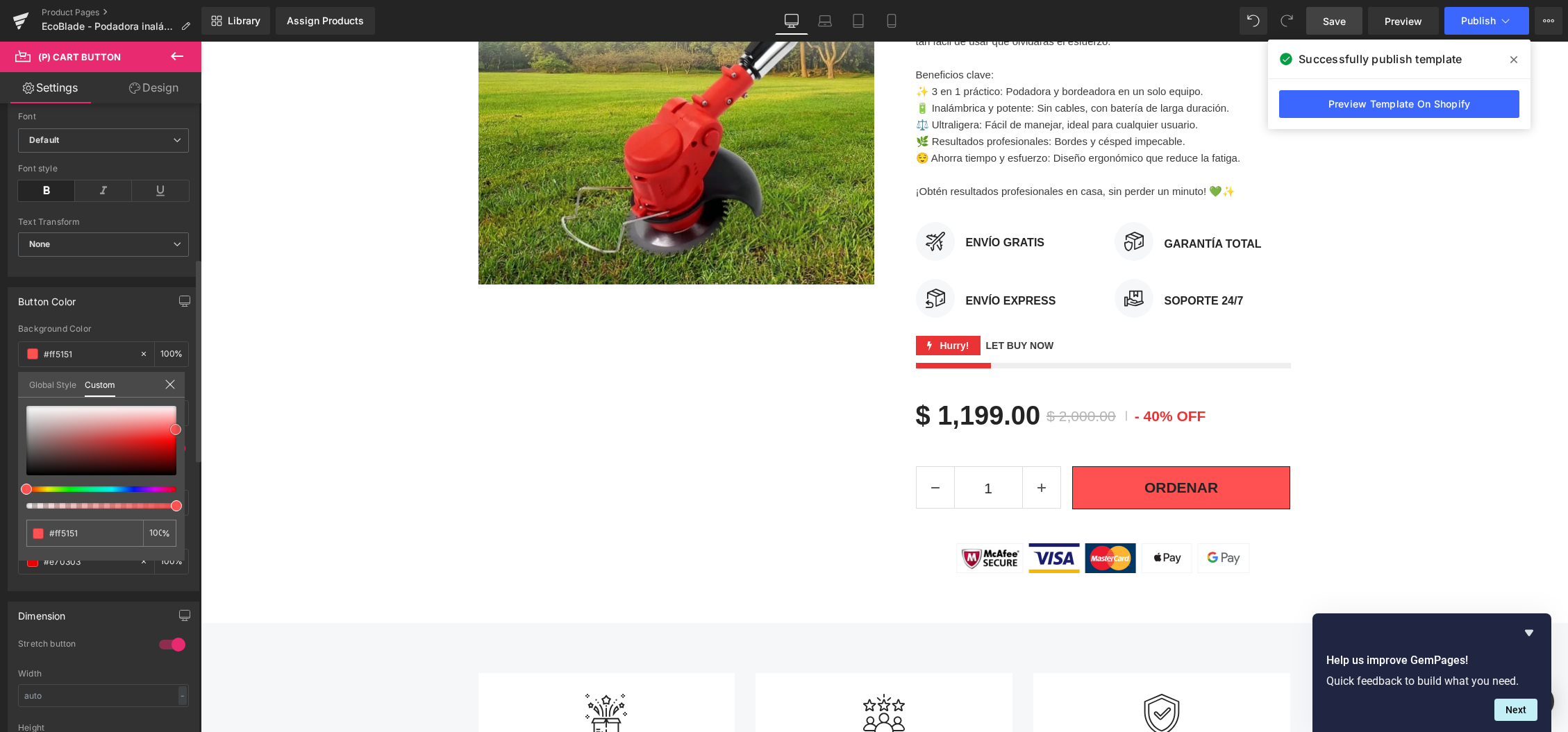
type input "#fe5252"
type input "#f83939"
type input "#f71b1b"
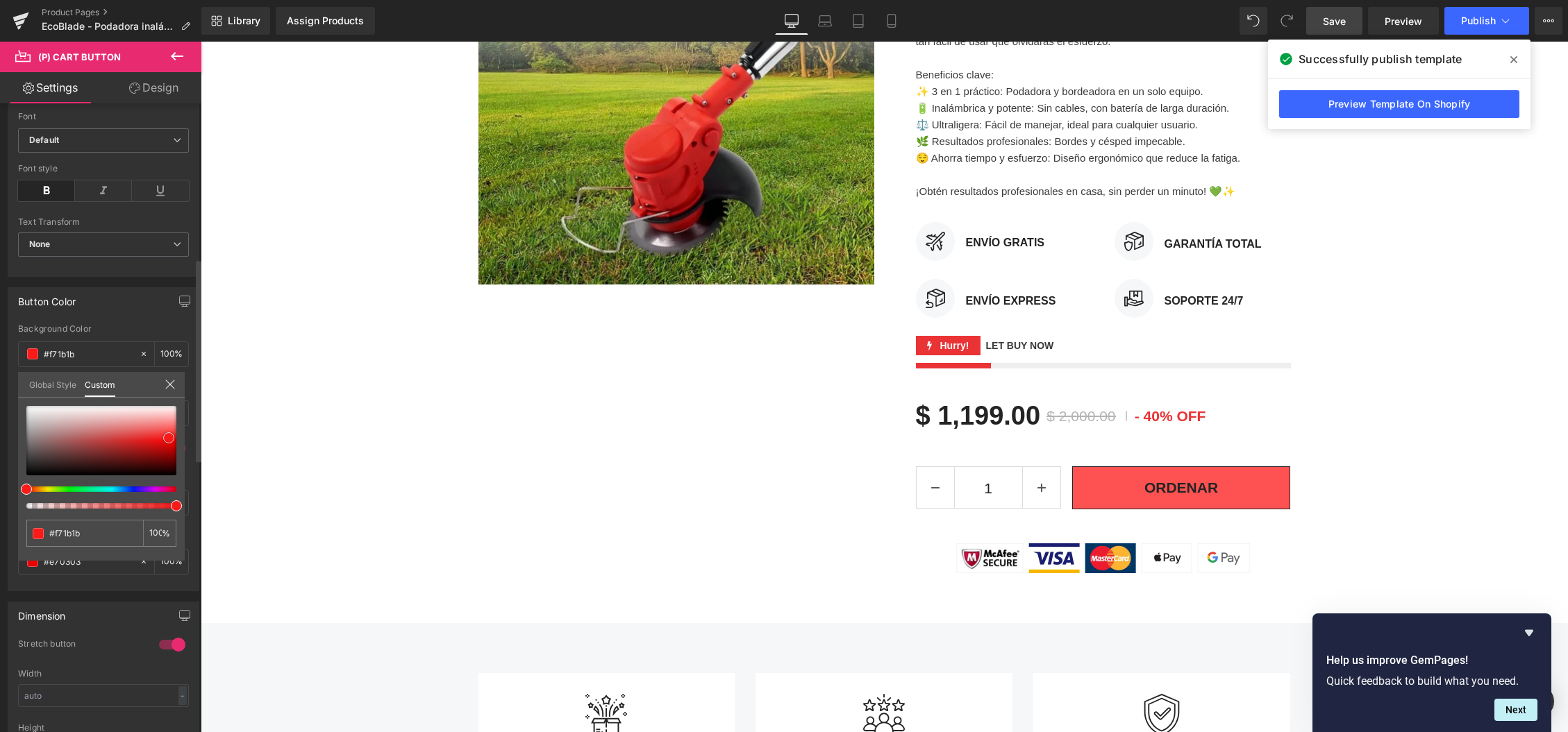
type input "#f30606"
type input "#e40505"
type input "#db0404"
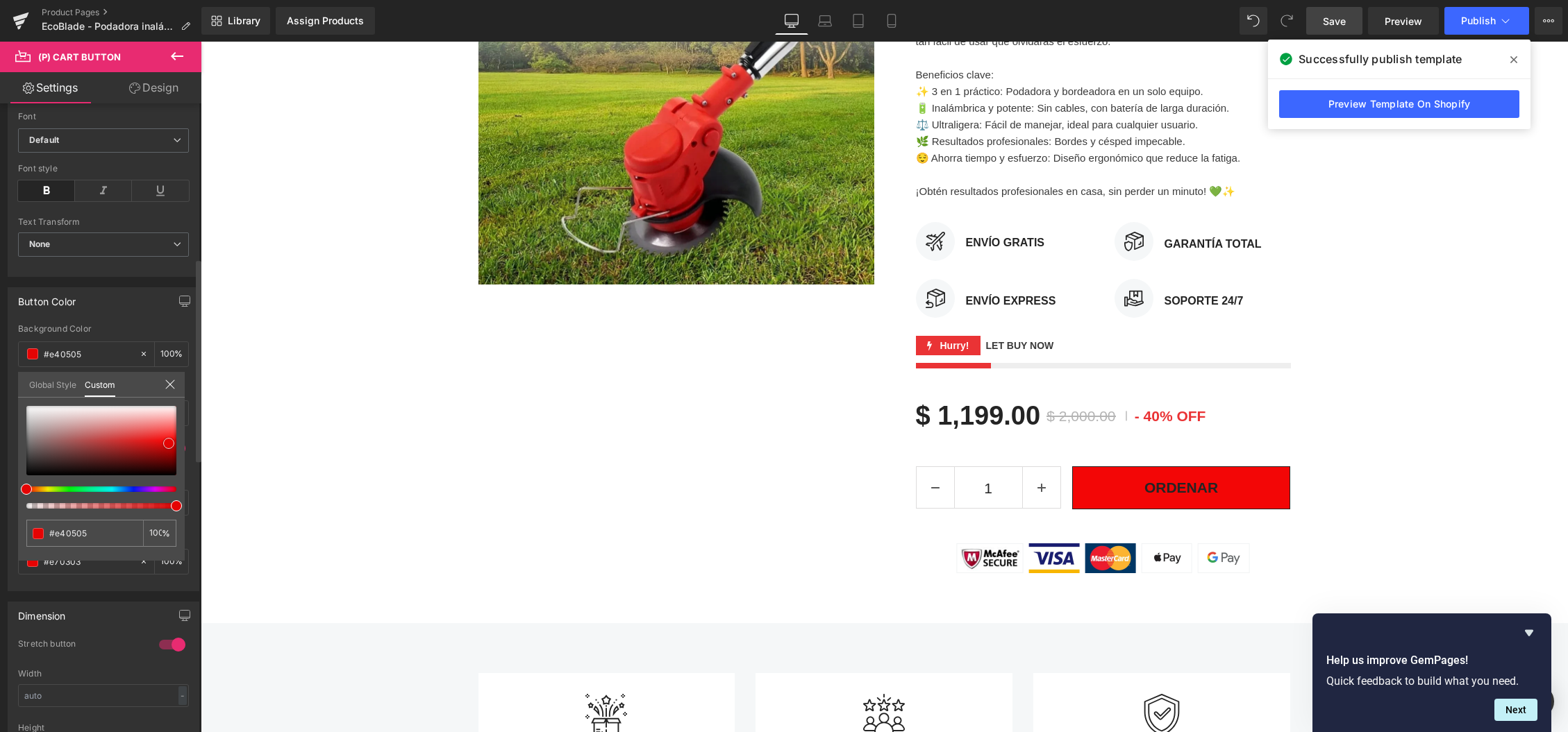
type input "#db0404"
type input "#cc0404"
type input "#c70404"
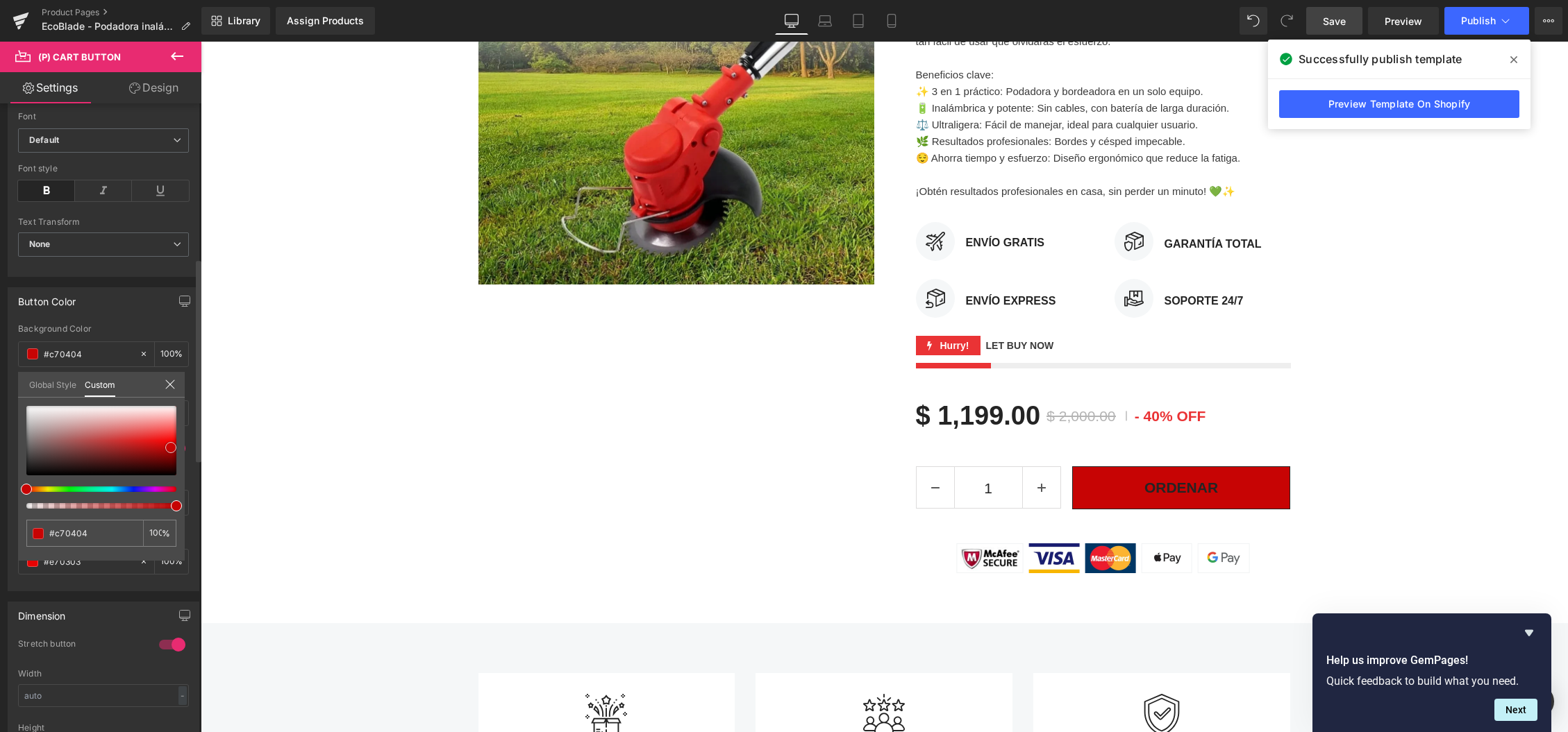
type input "#e70303"
type input "#fc0707"
type input "#fc2020"
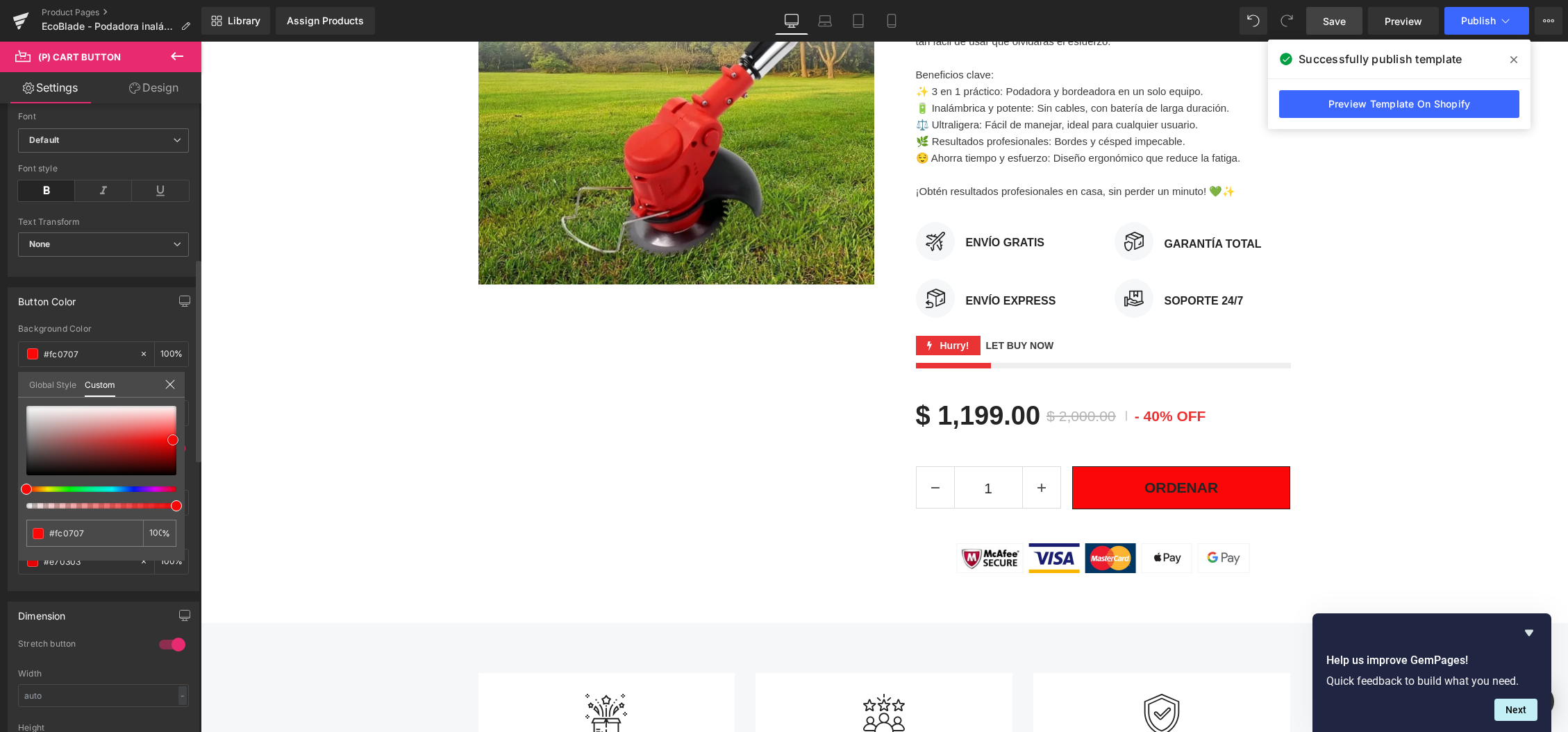
type input "#fc2020"
type input "#fb2626"
type input "#fb2121"
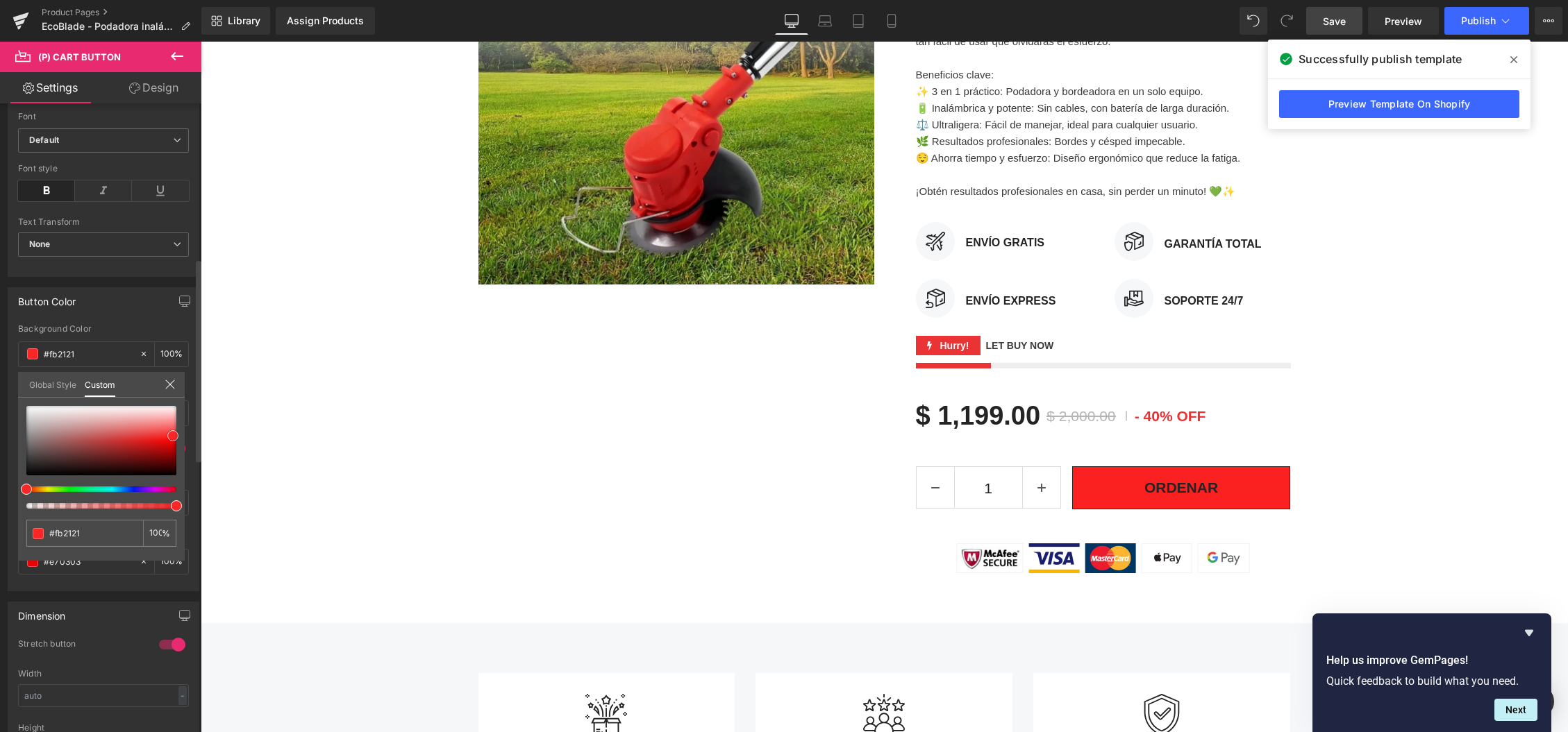
type input "#fa1e1e"
type input "#fb1717"
type input "#fa1919"
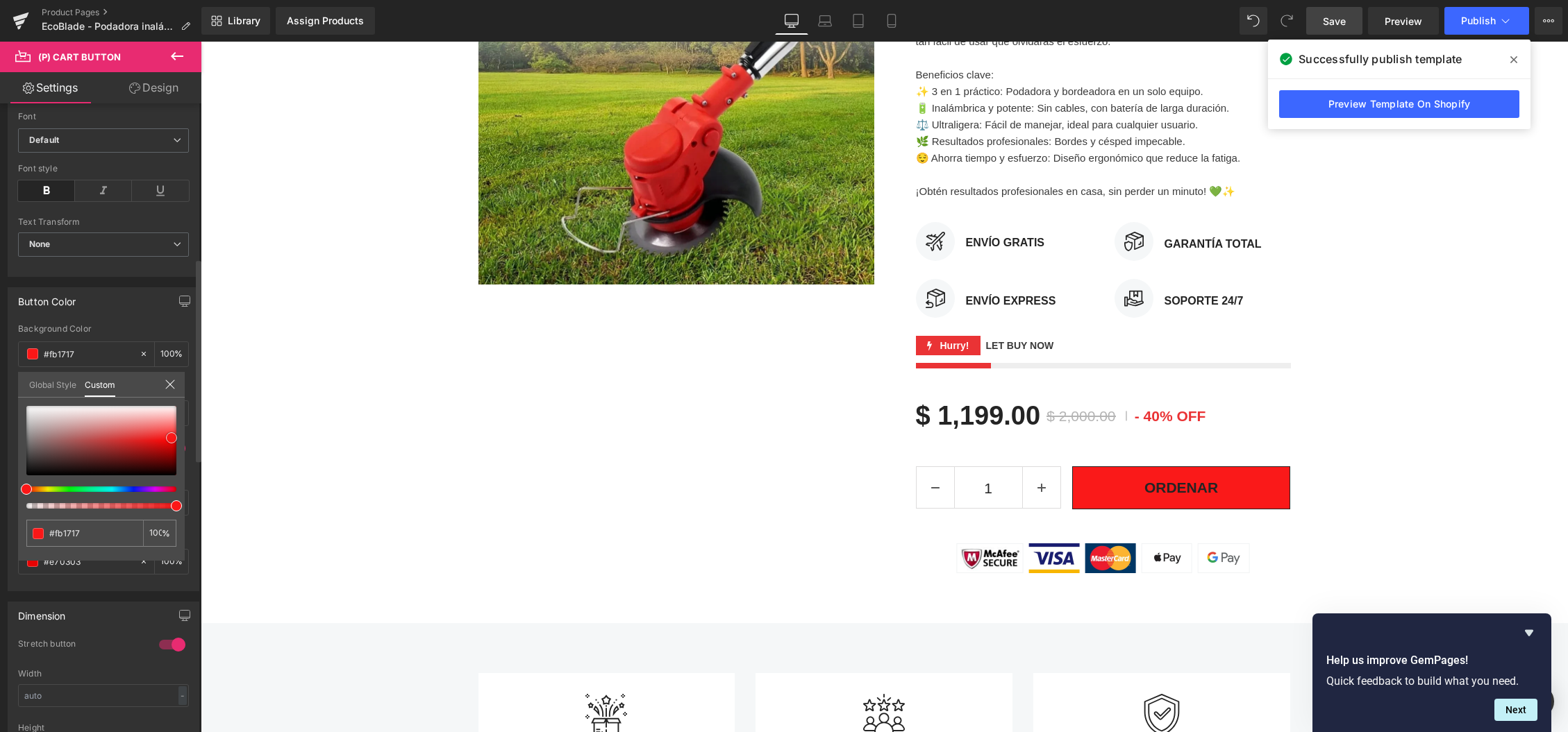
type input "#fa1919"
type input "#fb0d0d"
click at [171, 440] on span at bounding box center [171, 439] width 11 height 11
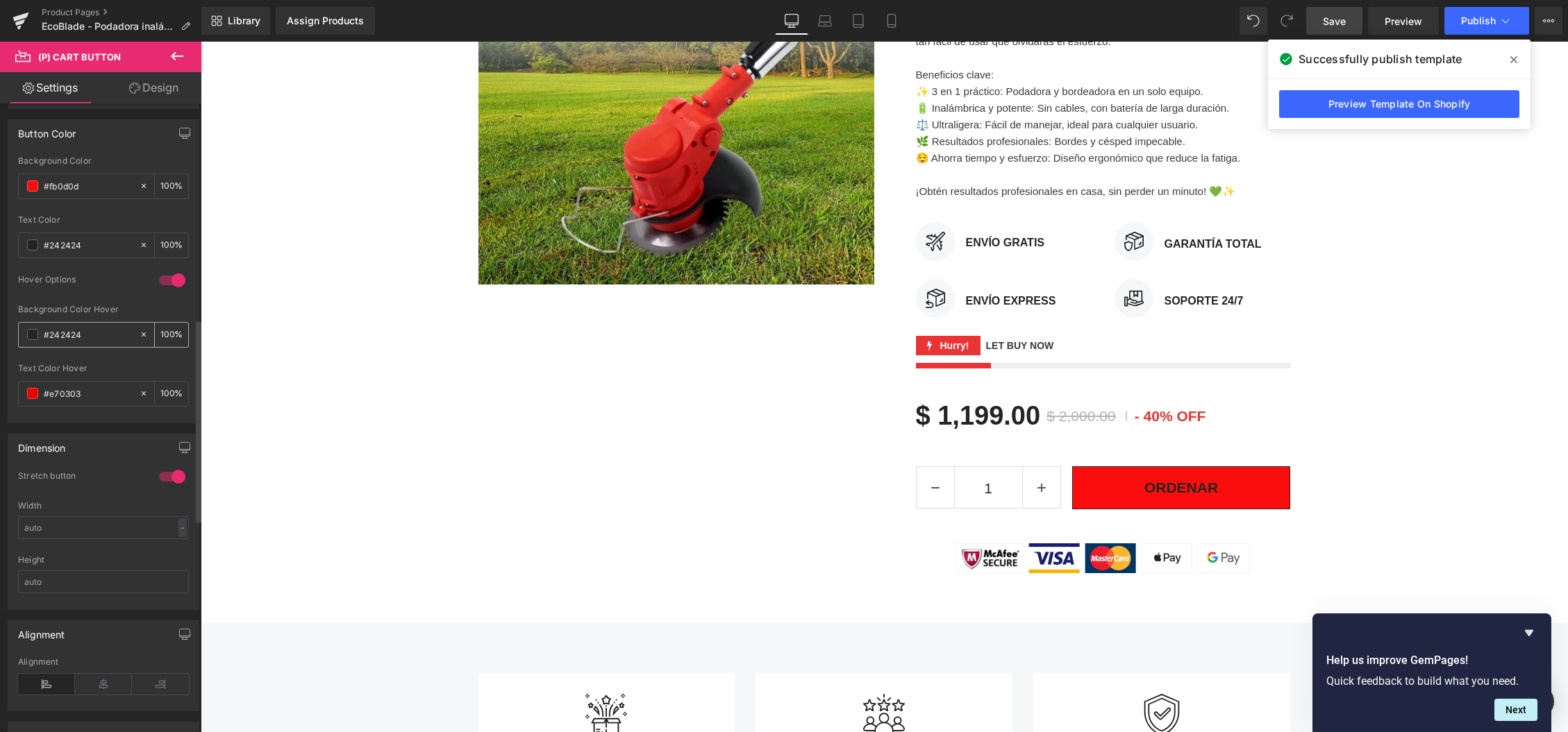
scroll to position [676, 0]
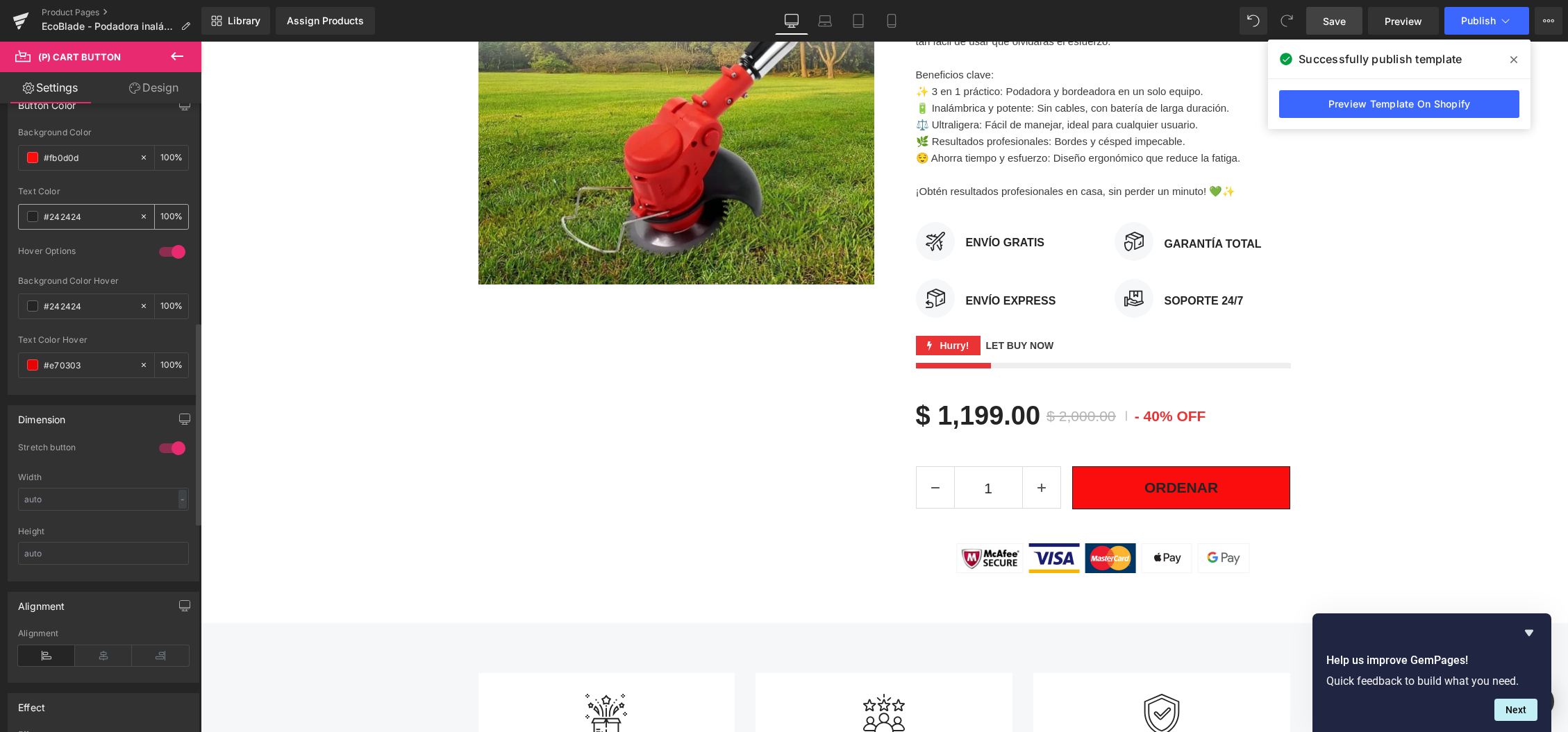
click at [32, 216] on span at bounding box center [33, 216] width 11 height 11
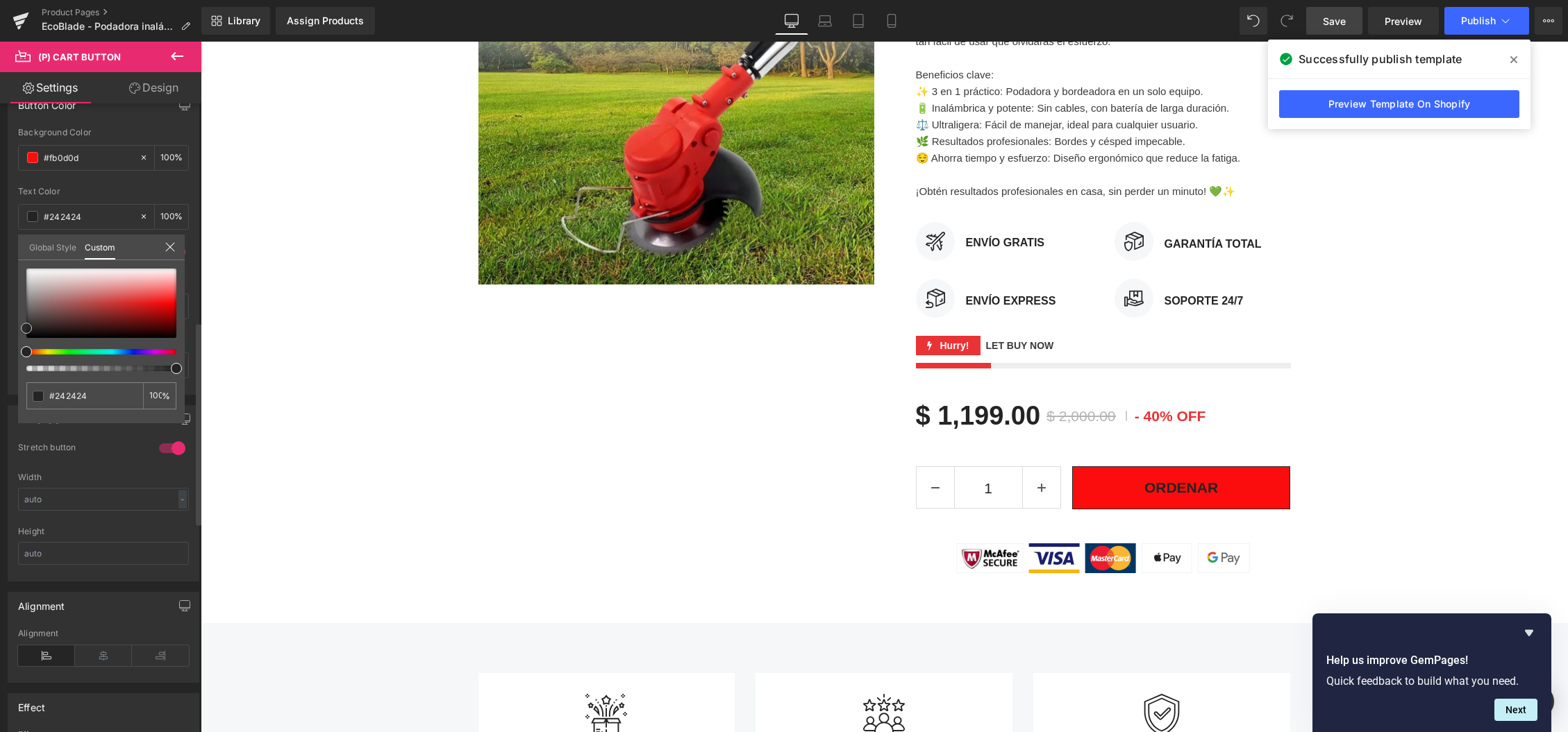
type input "#cfc8c8"
type input "#edecec"
type input "#ffffff"
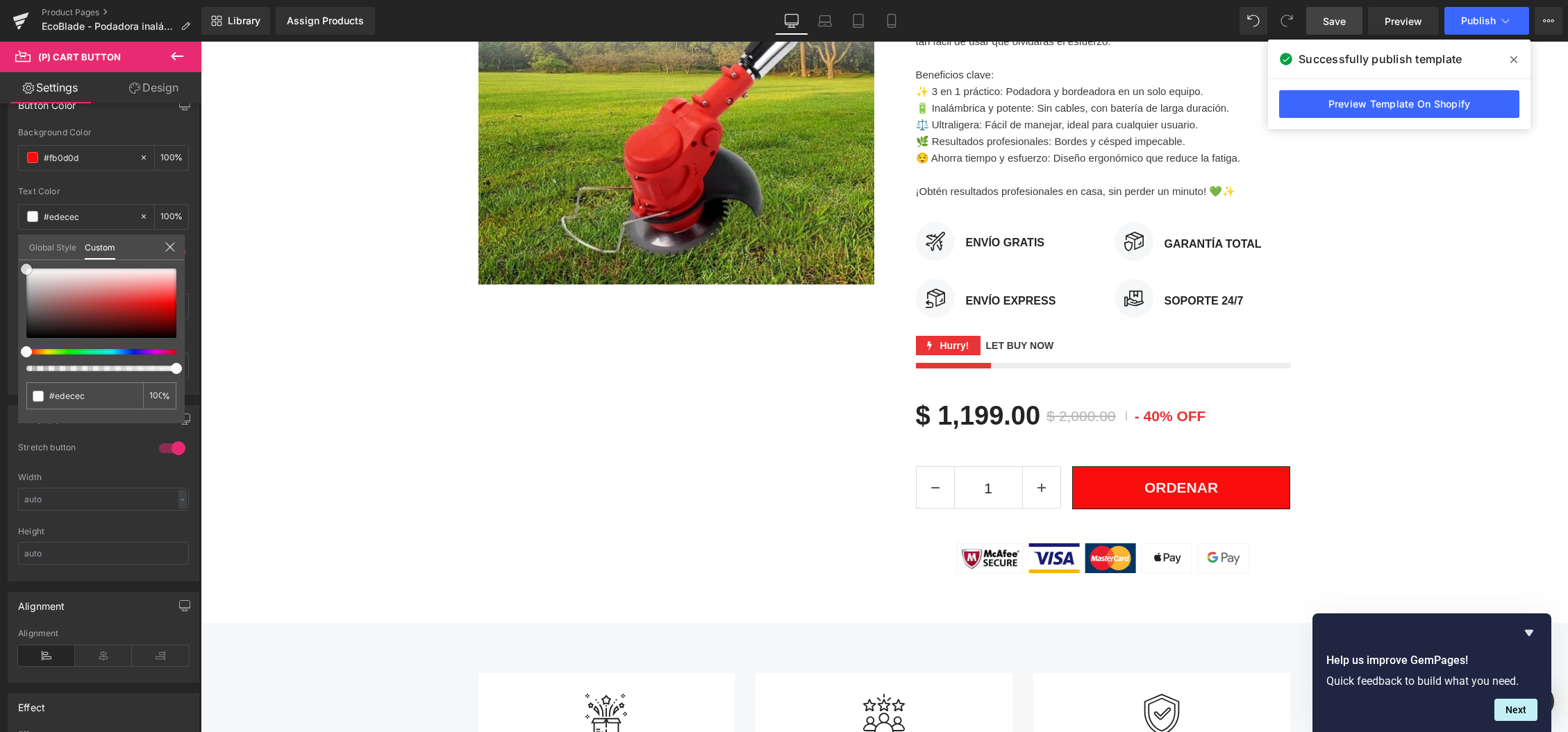
type input "#ffffff"
drag, startPoint x: 27, startPoint y: 269, endPoint x: -6, endPoint y: 237, distance: 46.0
click at [0, 237] on html "(P) Cart Button You are previewing how the will restyle your page. You can not …" at bounding box center [784, 366] width 1568 height 732
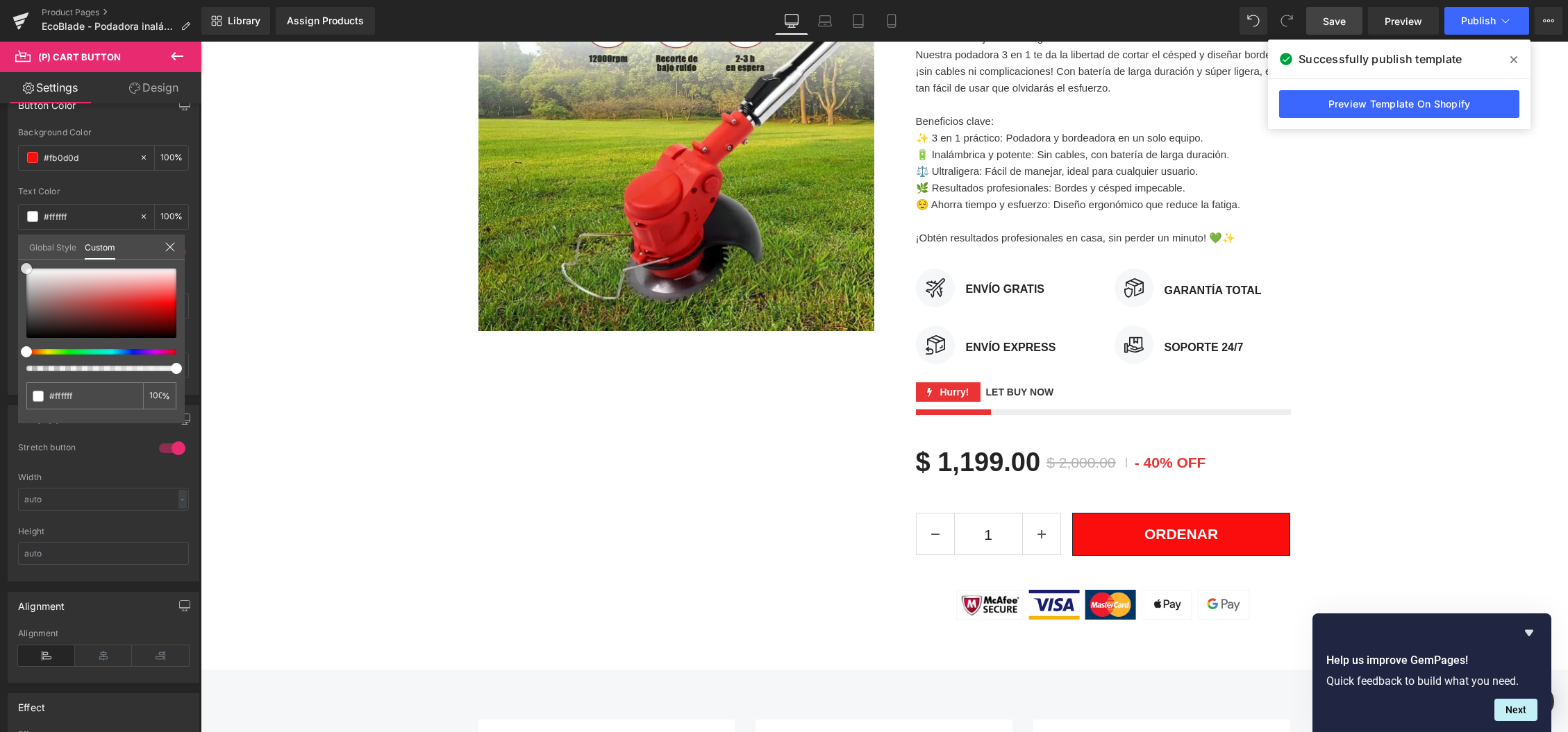
scroll to position [298, 0]
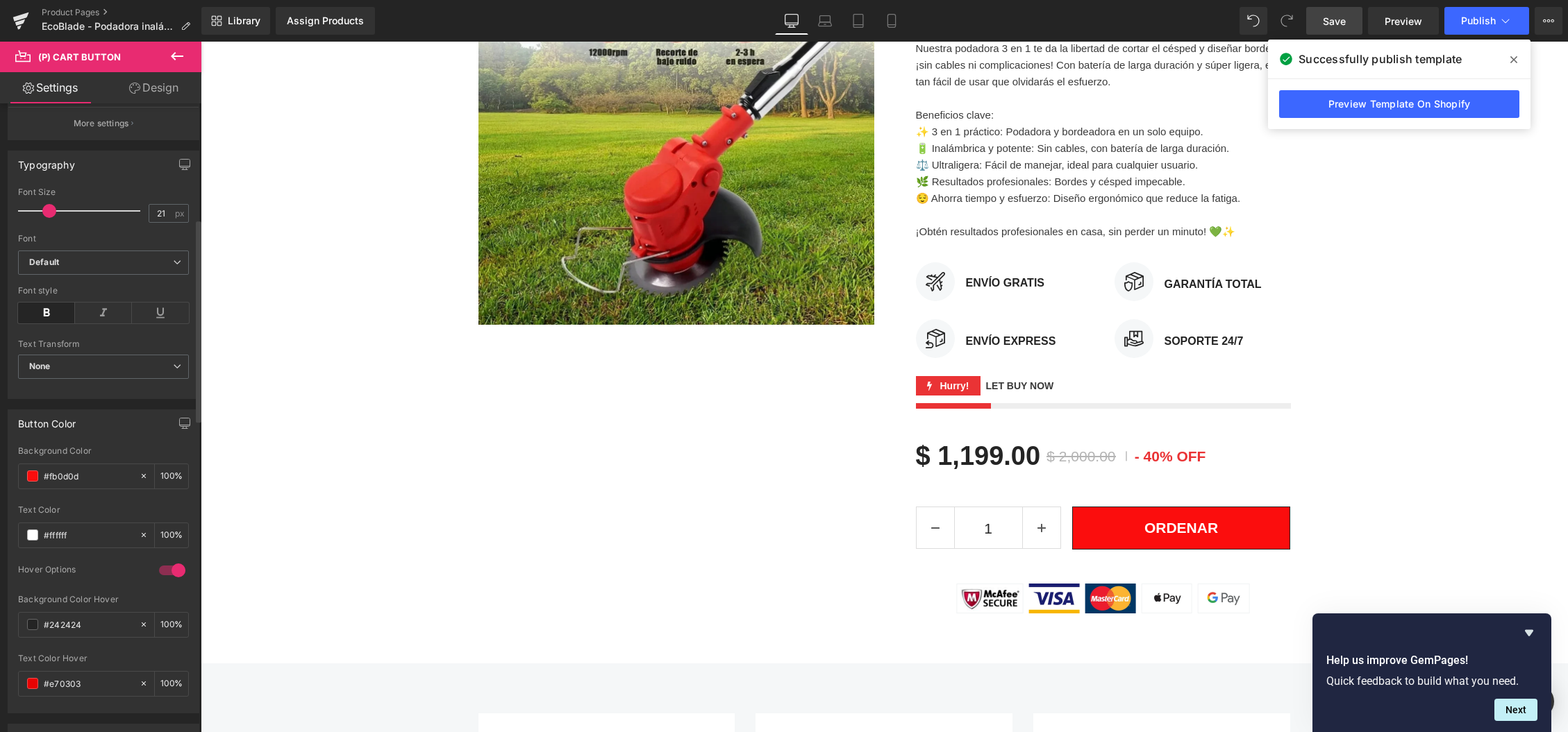
scroll to position [301, 0]
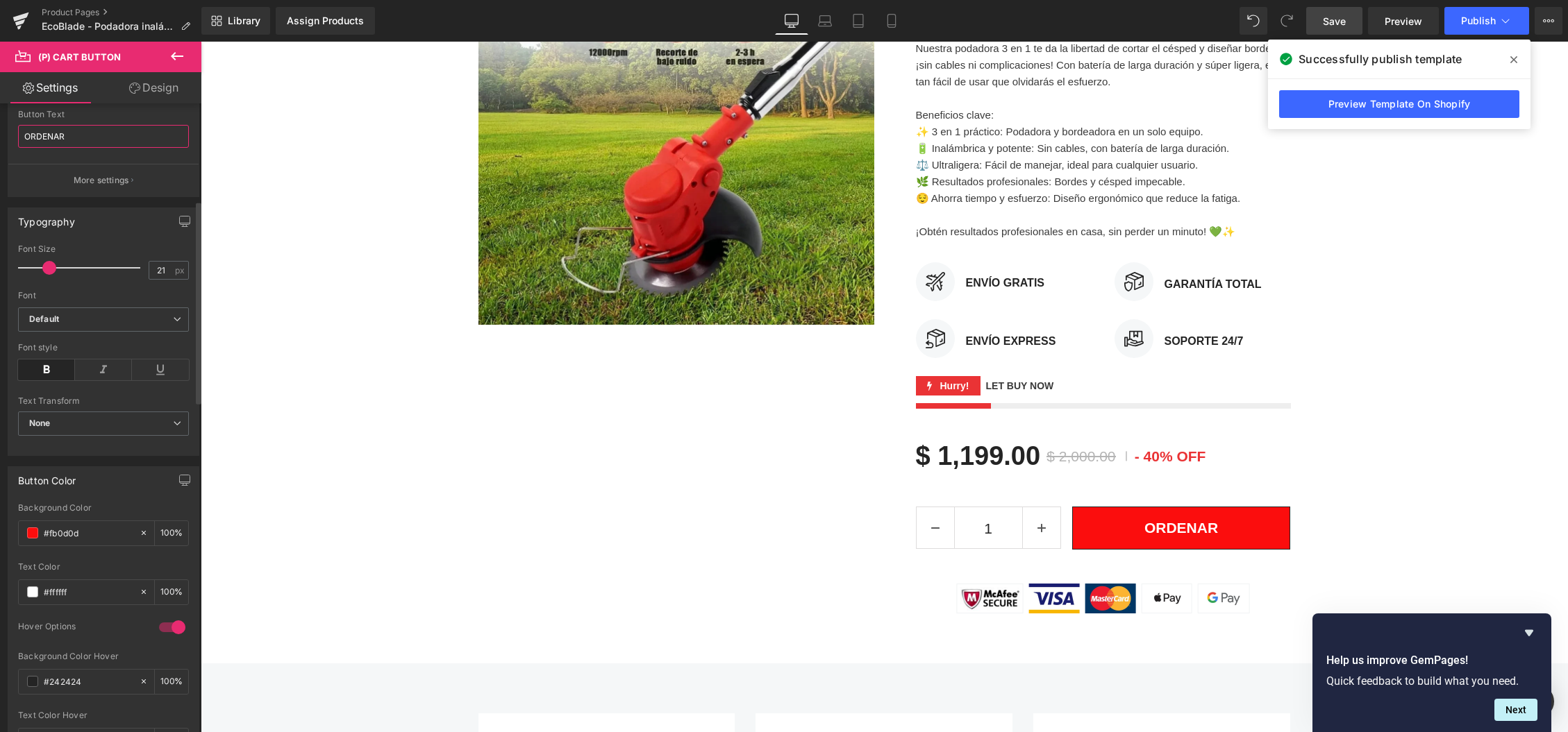
click at [79, 134] on input "ORDENAR" at bounding box center [103, 136] width 171 height 23
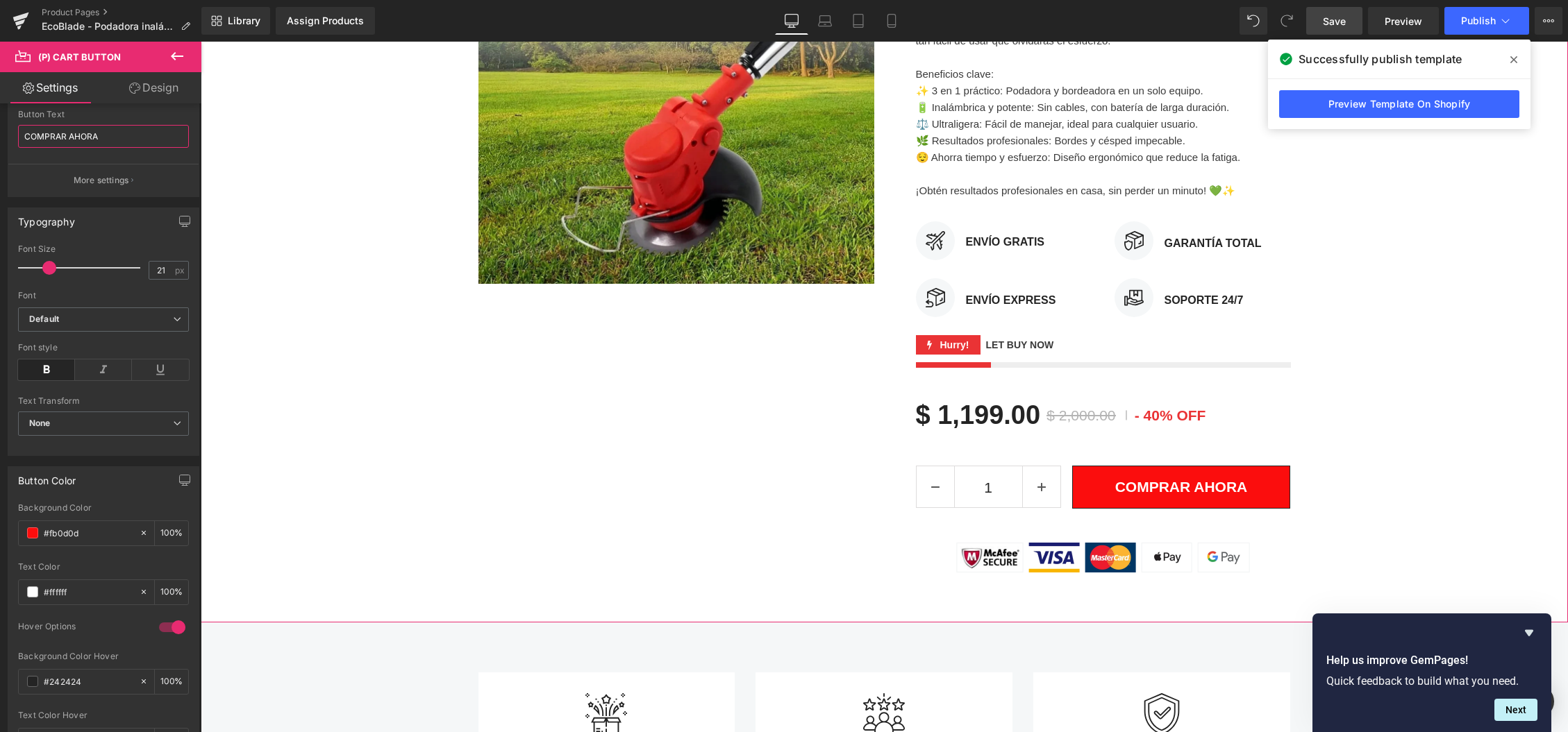
scroll to position [339, 0]
type input "COMPRAR AHORA"
drag, startPoint x: 1336, startPoint y: 24, endPoint x: 1266, endPoint y: 33, distance: 70.6
click at [1336, 24] on span "Save" at bounding box center [1334, 21] width 23 height 14
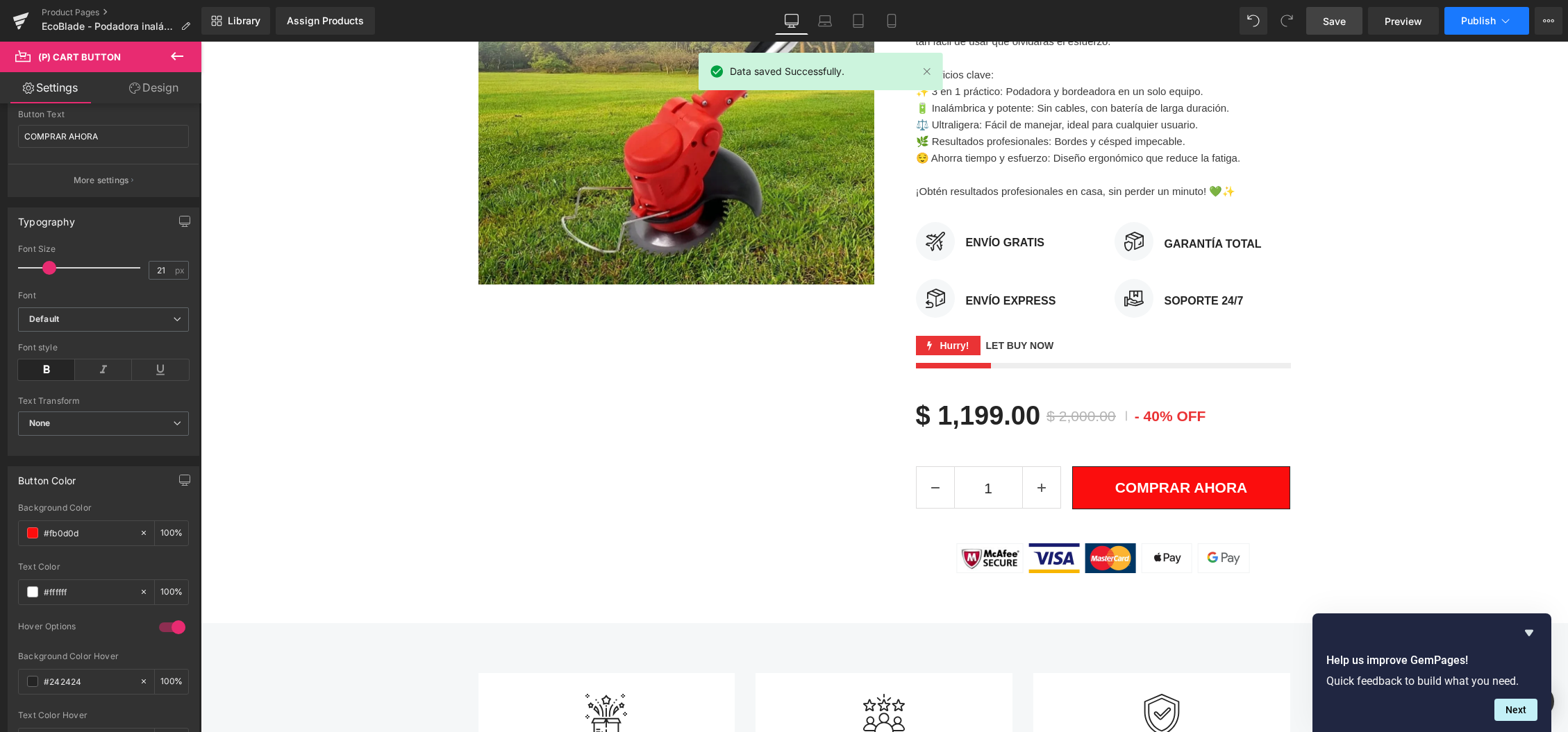
click at [1475, 18] on span "Publish" at bounding box center [1478, 21] width 35 height 11
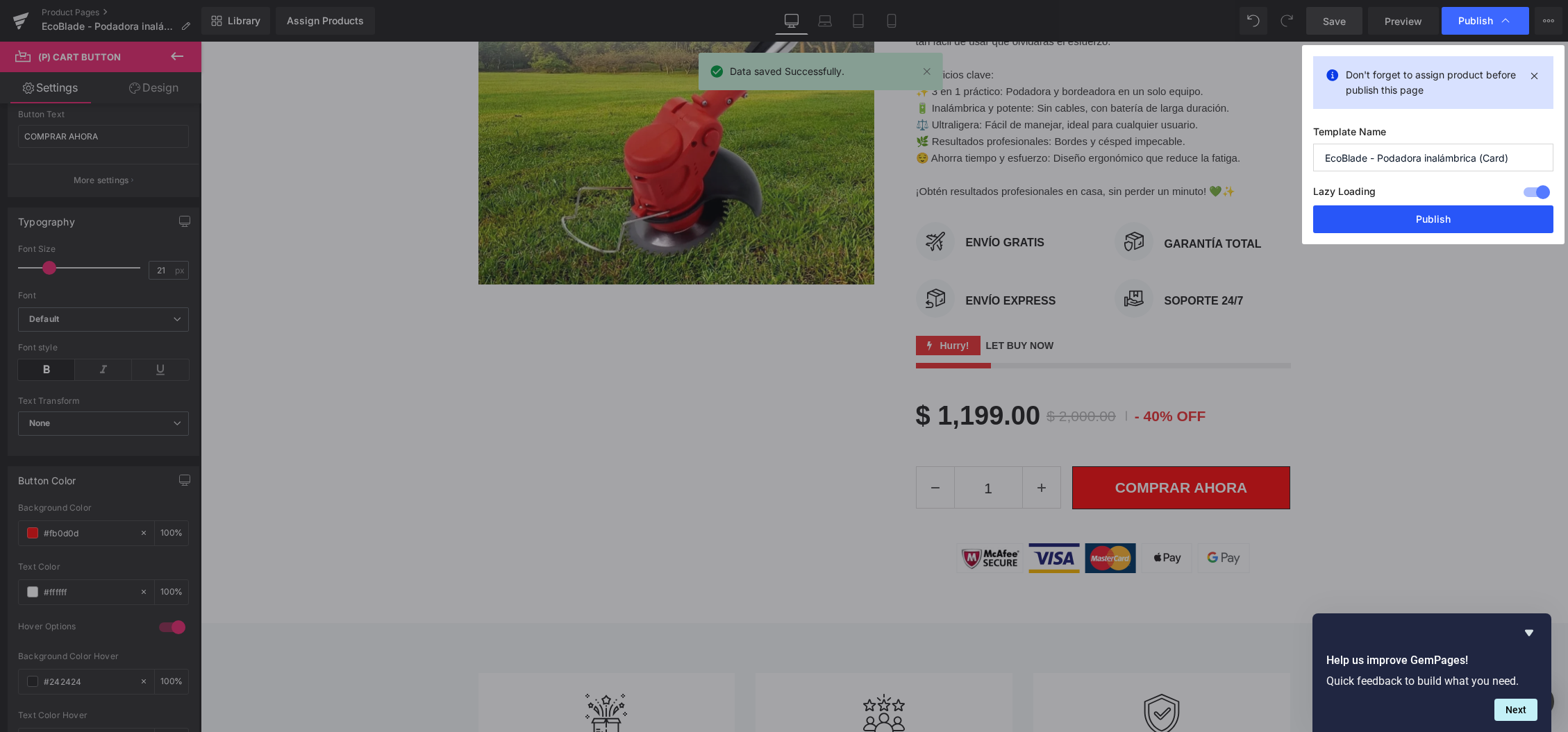
drag, startPoint x: 1452, startPoint y: 220, endPoint x: 1302, endPoint y: 204, distance: 150.9
click at [1452, 220] on button "Publish" at bounding box center [1433, 219] width 240 height 28
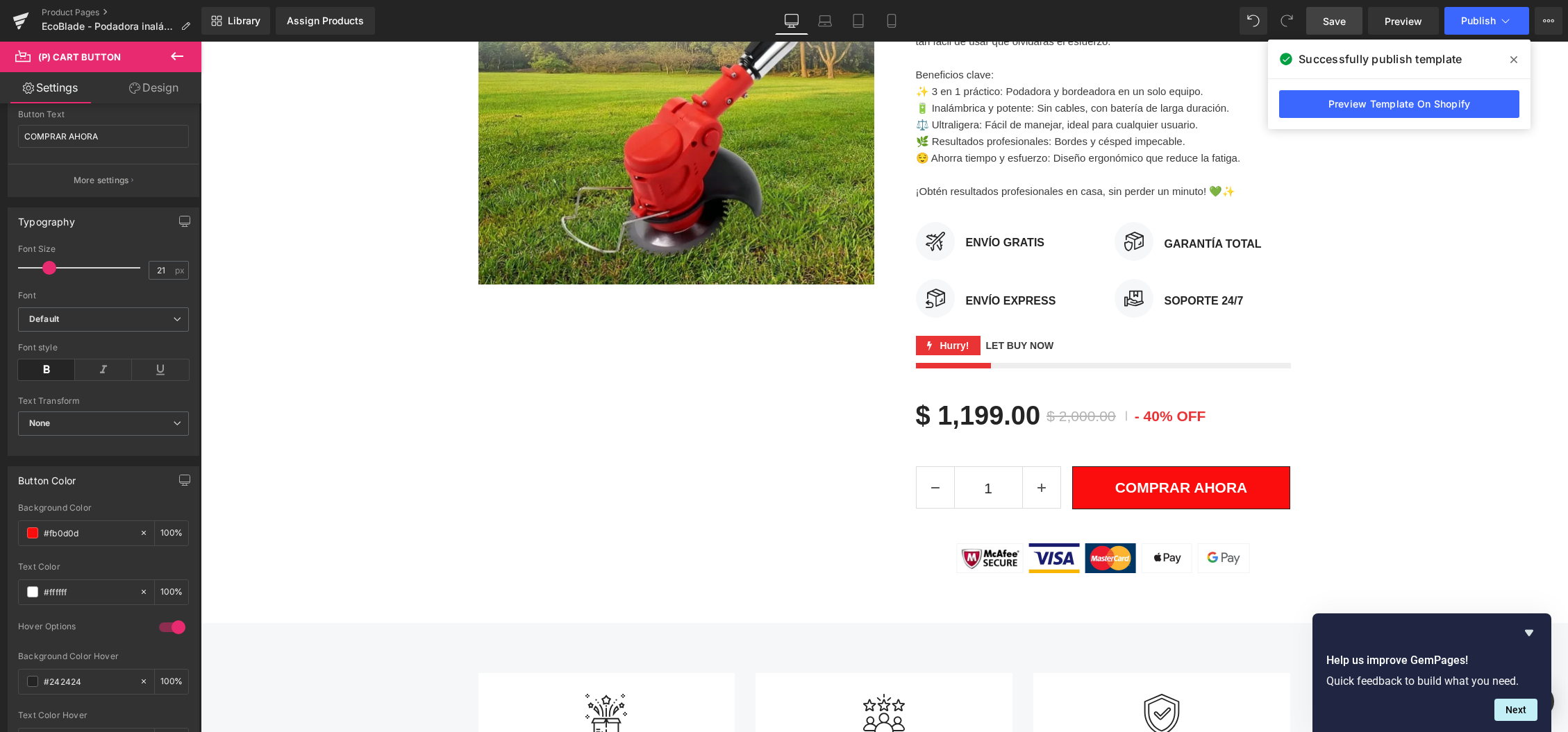
click at [314, 225] on div "Sale Off (P) Image NUEVO Text Block Row EcoBlade - Podadora inalámbrica (P) Tit…" at bounding box center [884, 226] width 1368 height 709
